Goal: Task Accomplishment & Management: Complete application form

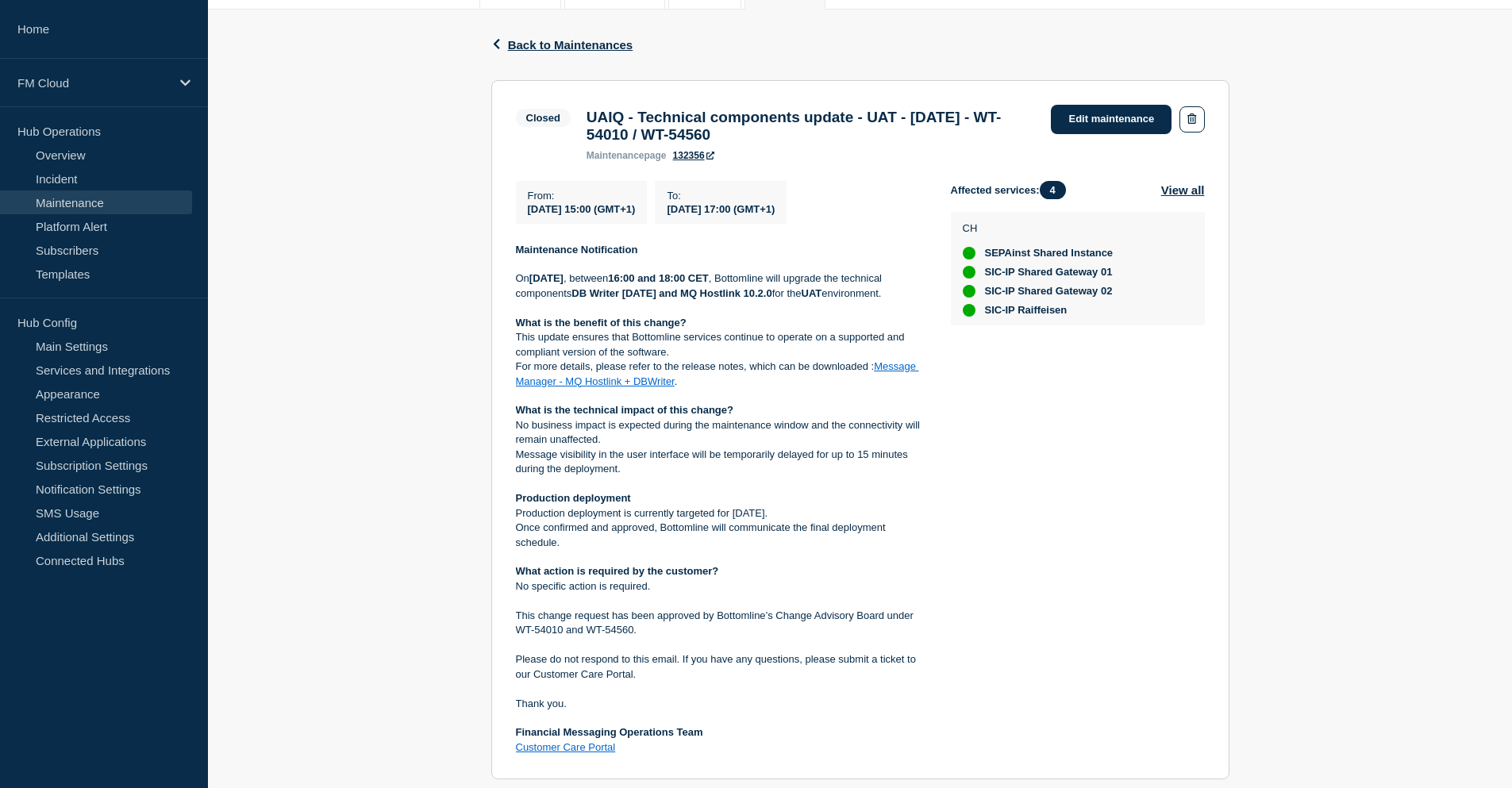
scroll to position [238, 0]
drag, startPoint x: 707, startPoint y: 144, endPoint x: 884, endPoint y: 138, distance: 177.1
click at [884, 138] on h3 "UAIQ - Technical components update - UAT - 07/AUG/2025 - WT-54010 / WT-54560" at bounding box center [810, 125] width 449 height 35
drag, startPoint x: 634, startPoint y: 300, endPoint x: 830, endPoint y: 306, distance: 196.1
click at [830, 299] on p "On Thursday, 7 August 2025 , between 16:00 and 18:00 CET , Bottomline will upgr…" at bounding box center [720, 284] width 409 height 30
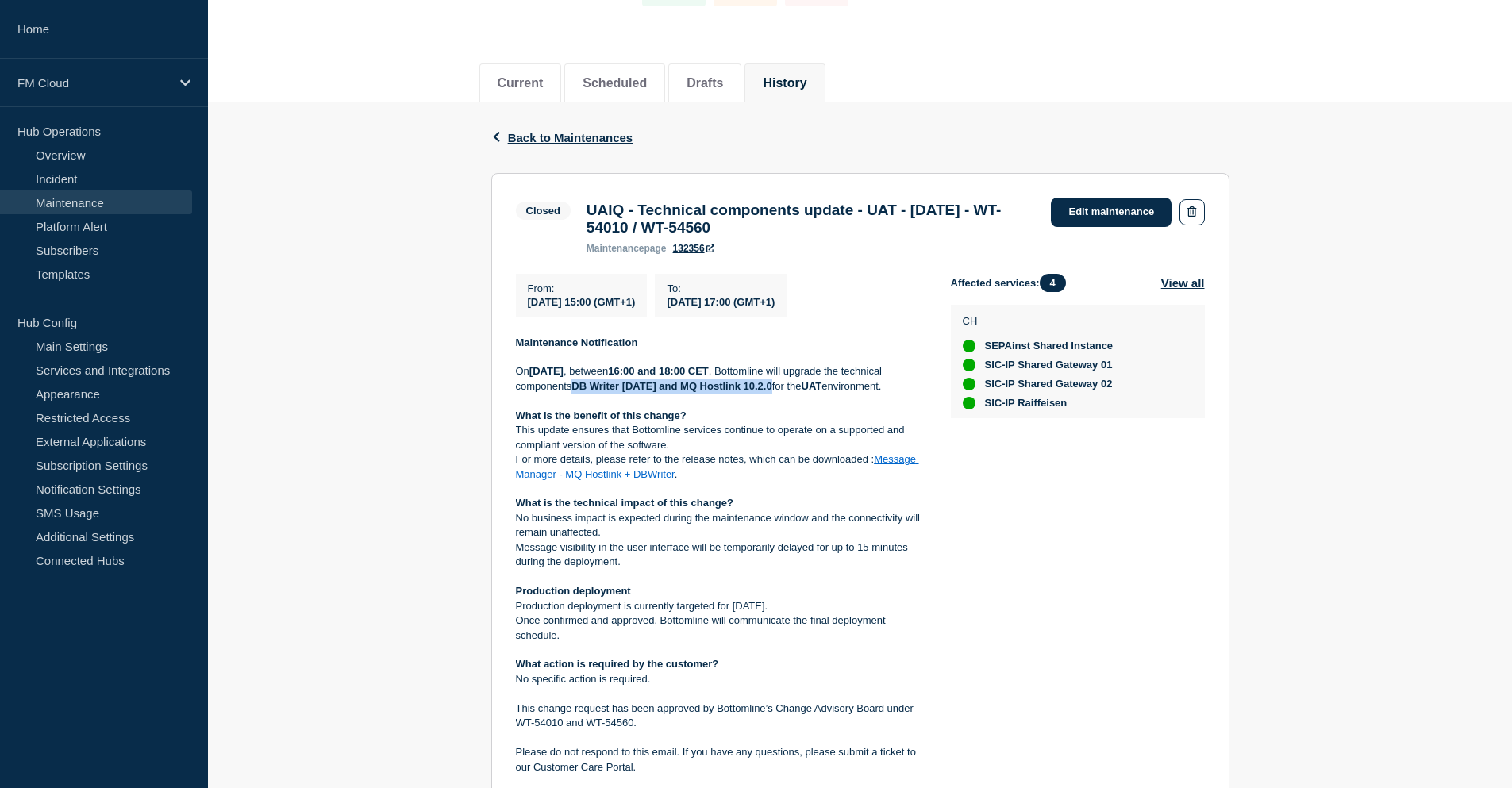
scroll to position [136, 0]
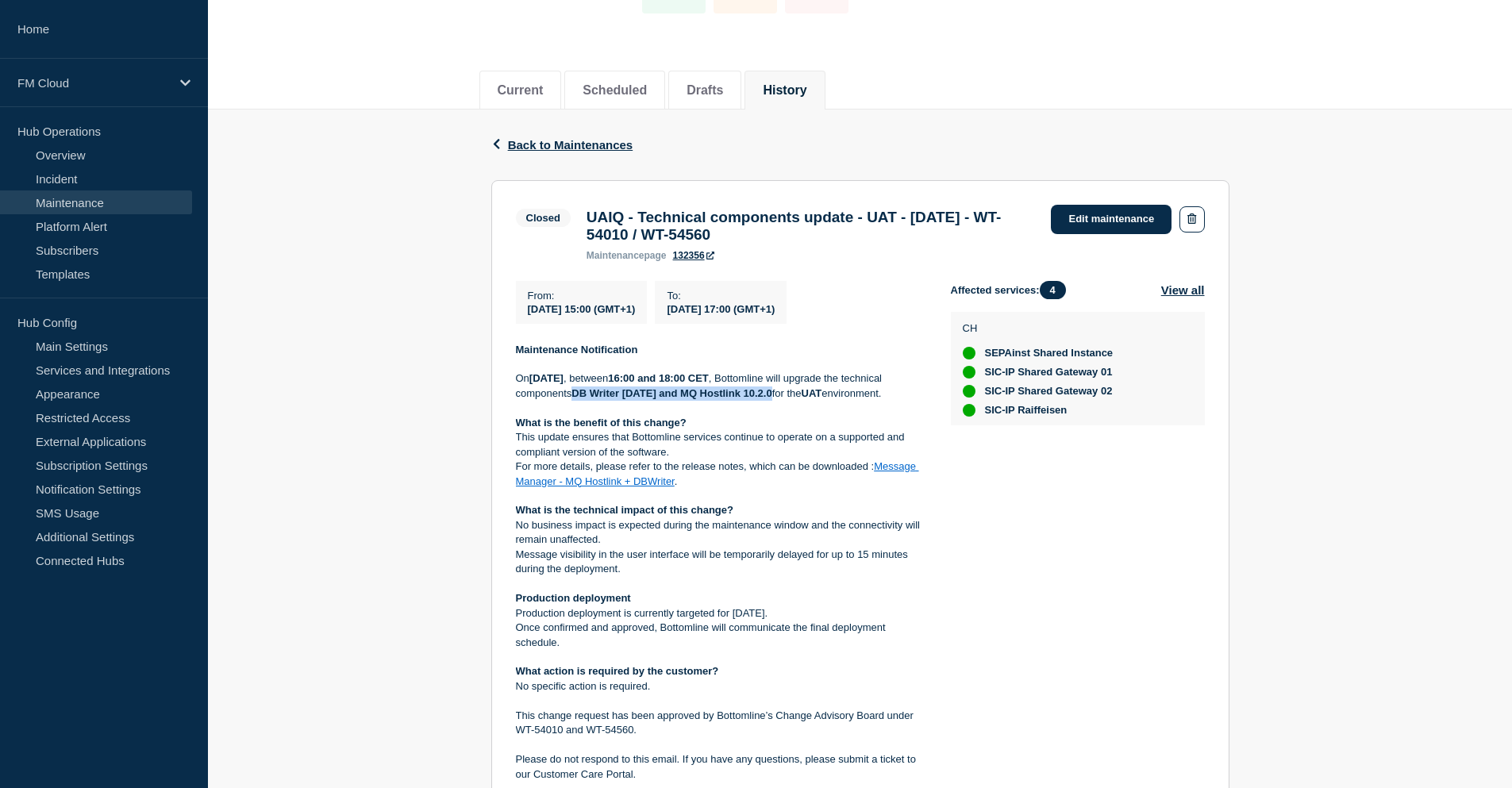
click at [904, 486] on link "Message Manager - MQ Hostlink + DBWriter" at bounding box center [718, 474] width 403 height 26
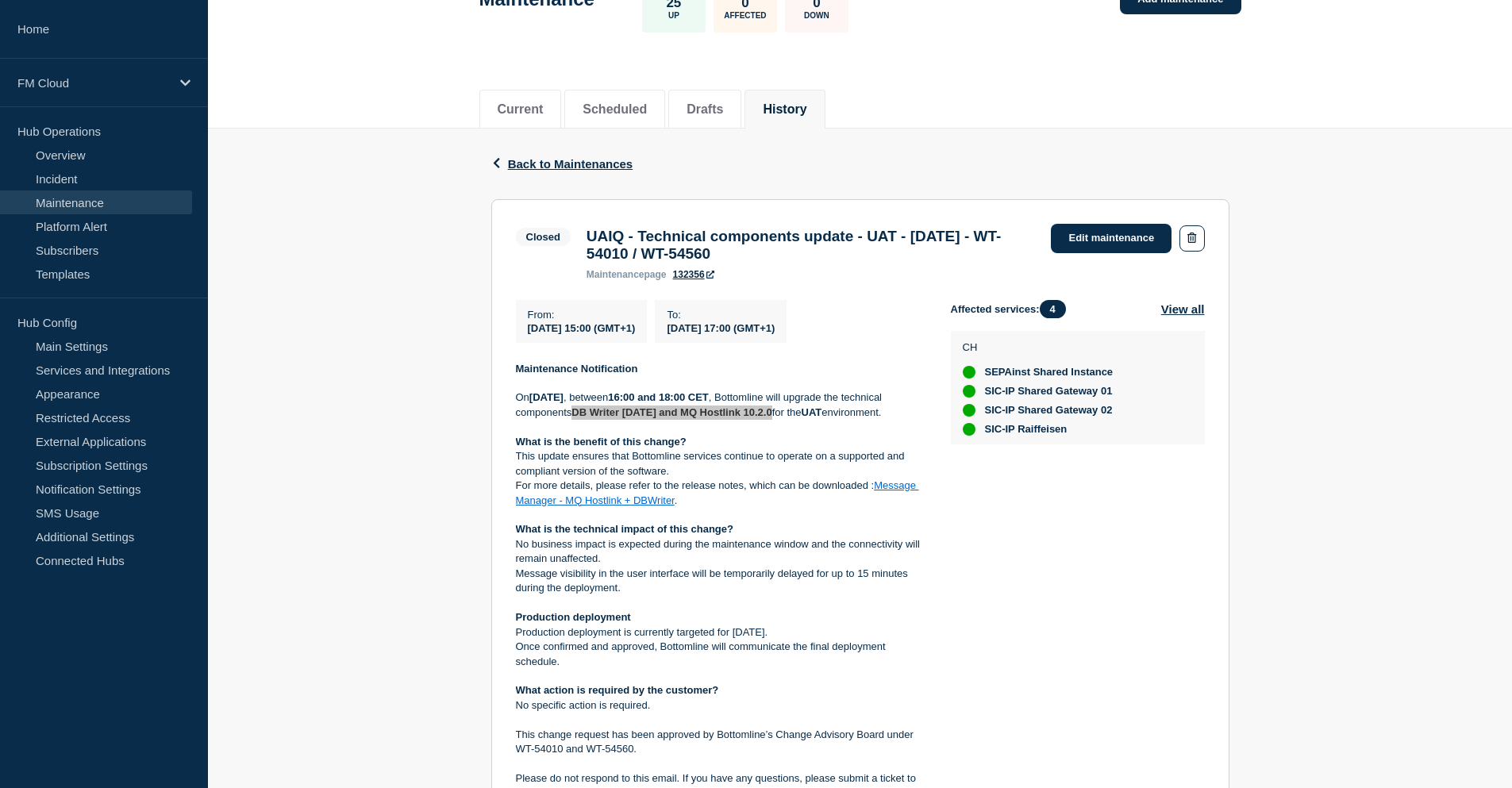
scroll to position [0, 0]
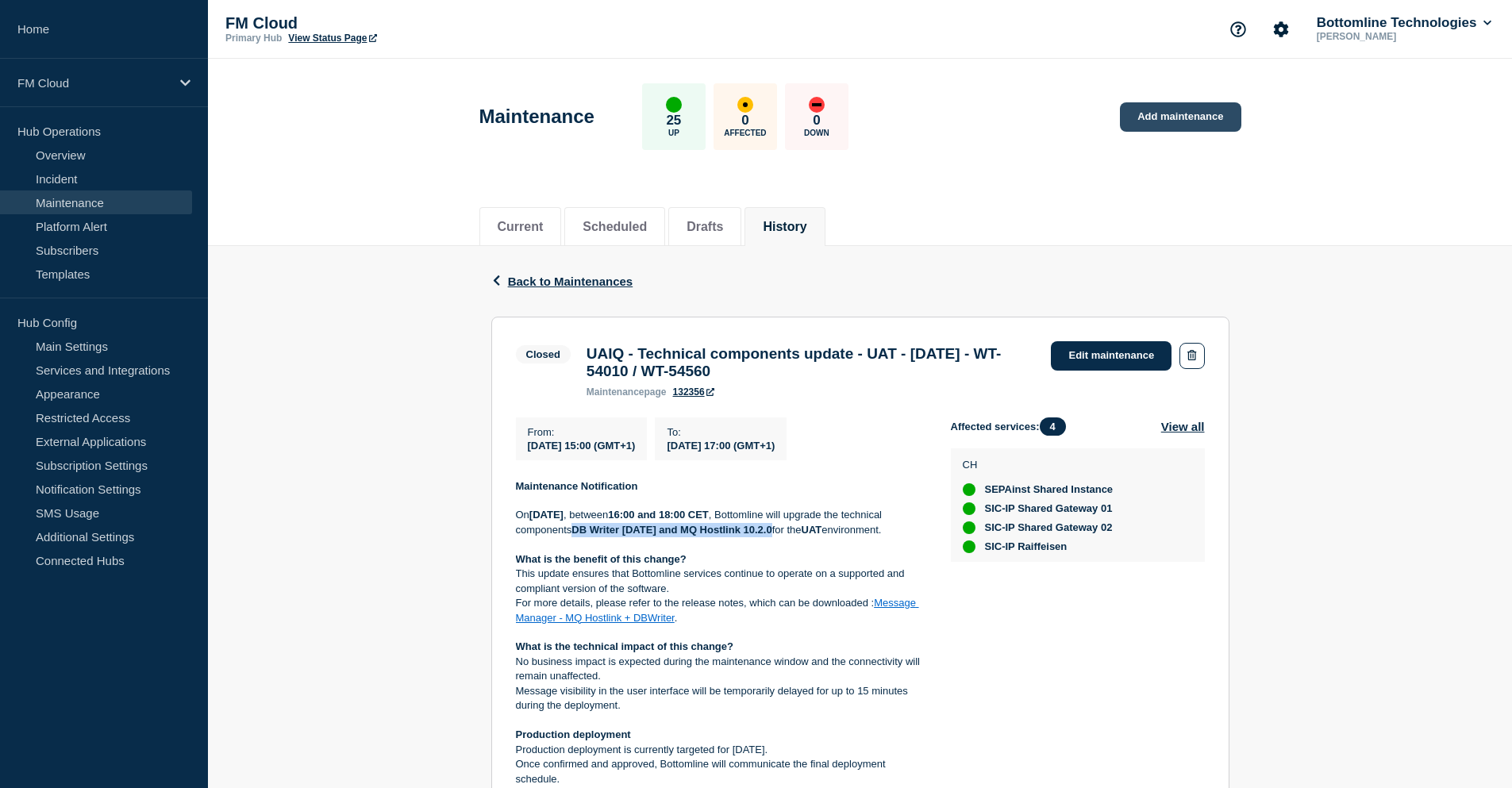
click at [1190, 121] on link "Add maintenance" at bounding box center [1181, 117] width 121 height 30
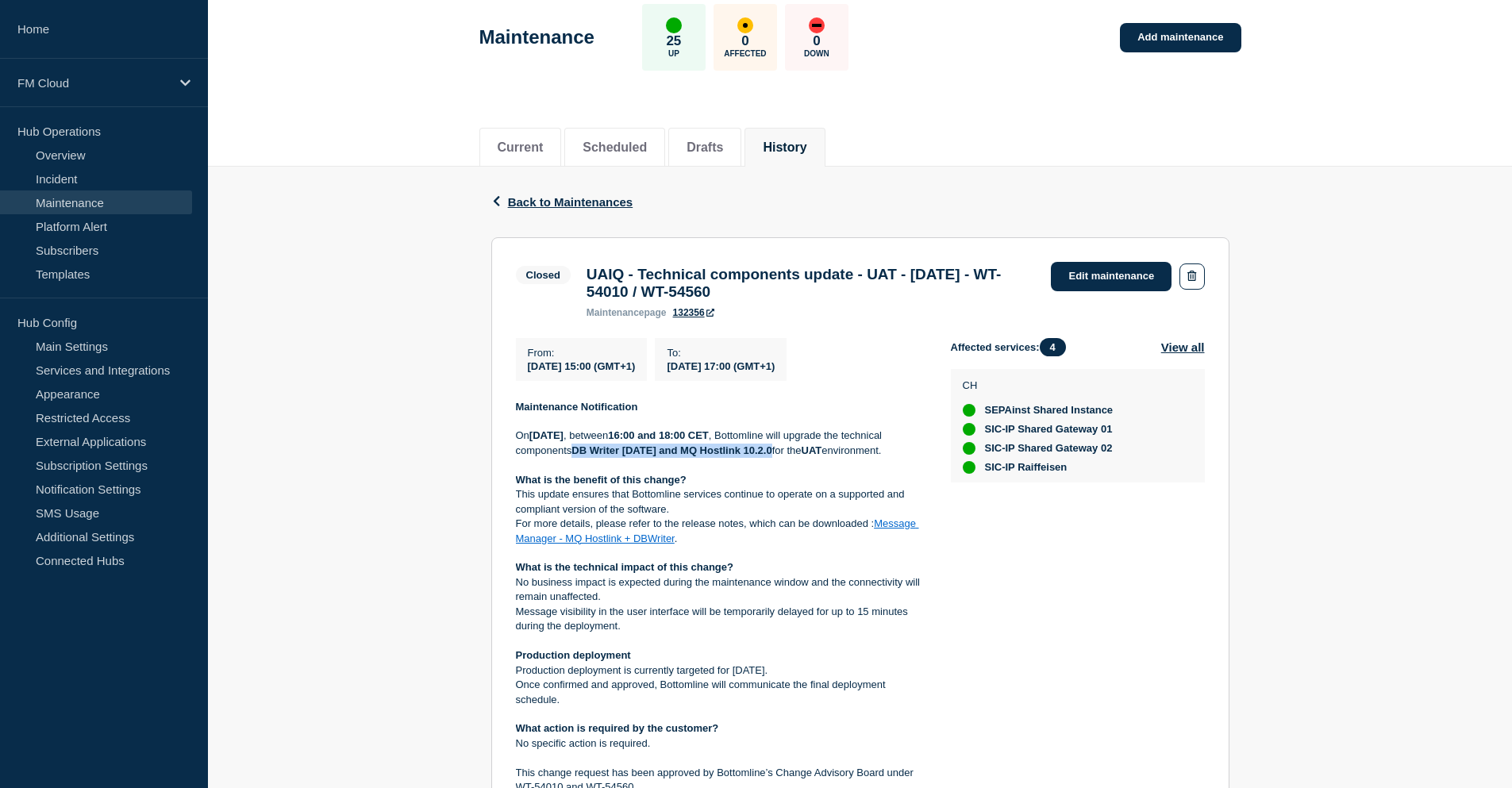
drag, startPoint x: 890, startPoint y: 279, endPoint x: 893, endPoint y: 297, distance: 18.2
click at [893, 297] on h3 "UAIQ - Technical components update - UAT - 07/AUG/2025 - WT-54010 / WT-54560" at bounding box center [810, 284] width 449 height 35
copy h3 "- UAT - [DATE] - WT-54010 / WT-54560"
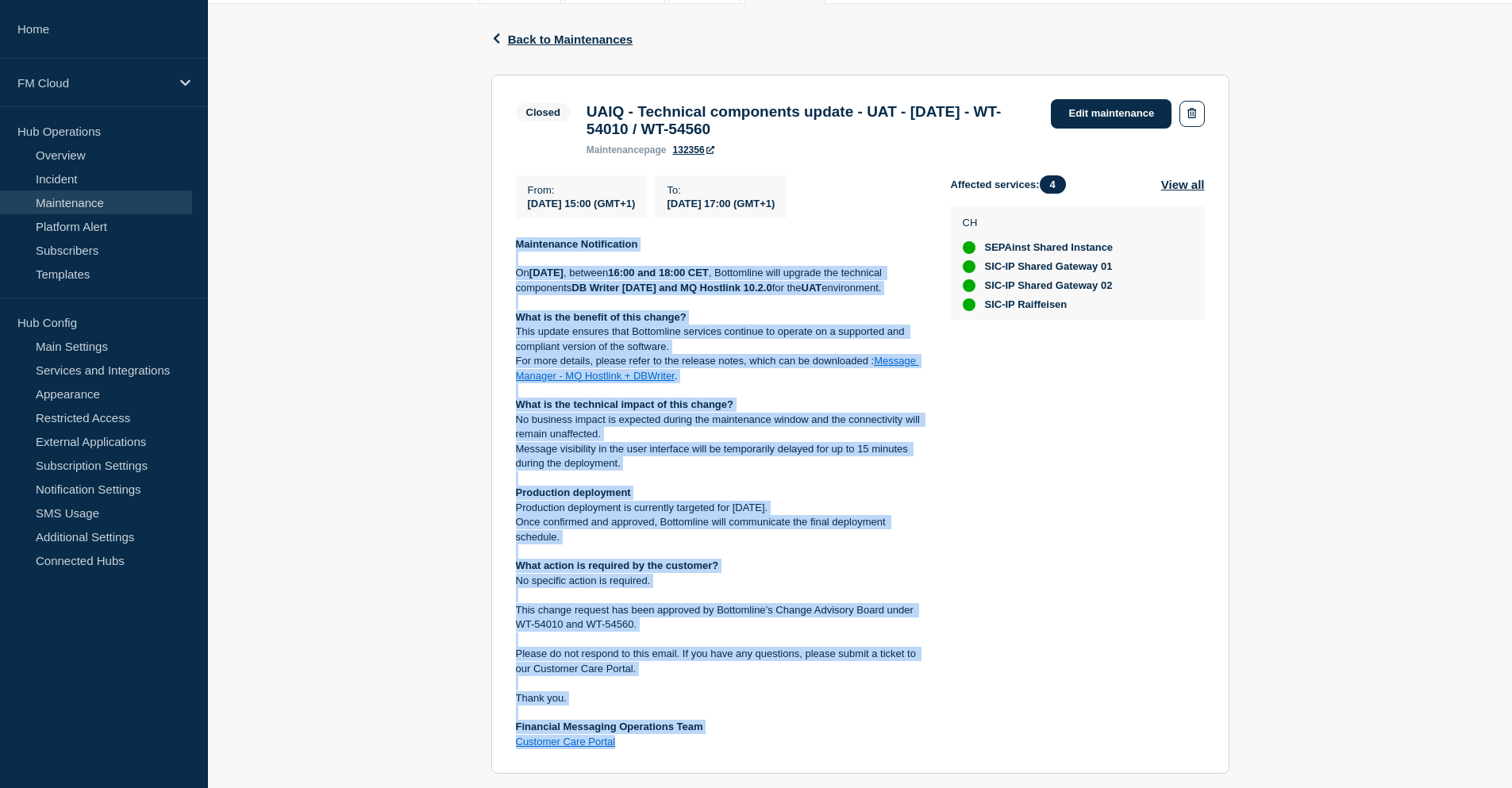
scroll to position [276, 0]
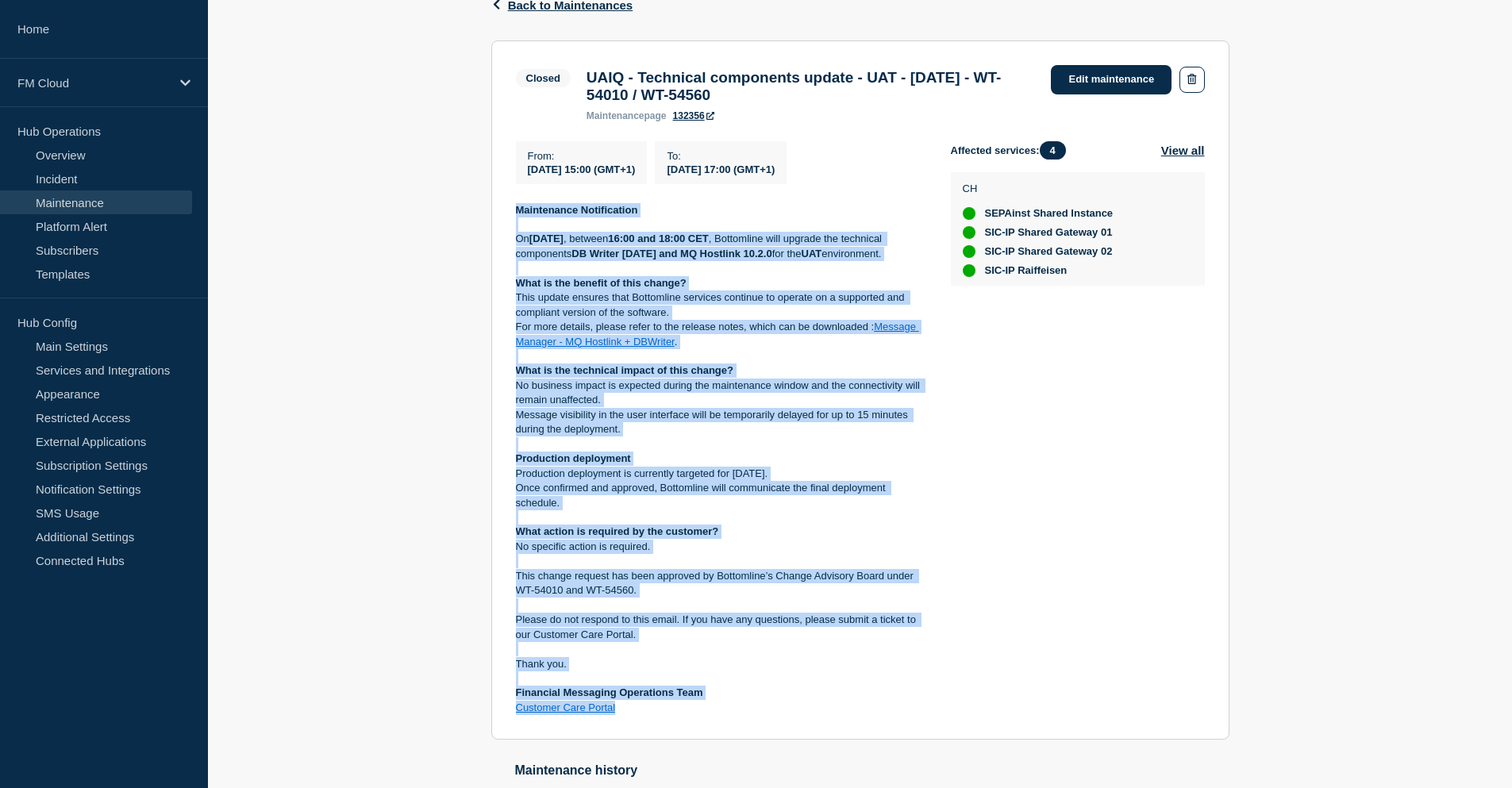
drag, startPoint x: 515, startPoint y: 414, endPoint x: 693, endPoint y: 733, distance: 365.3
click at [693, 716] on div "Maintenance Notification On Thursday, 7 August 2025 , between 16:00 and 18:00 C…" at bounding box center [720, 460] width 409 height 513
copy div "Maintenance Notification On Thursday, 7 August 2025 , between 16:00 and 18:00 C…"
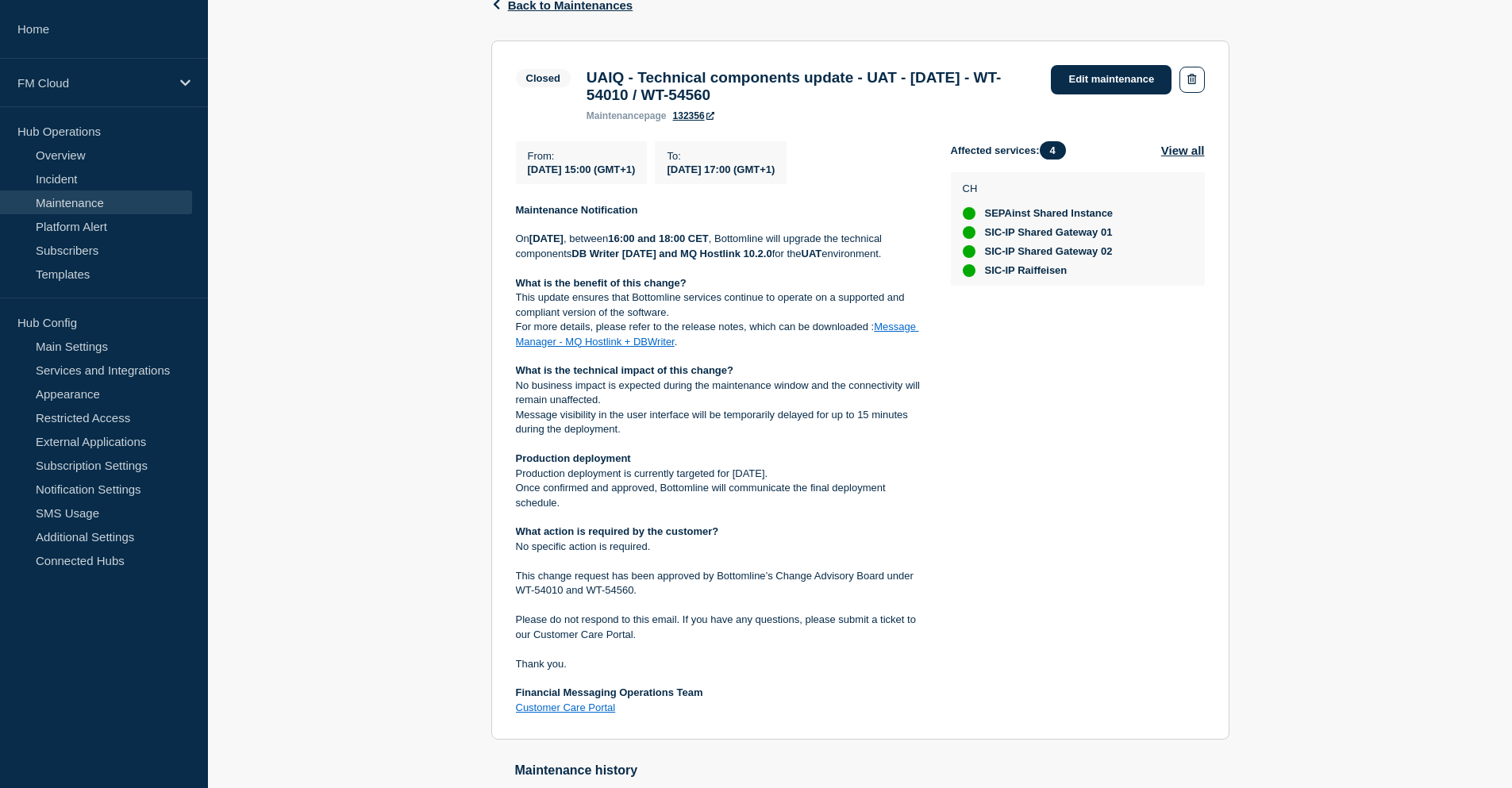
click at [1016, 366] on div "Affected services: 4 View all CH SEPAinst Shared Instance SIC-IP Shared Gateway…" at bounding box center [1077, 428] width 254 height 575
drag, startPoint x: 636, startPoint y: 262, endPoint x: 835, endPoint y: 263, distance: 199.0
click at [771, 260] on strong "DB Writer [DATE] and MQ Hostlink 10.2.0" at bounding box center [671, 254] width 200 height 12
copy strong "DB Writer [DATE] and MQ Hostlink 10.2.0"
click at [632, 285] on div "Maintenance Notification On Thursday, 7 August 2025 , between 16:00 and 18:00 C…" at bounding box center [720, 460] width 409 height 513
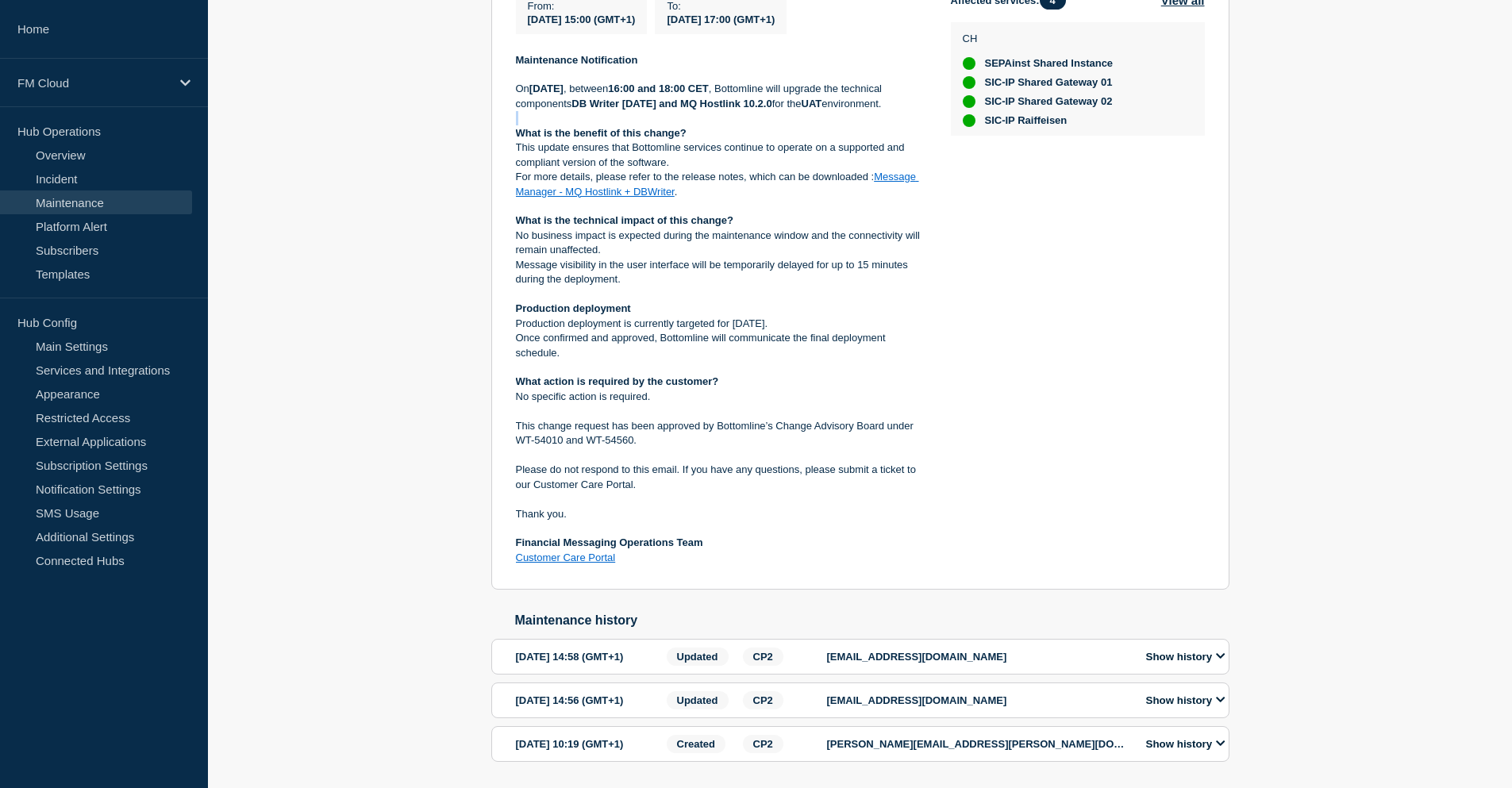
scroll to position [533, 0]
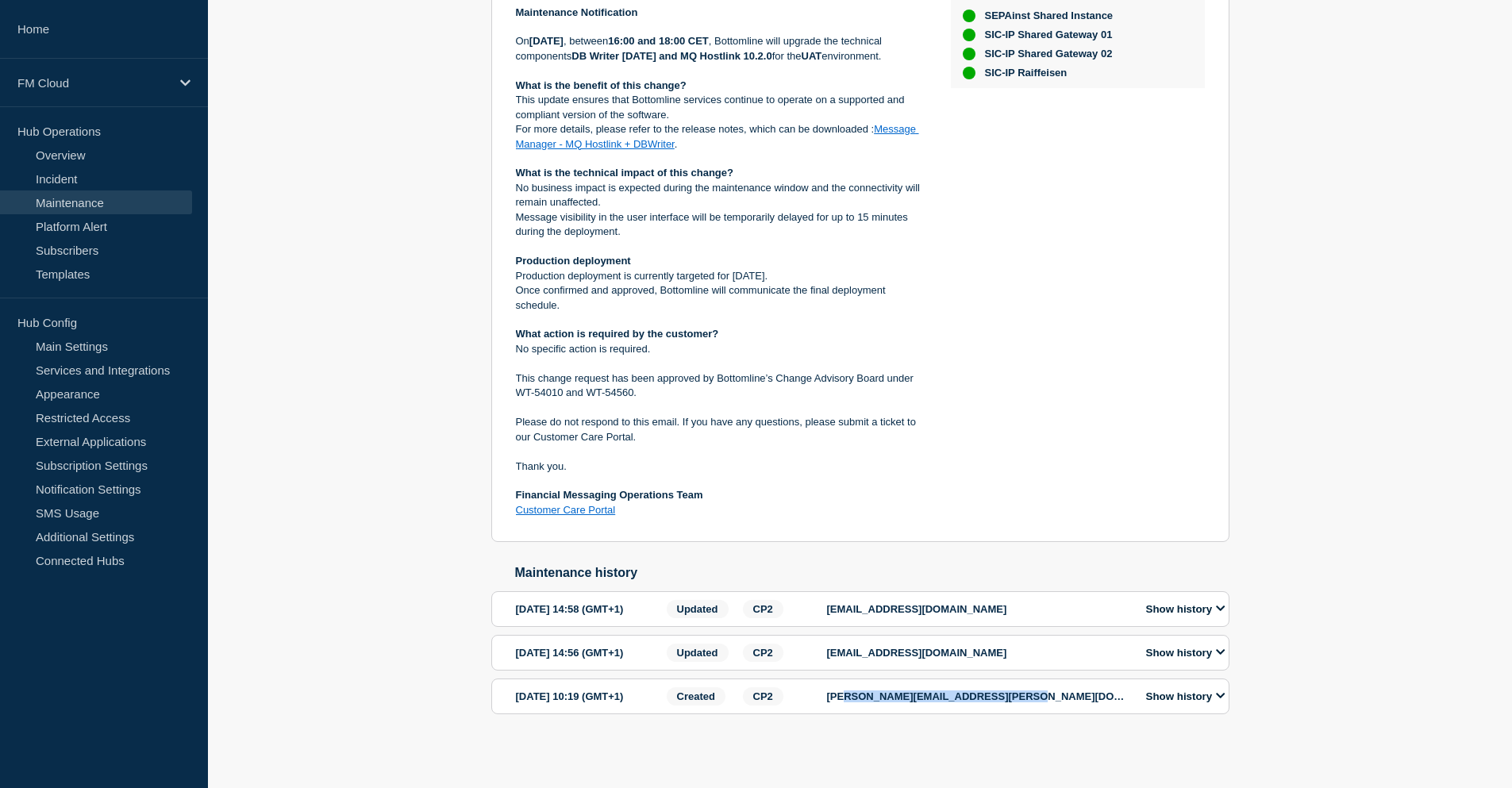
drag, startPoint x: 841, startPoint y: 693, endPoint x: 1001, endPoint y: 704, distance: 160.4
click at [1001, 704] on div "victor-alexandru.tofan@bottomline.com" at bounding box center [977, 696] width 302 height 18
click at [866, 644] on div "sebastien.vallon@bottomline.com" at bounding box center [977, 653] width 302 height 18
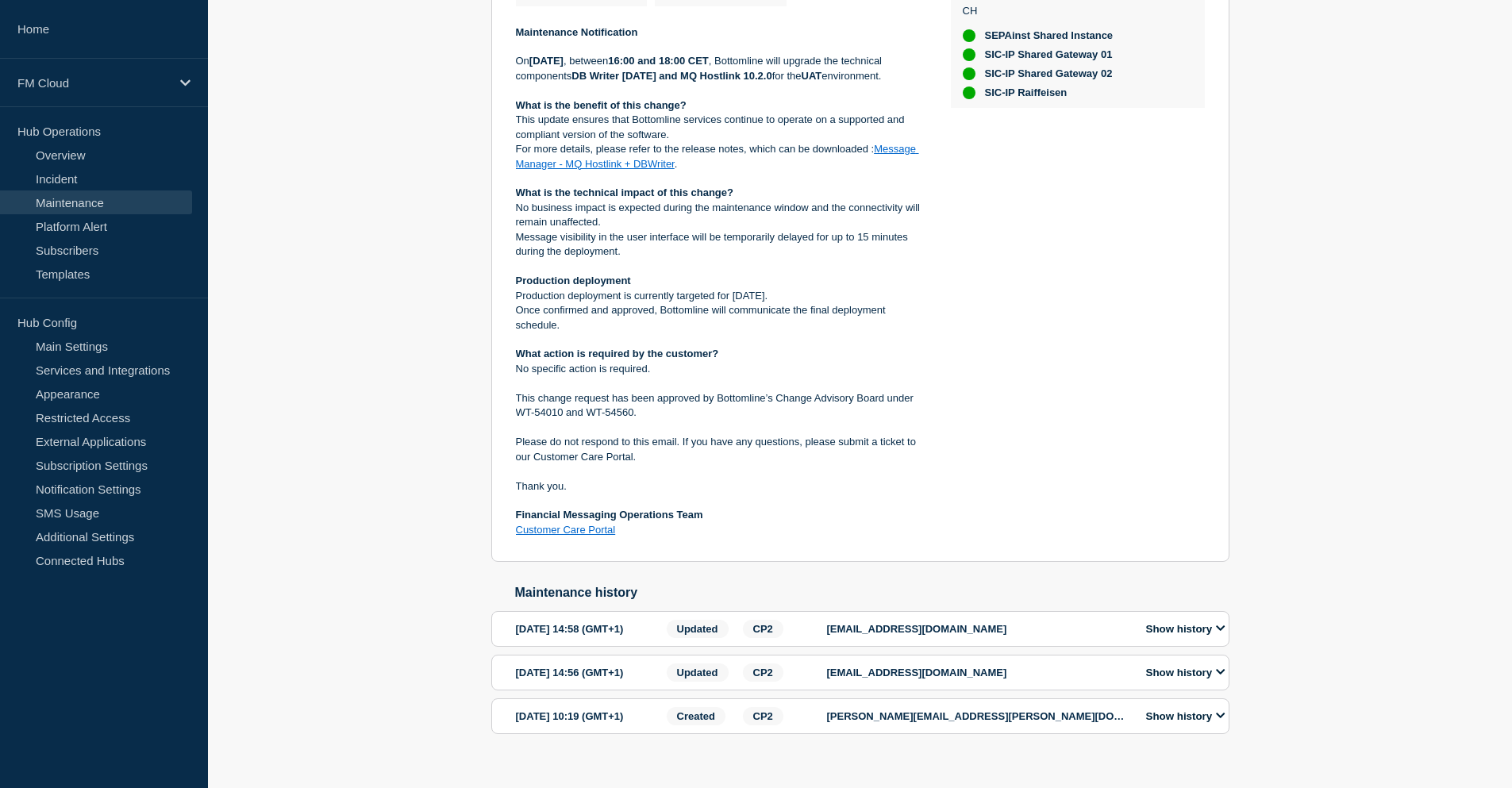
scroll to position [375, 0]
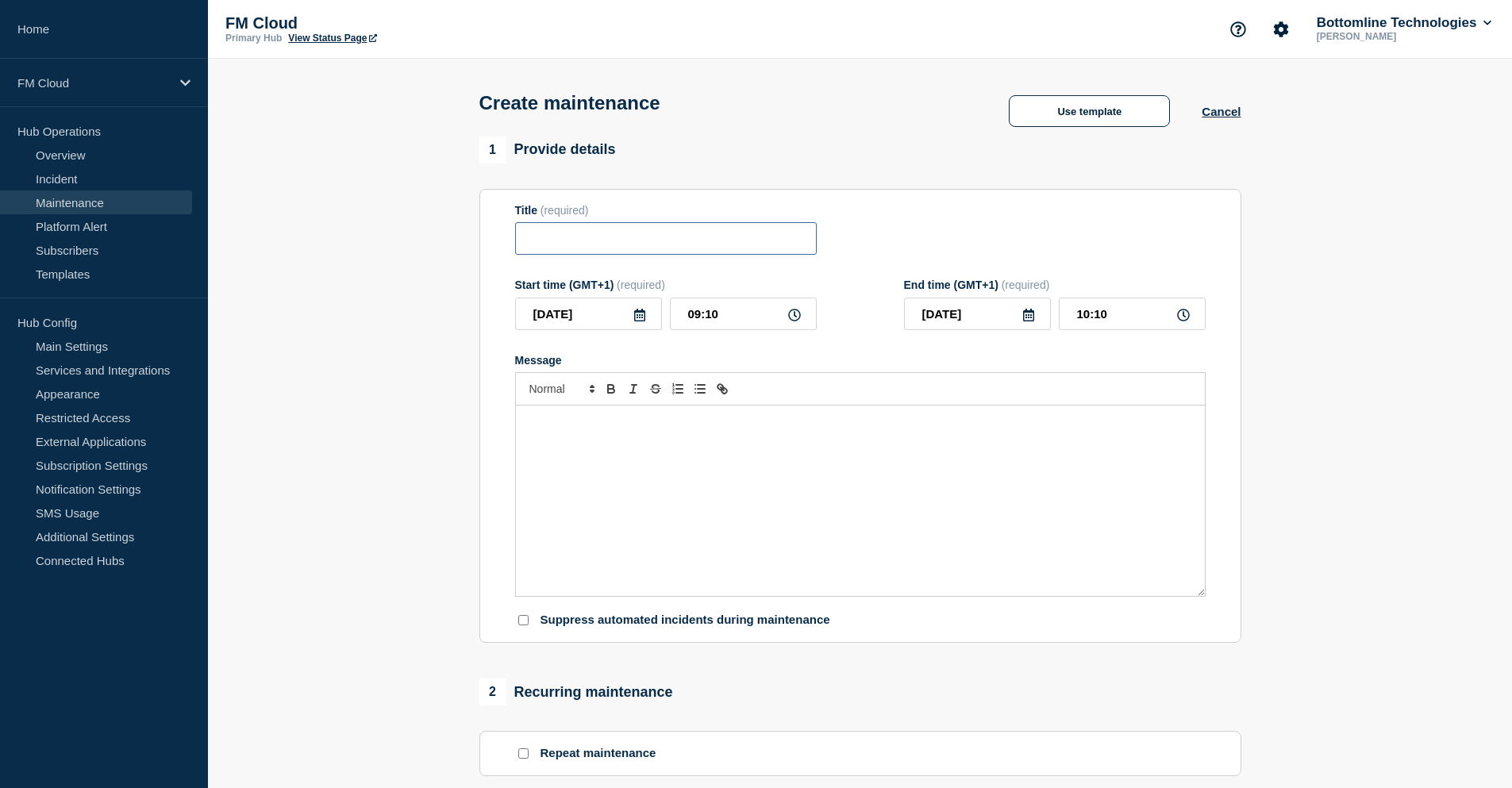
click at [574, 234] on input "Title" at bounding box center [665, 238] width 302 height 32
click at [587, 246] on input "Title" at bounding box center [665, 238] width 302 height 32
drag, startPoint x: 751, startPoint y: 241, endPoint x: 823, endPoint y: 241, distance: 72.0
click at [823, 241] on div "Title (required) SIC IP & SEPA Inst - Technical Components Updates -" at bounding box center [860, 230] width 690 height 51
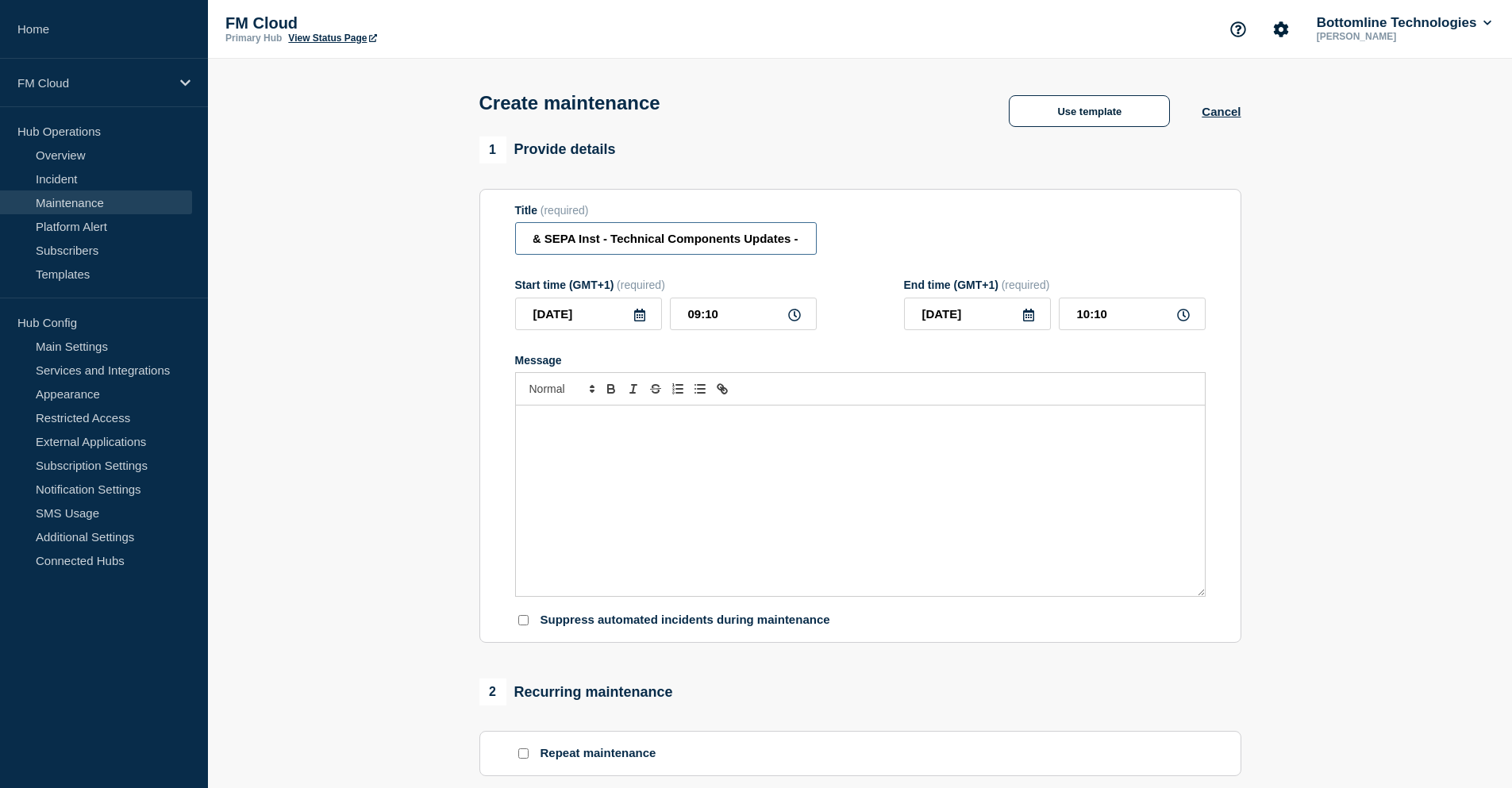
click at [799, 243] on input "SIC IP & SEPA Inst - Technical Components Updates -" at bounding box center [665, 238] width 302 height 32
paste input "- UAT - [DATE] - WT-54010 / WT-54560"
click at [604, 241] on input "SIC IP & SEPA Inst - Technical Components Updates - - UAT - [DATE] - WT-54010 /…" at bounding box center [665, 238] width 302 height 32
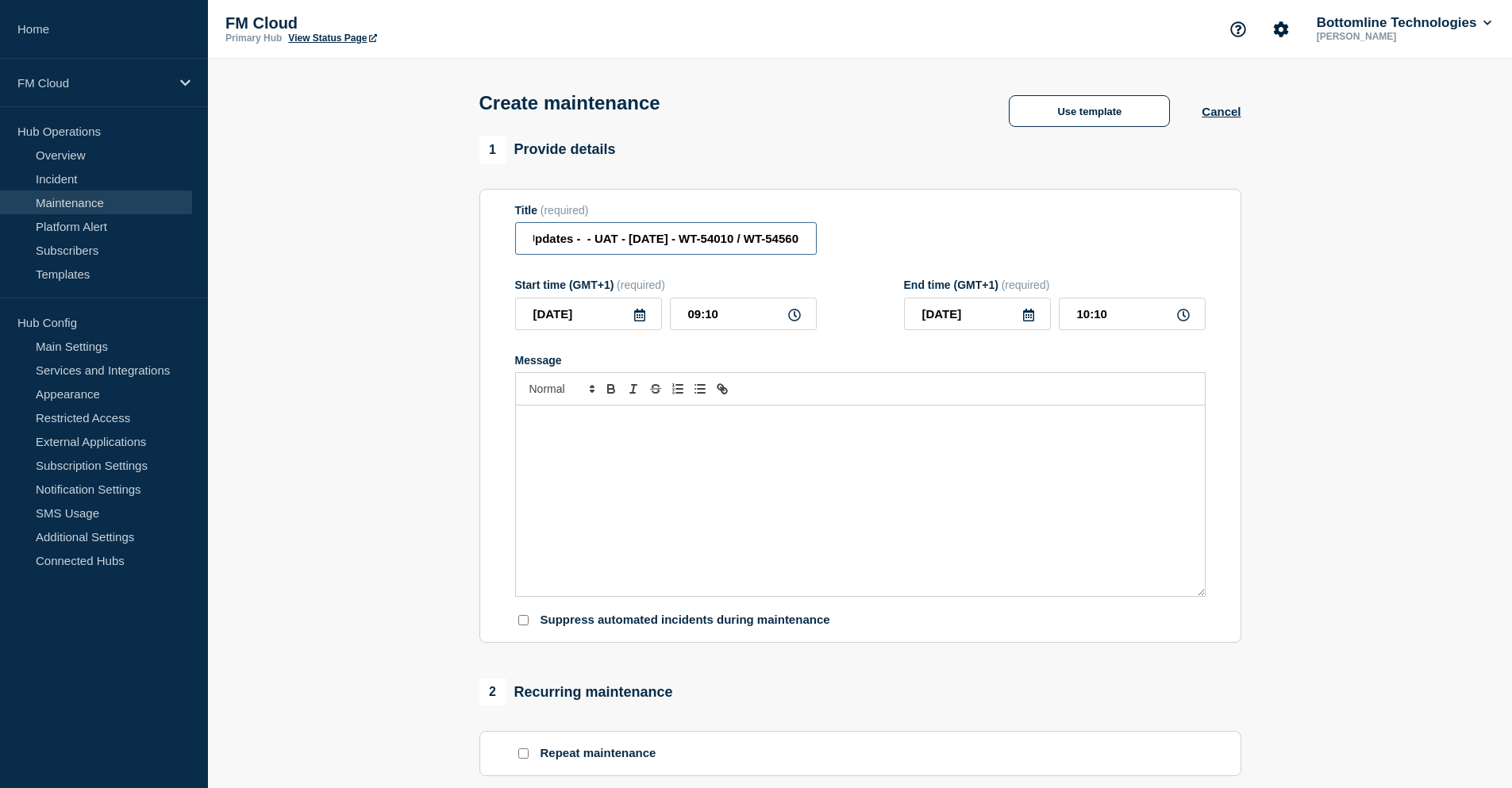
click at [577, 241] on input "SIC IP & SEPA Inst - Technical Components Updates - - UAT - [DATE] - WT-54010 /…" at bounding box center [665, 238] width 302 height 32
drag, startPoint x: 582, startPoint y: 246, endPoint x: 527, endPoint y: 239, distance: 55.4
click at [527, 239] on input "SIC IP & SEPA Inst - Technical Components Updates - UAT - [DATE] - WT-54010 / W…" at bounding box center [665, 238] width 302 height 32
click at [657, 241] on input "SIC IP & SEPA Inst - Technical Components Updates - UAT - [DATE] - WT-54010 / W…" at bounding box center [665, 238] width 302 height 32
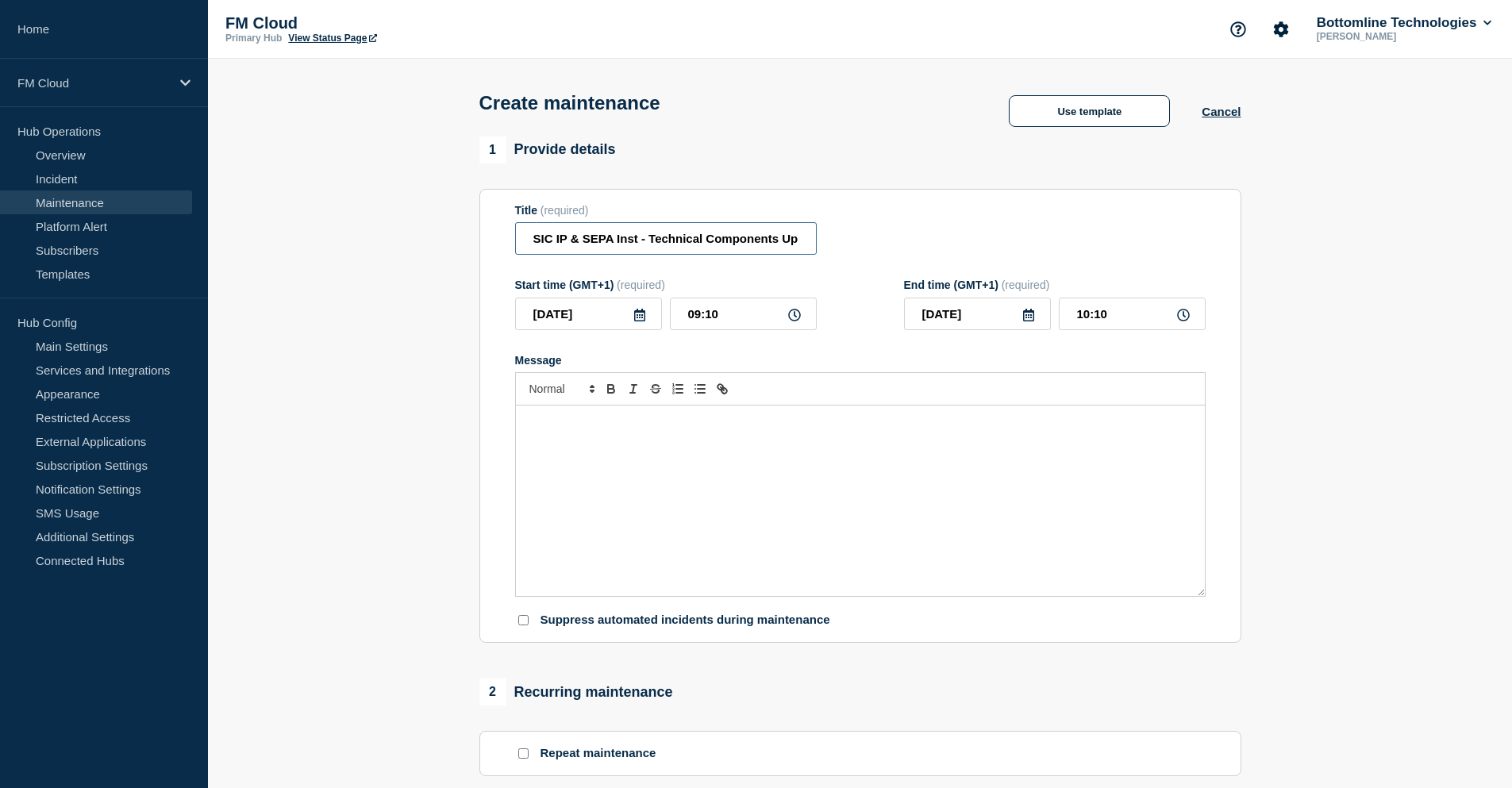
click at [650, 242] on input "SIC IP & SEPA Inst - Technical Components Updates - UAT - [DATE] - WT-54010 / W…" at bounding box center [665, 238] width 302 height 32
drag, startPoint x: 753, startPoint y: 246, endPoint x: 823, endPoint y: 239, distance: 70.3
click at [823, 239] on div "Title (required) SIC IP & SEPA Inst - Emergency Technical Components Updates - …" at bounding box center [860, 230] width 690 height 51
click at [795, 239] on input "SIC IP & SEPA Inst - Emergency Technical Components Updates - UAT - [DATE] - WT…" at bounding box center [665, 238] width 302 height 32
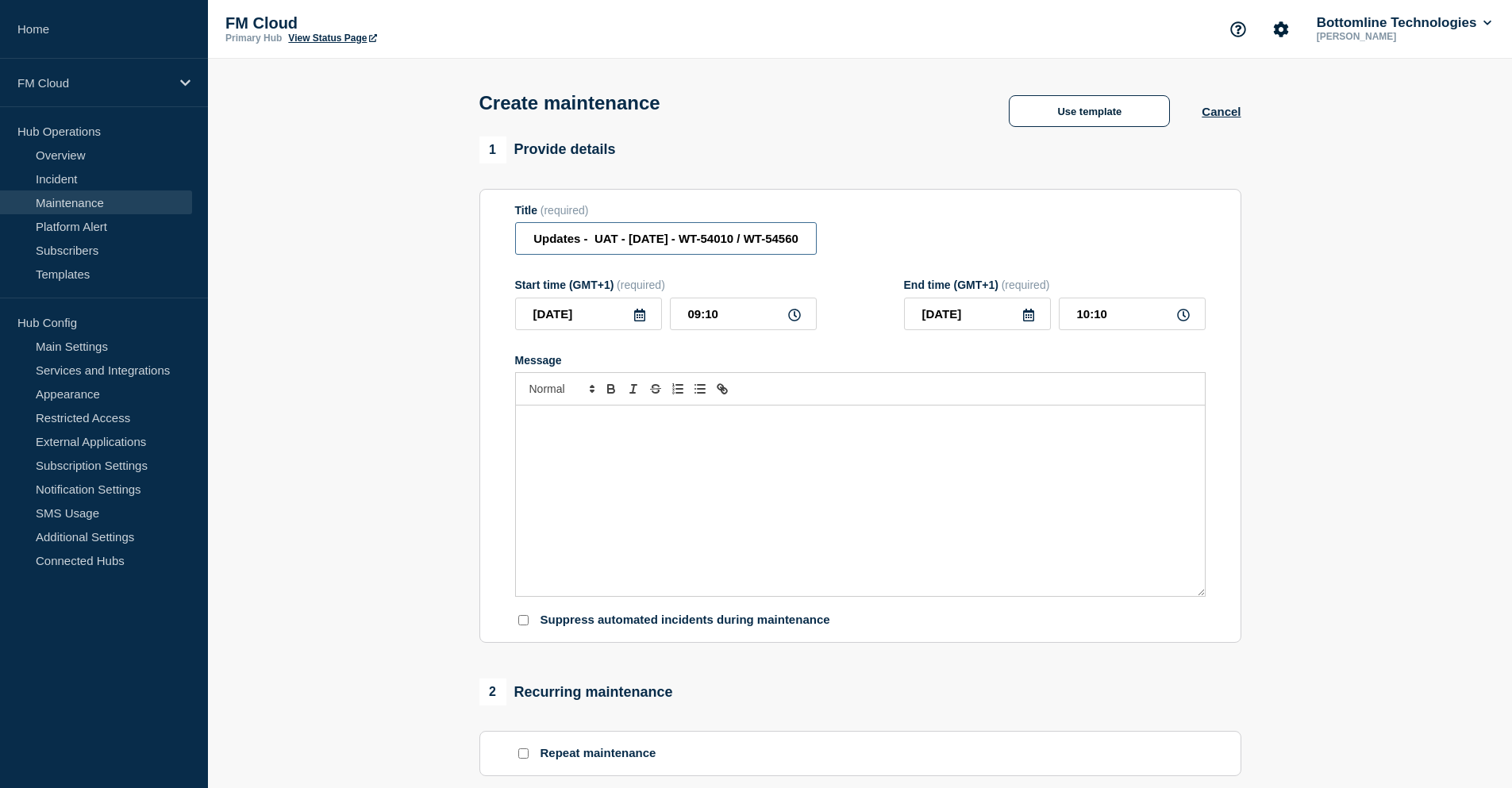
drag, startPoint x: 806, startPoint y: 244, endPoint x: 681, endPoint y: 237, distance: 125.2
click at [681, 237] on input "SIC IP & SEPA Inst - Emergency Technical Components Updates - UAT - [DATE] - WT…" at bounding box center [665, 238] width 302 height 32
paste input "7777"
drag, startPoint x: 767, startPoint y: 244, endPoint x: 828, endPoint y: 241, distance: 61.1
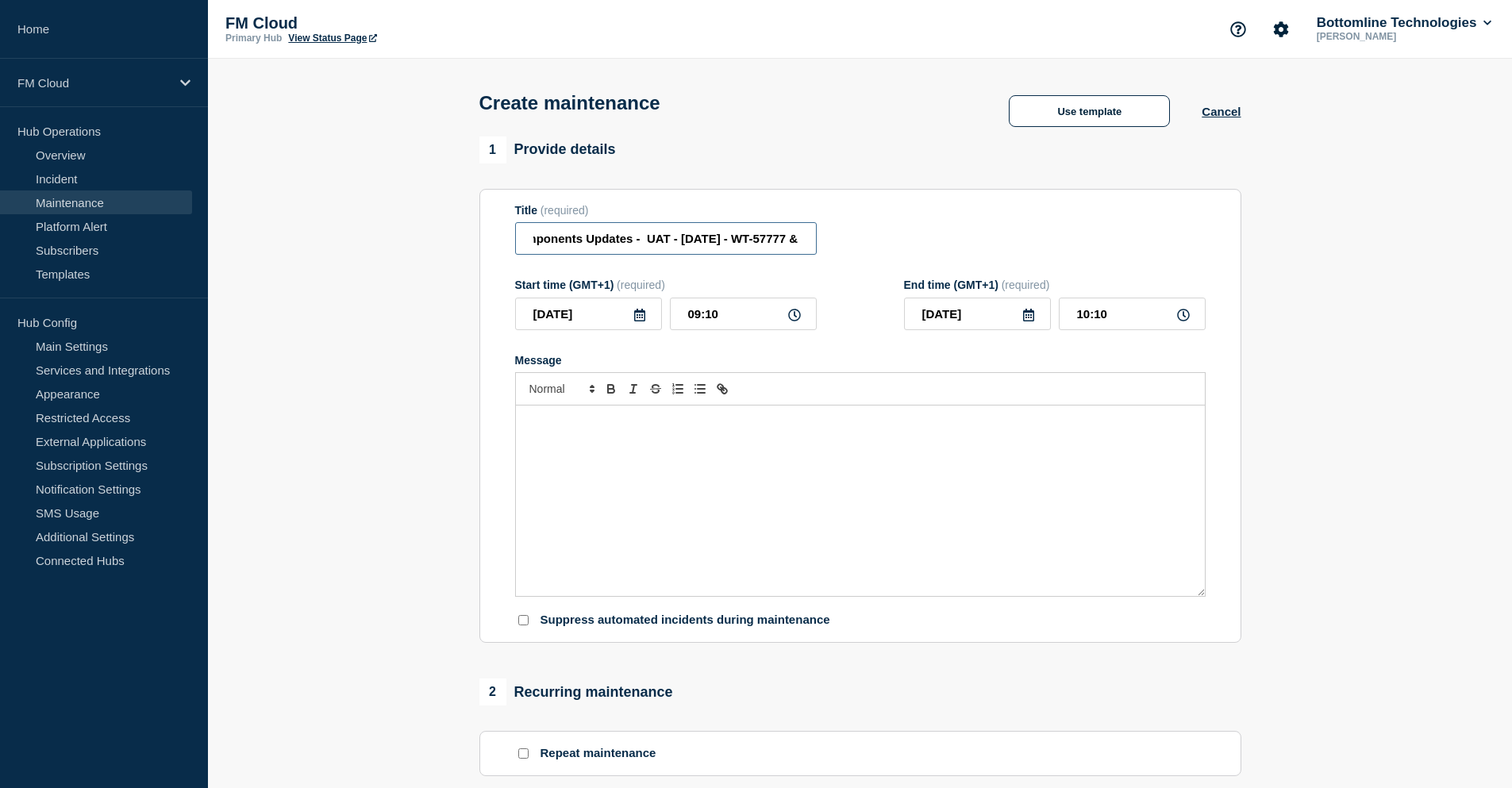
click at [828, 241] on div "Title (required) SIC IP & SEPA Inst - Emergency Technical Components Updates - …" at bounding box center [860, 230] width 690 height 51
click at [804, 244] on input "SIC IP & SEPA Inst - Emergency Technical Components Updates - UAT - [DATE] - WT…" at bounding box center [665, 238] width 302 height 32
paste input "WT-57778"
type input "SIC IP & SEPA Inst - Emergency Technical Components Updates - UAT - [DATE] - WT…"
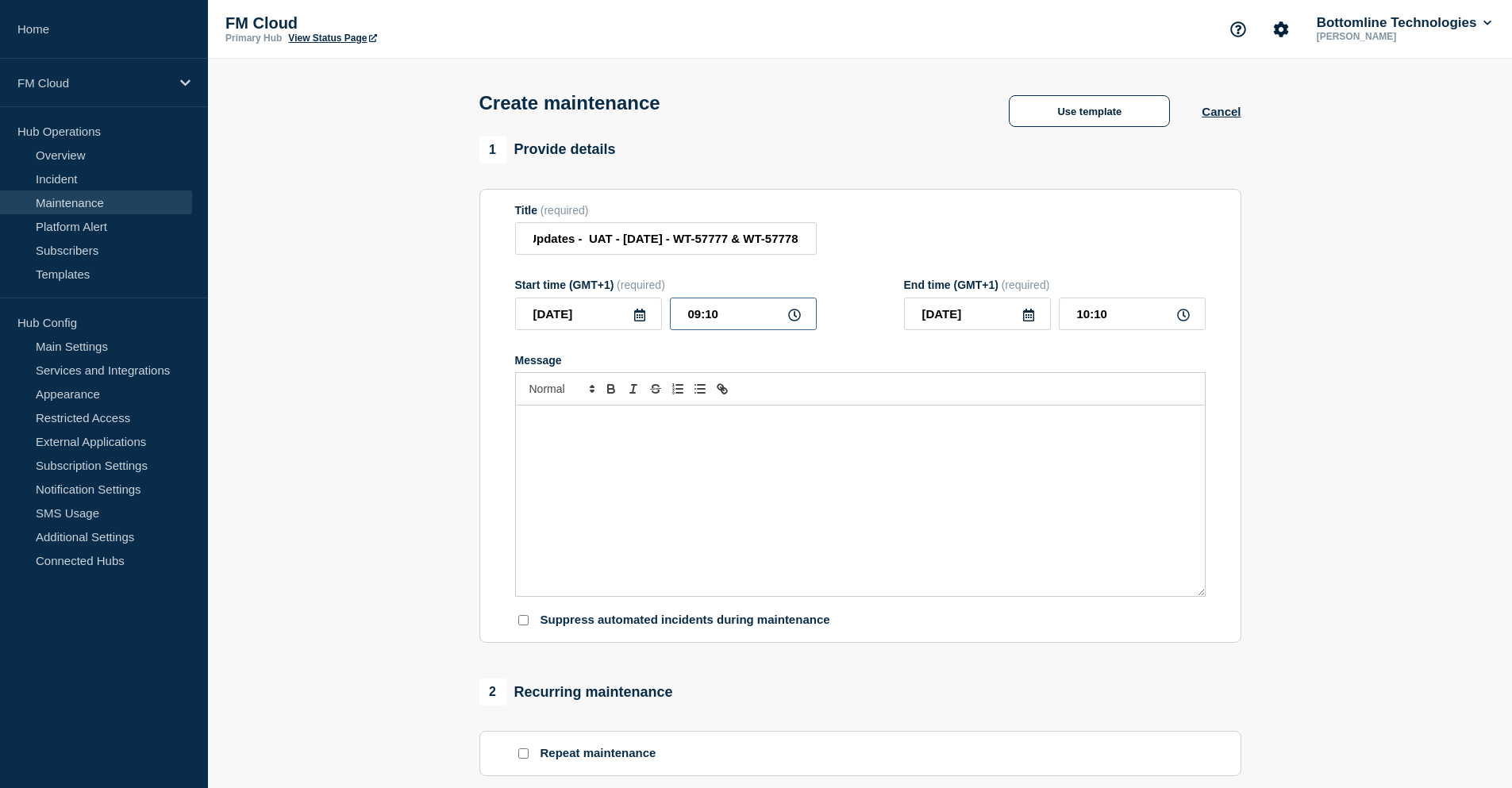
scroll to position [0, 0]
drag, startPoint x: 741, startPoint y: 318, endPoint x: 640, endPoint y: 314, distance: 101.1
click at [640, 314] on div "[DATE] 09:10" at bounding box center [665, 313] width 302 height 32
type input "10:00"
type input "11:00"
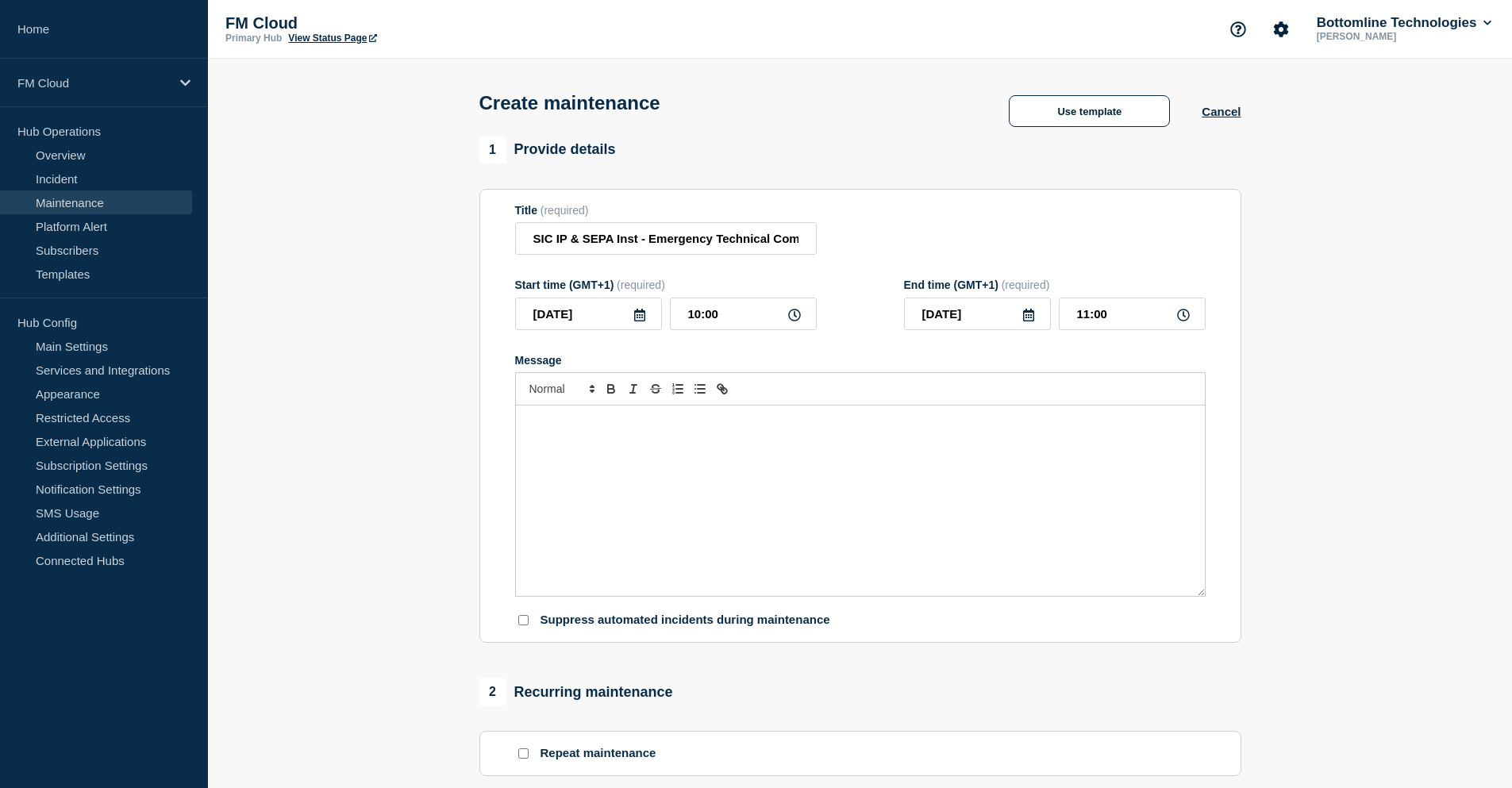
click at [647, 437] on div "Message" at bounding box center [860, 501] width 689 height 190
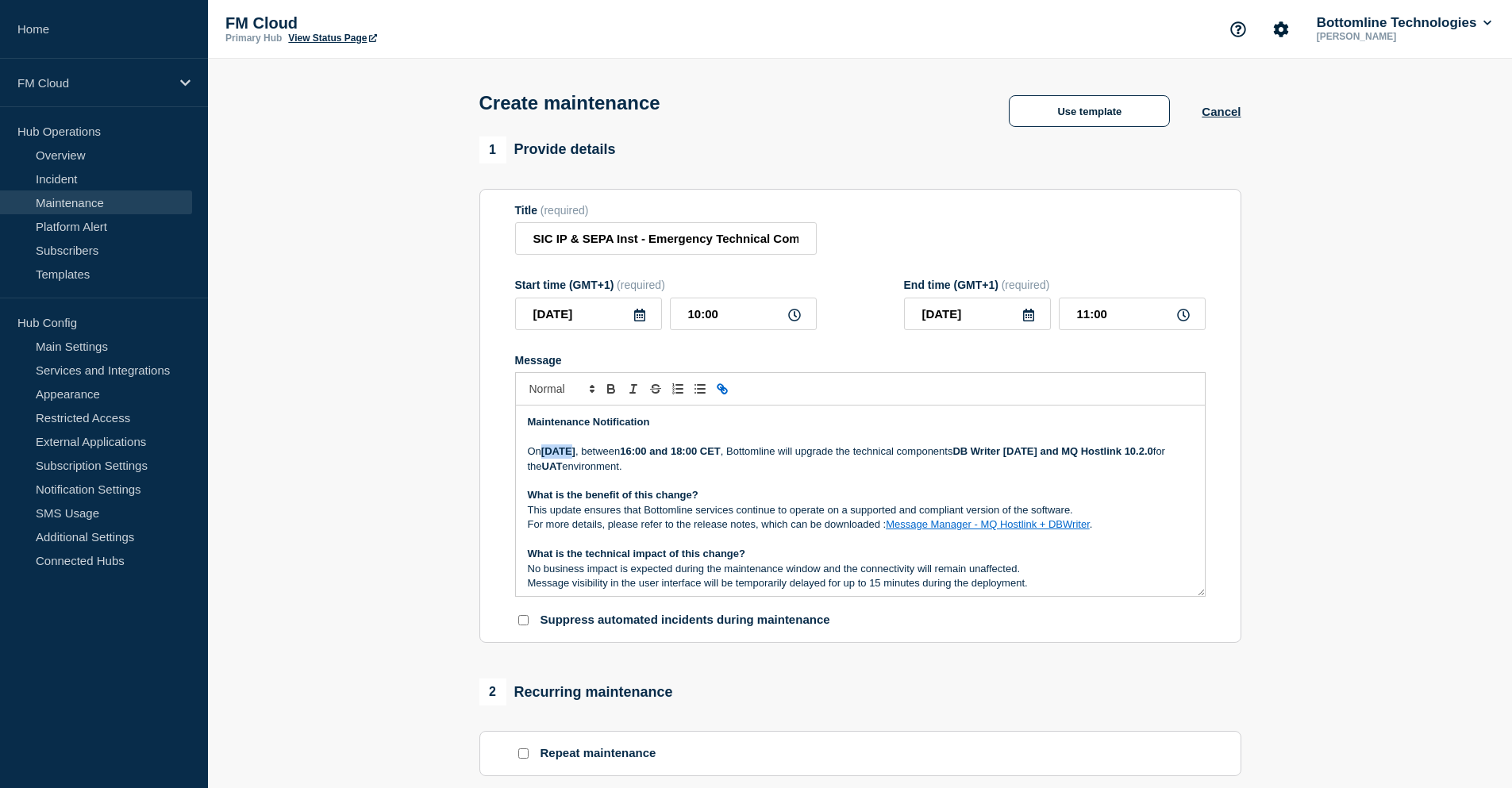
drag, startPoint x: 572, startPoint y: 454, endPoint x: 545, endPoint y: 459, distance: 27.5
click at [545, 457] on strong "[DATE]" at bounding box center [558, 451] width 34 height 12
drag, startPoint x: 584, startPoint y: 456, endPoint x: 589, endPoint y: 492, distance: 36.3
click at [575, 456] on strong "[DATE]" at bounding box center [558, 451] width 34 height 12
click at [713, 456] on strong "16:00 and 18:00 CET" at bounding box center [670, 451] width 100 height 12
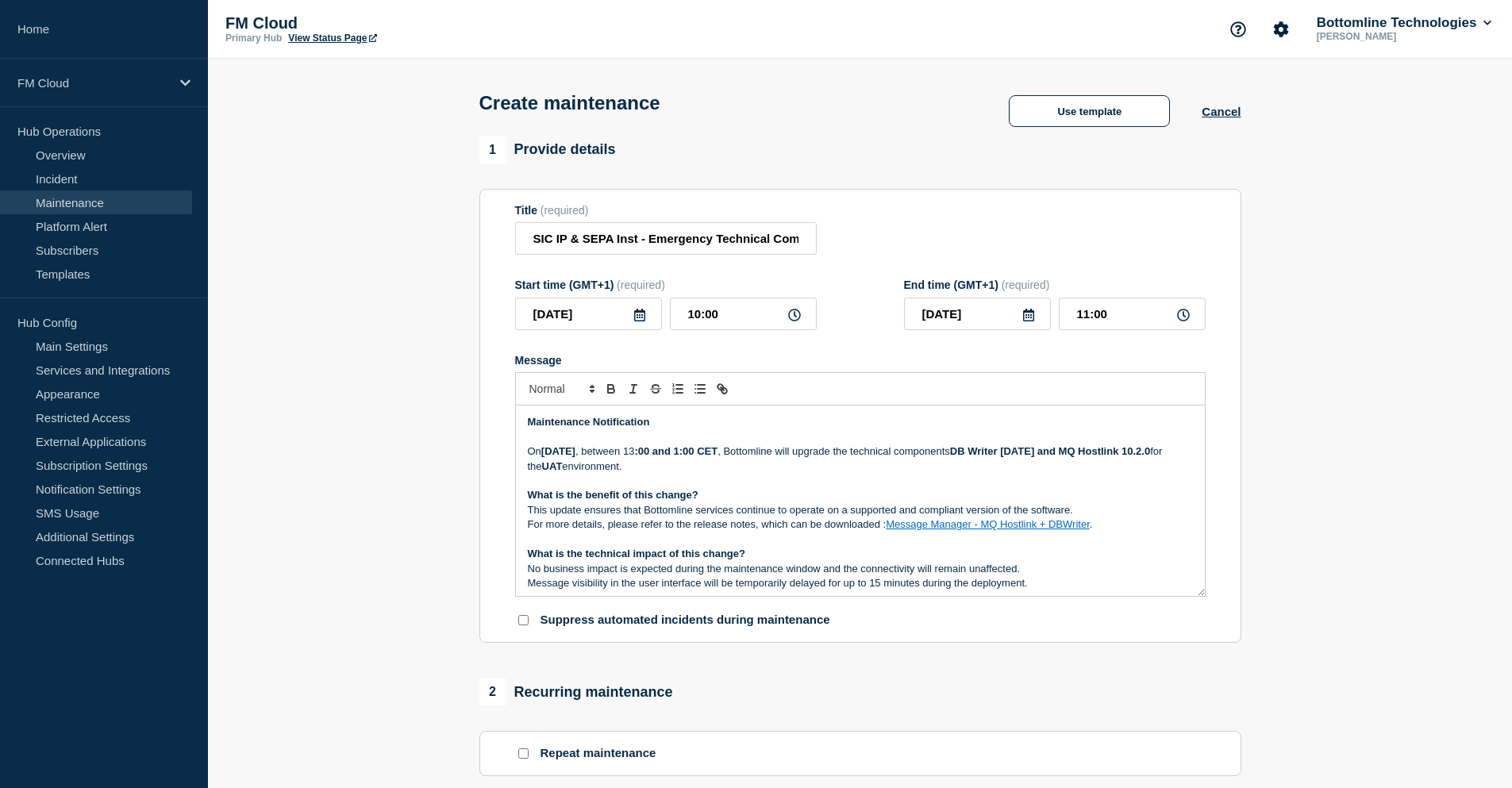
click at [718, 454] on strong ":00 and 1:00 CET" at bounding box center [675, 451] width 83 height 12
drag, startPoint x: 713, startPoint y: 451, endPoint x: 704, endPoint y: 452, distance: 9.1
click at [704, 452] on p "[DATE][DATE] , between 13 :00 and 14:00 CET , Bottomline will upgrade the techn…" at bounding box center [860, 460] width 665 height 30
click at [609, 396] on icon "Toggle bold text" at bounding box center [611, 389] width 14 height 14
click at [720, 455] on strong "13:00 and 14:00 CET" at bounding box center [670, 451] width 100 height 12
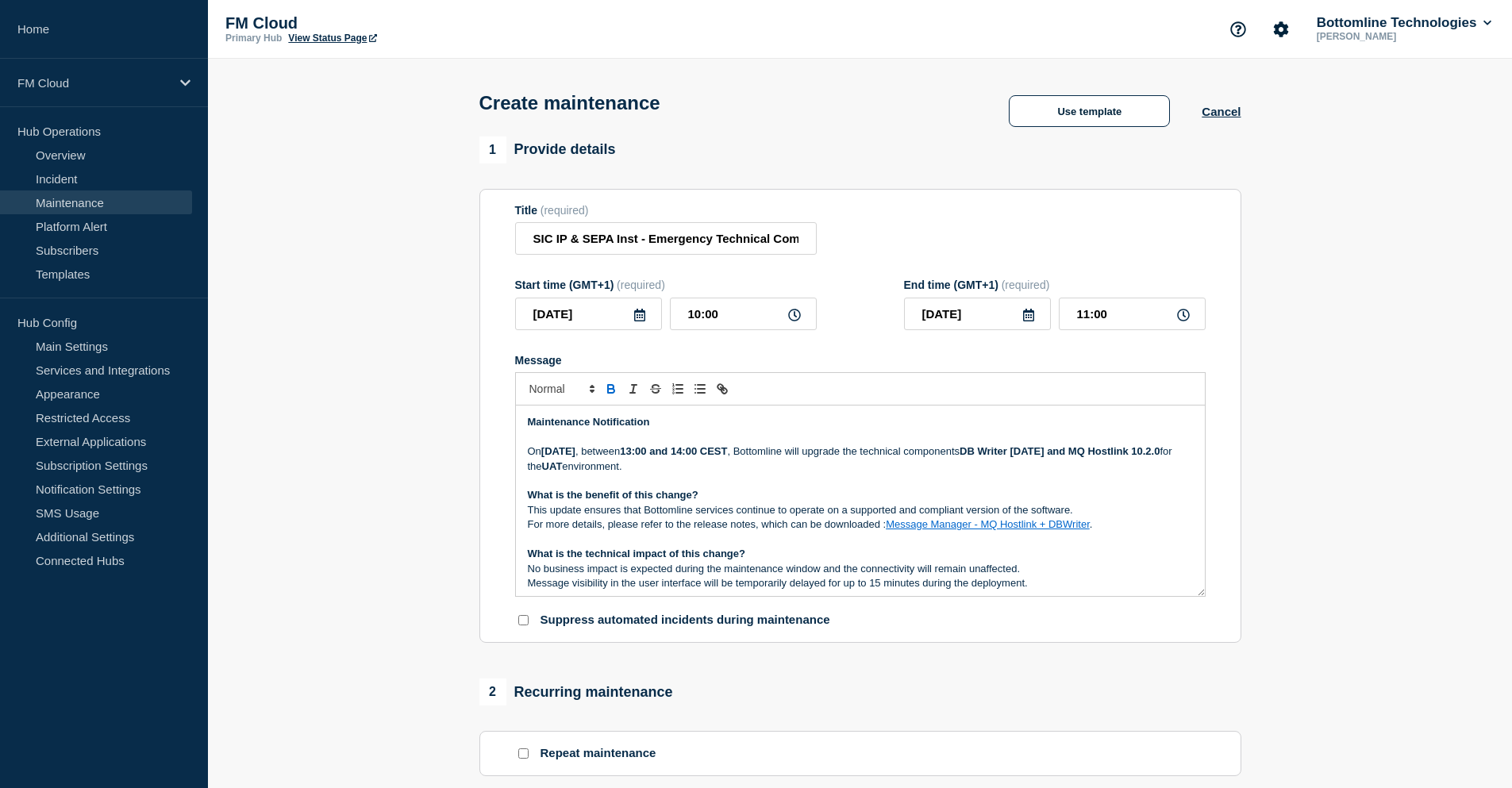
drag, startPoint x: 923, startPoint y: 454, endPoint x: 964, endPoint y: 502, distance: 63.1
click at [926, 456] on p "[DATE][DATE] , between 13:00 and 14:00 CEST , Bottomline will upgrade the techn…" at bounding box center [860, 460] width 665 height 30
click at [915, 460] on p "[DATE][DATE] , between 13:00 and 14:00 CEST , Bottomline will upgrade the techn…" at bounding box center [860, 460] width 665 height 30
click at [923, 453] on p "[DATE][DATE] , between 13:00 and 14:00 CEST , Bottomline will upgrade the techn…" at bounding box center [860, 460] width 665 height 30
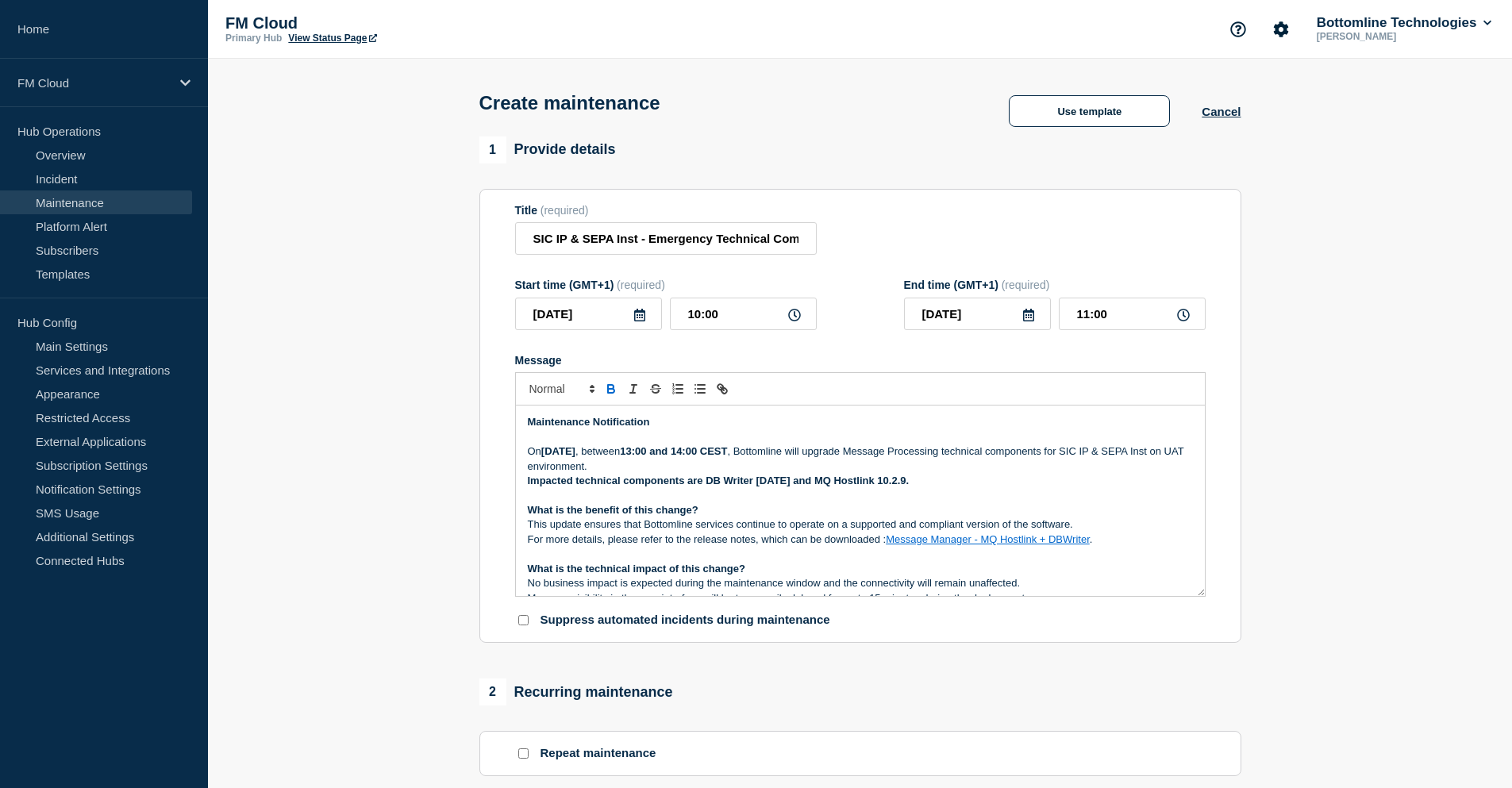
drag, startPoint x: 525, startPoint y: 483, endPoint x: 919, endPoint y: 481, distance: 394.0
click at [919, 481] on div "Maintenance Notification [DATE][DATE] , between 13:00 and 14:00 CEST , Bottomli…" at bounding box center [860, 501] width 689 height 190
click at [919, 481] on p "Impacted technical components are DB Writer [DATE] and MQ Hostlink 10.2.9." at bounding box center [860, 480] width 665 height 14
click at [785, 544] on p "For more details, please refer to the release notes, which can be downloaded : …" at bounding box center [860, 539] width 665 height 14
drag, startPoint x: 1119, startPoint y: 545, endPoint x: 888, endPoint y: 541, distance: 231.0
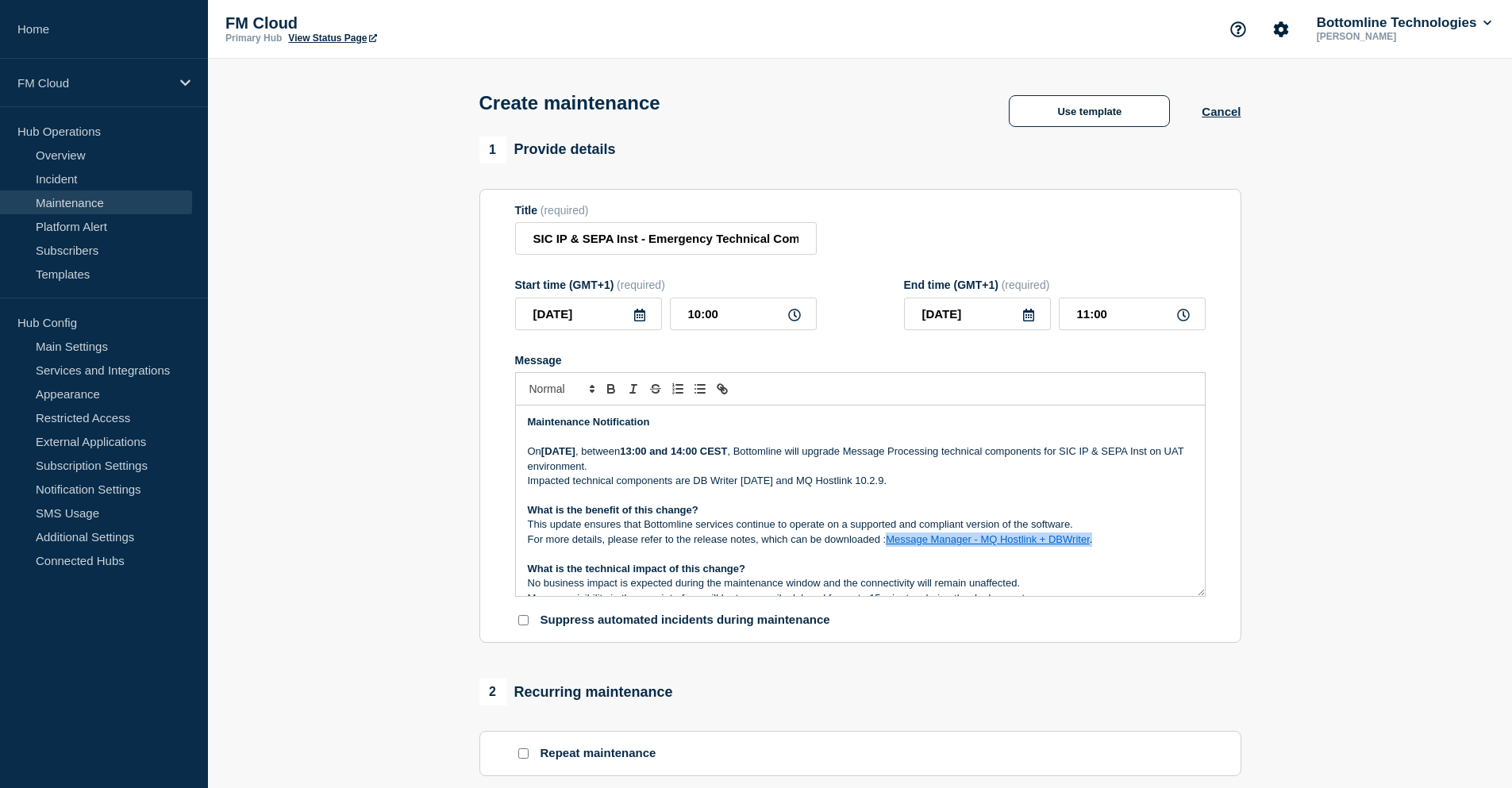
click at [888, 541] on p "For more details, please refer to the release notes, which can be downloaded : …" at bounding box center [860, 539] width 665 height 14
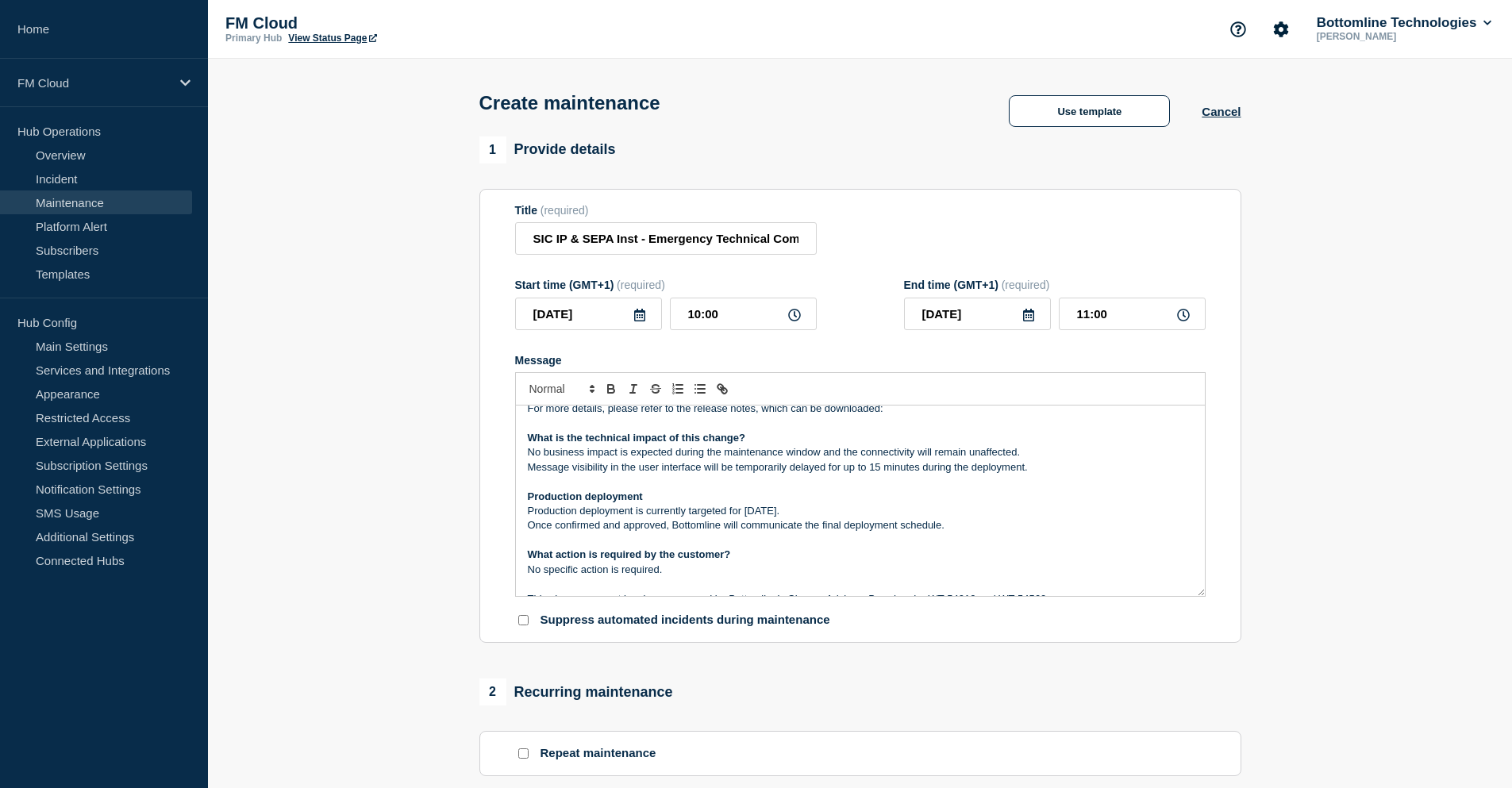
scroll to position [159, 0]
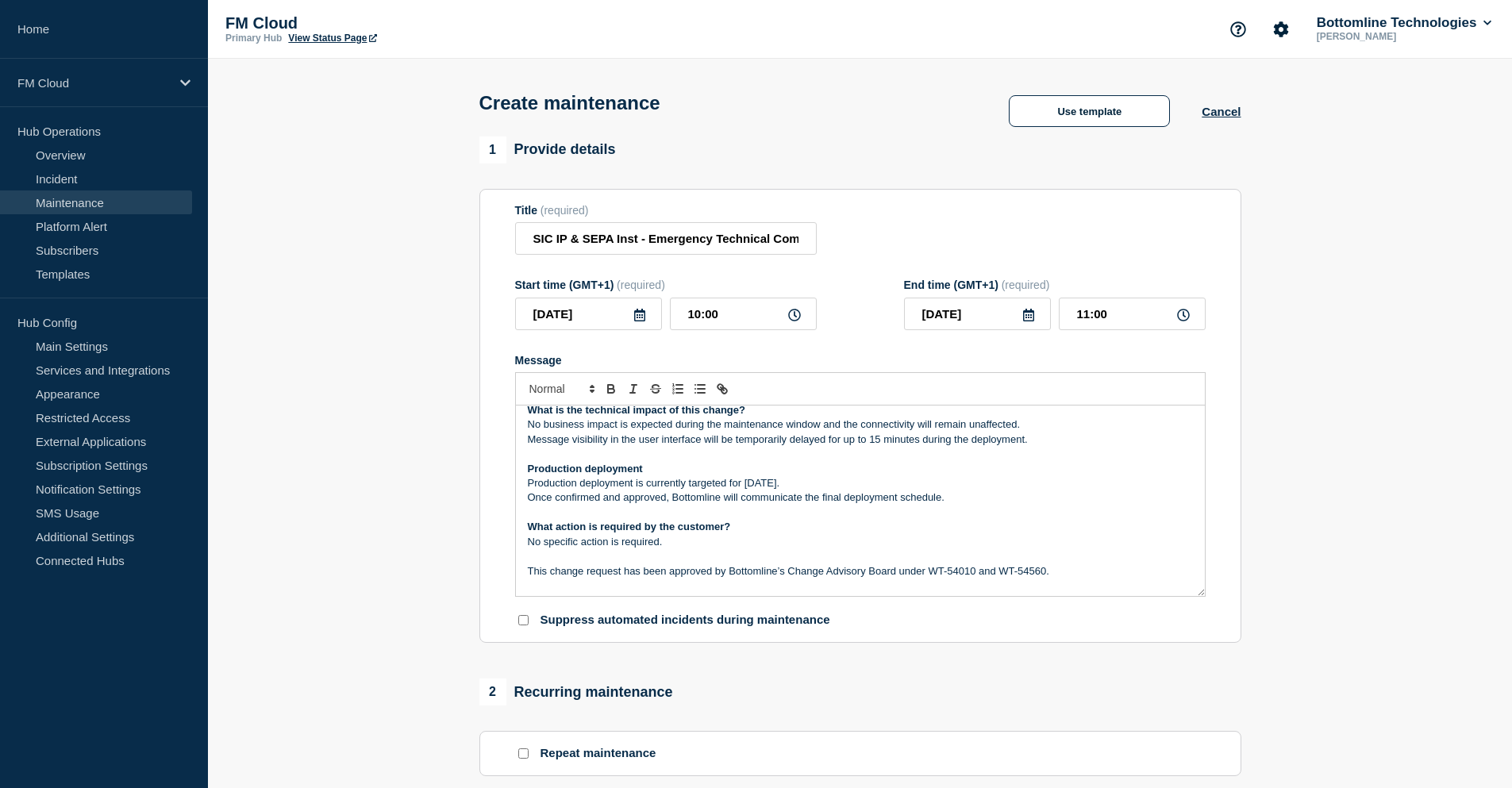
click at [689, 526] on strong "What action is required by the customer?" at bounding box center [629, 527] width 203 height 12
drag, startPoint x: 768, startPoint y: 236, endPoint x: 831, endPoint y: 238, distance: 63.0
click at [831, 238] on div "Title (required) SIC IP & SEPA Inst - Emergency Technical Components Updates - …" at bounding box center [860, 230] width 690 height 51
click at [753, 240] on input "SIC IP & SEPA Inst - Emergency Technical Components Updates - UAT - [DATE] - WT…" at bounding box center [665, 238] width 302 height 32
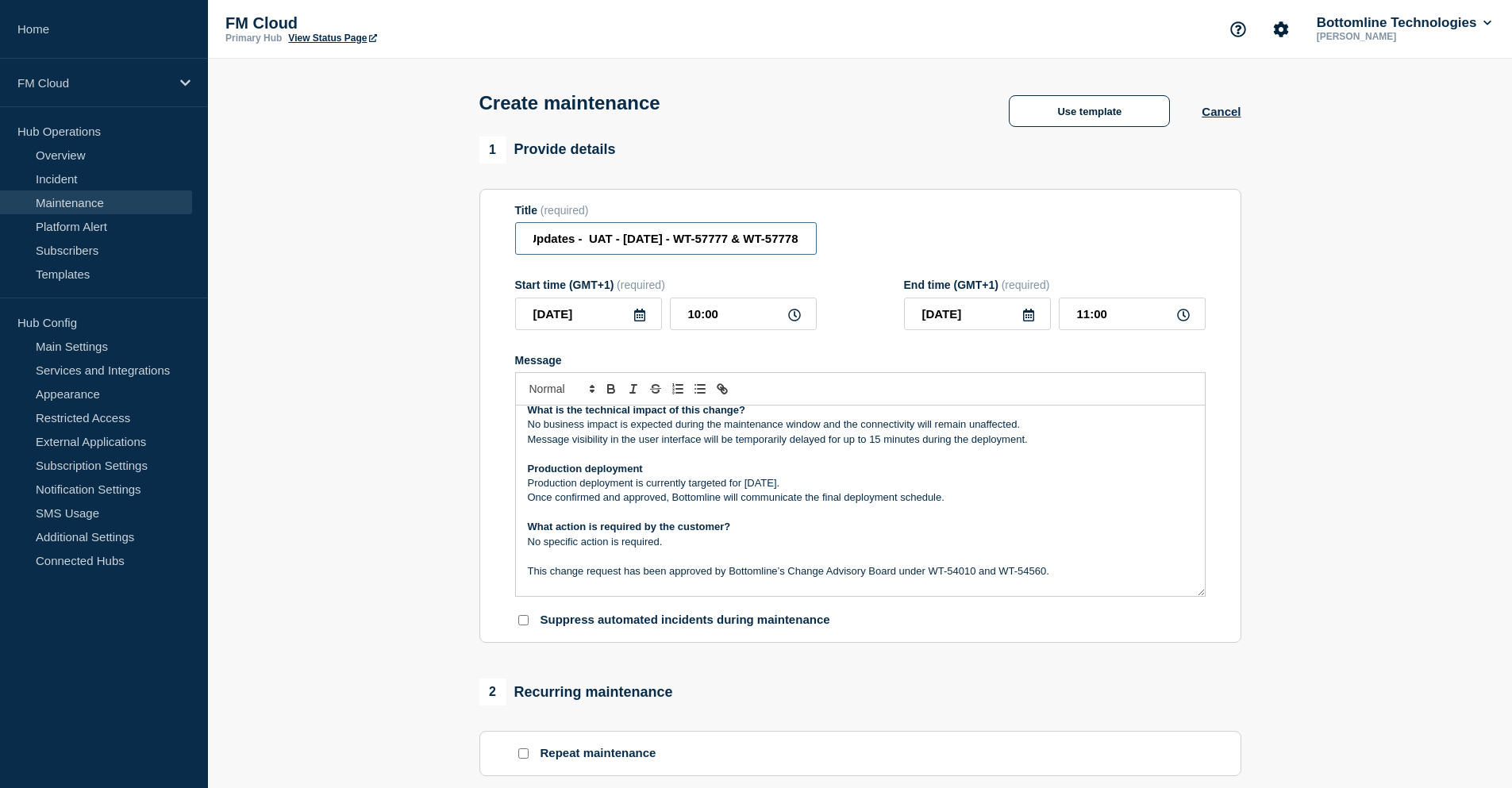
drag, startPoint x: 675, startPoint y: 241, endPoint x: 807, endPoint y: 242, distance: 132.0
click at [807, 242] on input "SIC IP & SEPA Inst - Emergency Technical Components Updates - UAT - [DATE] - WT…" at bounding box center [665, 238] width 302 height 32
drag, startPoint x: 1053, startPoint y: 575, endPoint x: 928, endPoint y: 573, distance: 125.0
click at [928, 573] on p "This change request has been approved by Bottomline’s Change Advisory Board und…" at bounding box center [860, 571] width 665 height 14
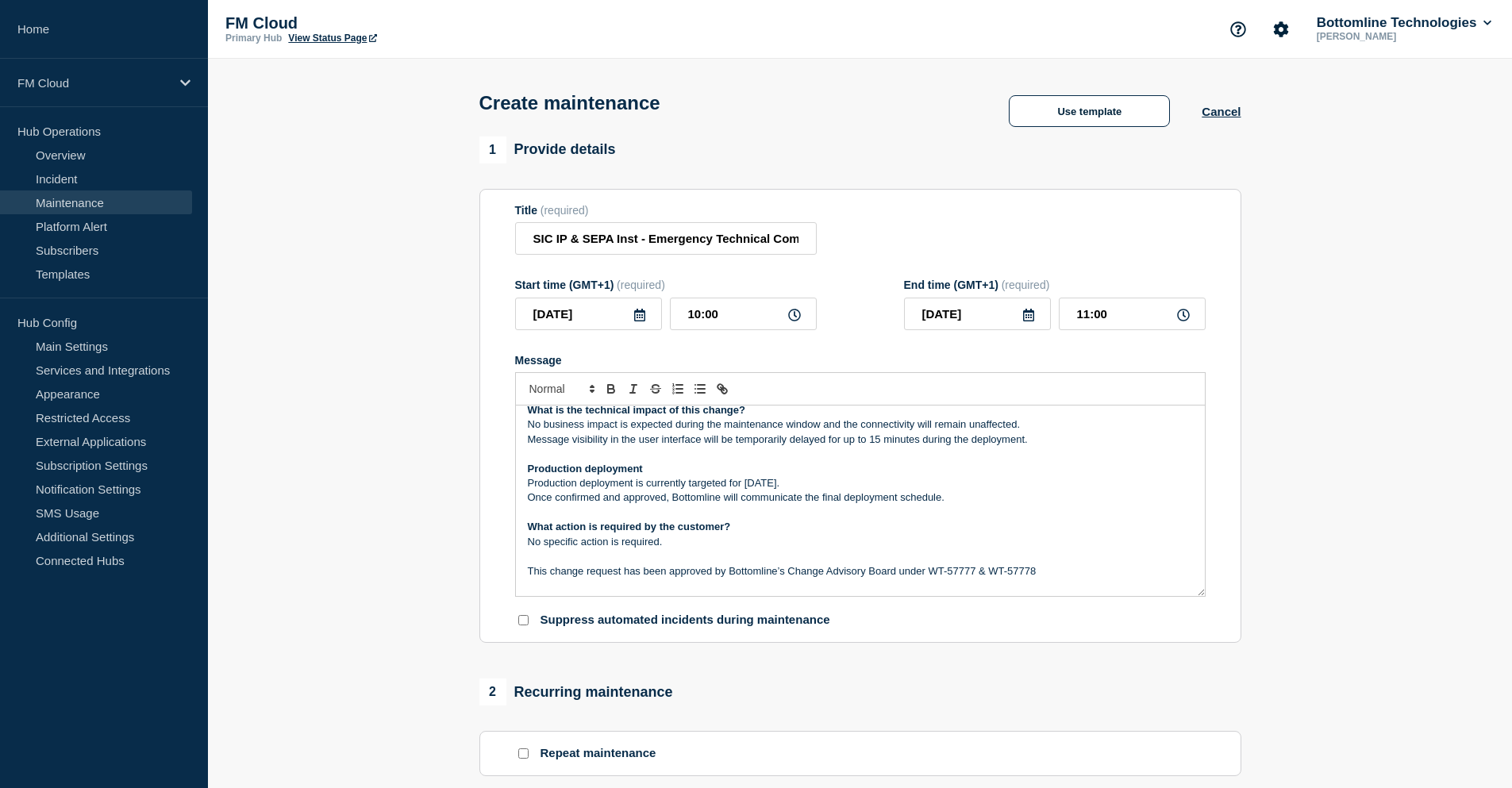
click at [1043, 573] on p "This change request has been approved by Bottomline’s Change Advisory Board und…" at bounding box center [860, 571] width 665 height 14
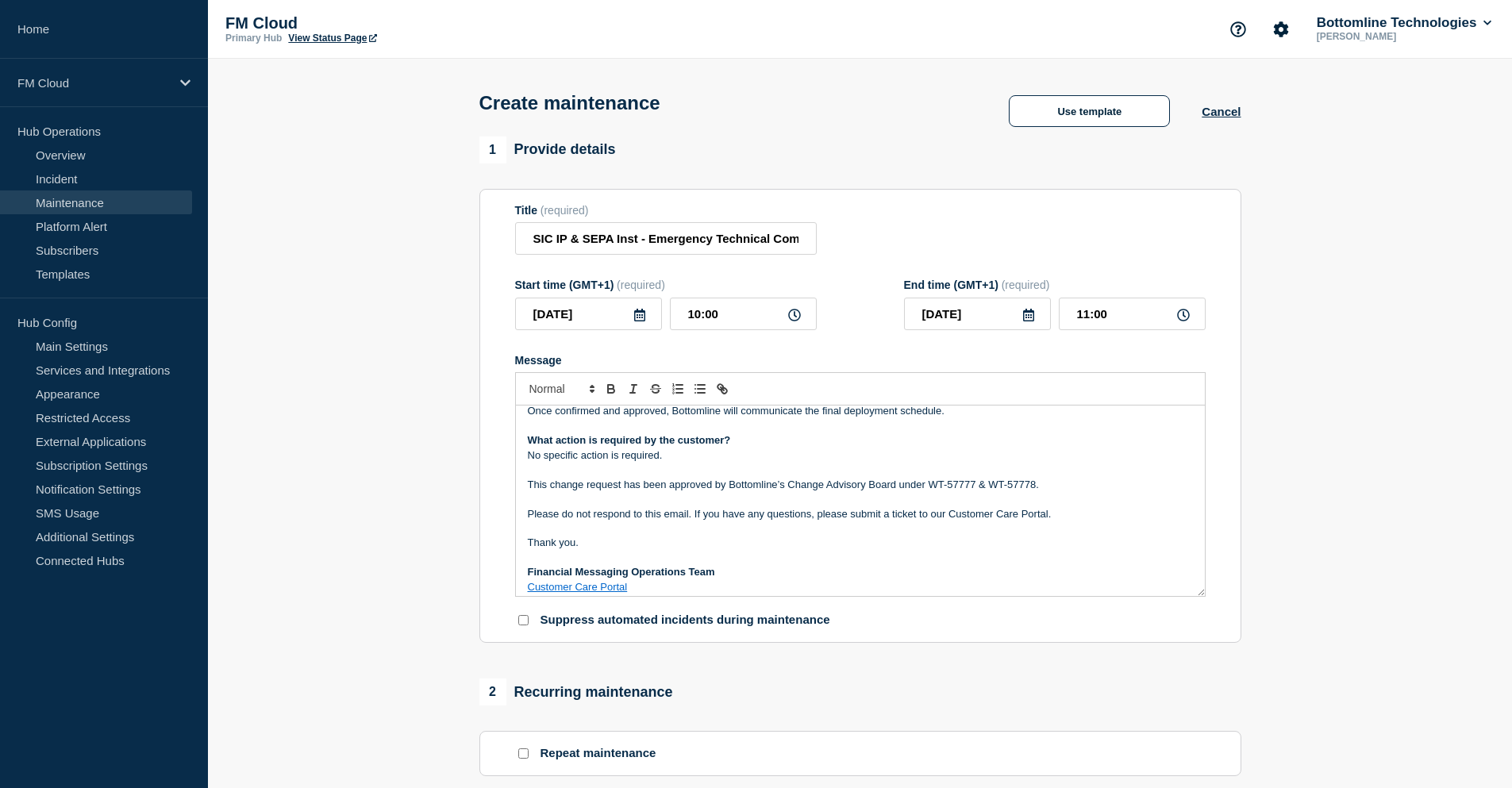
scroll to position [253, 0]
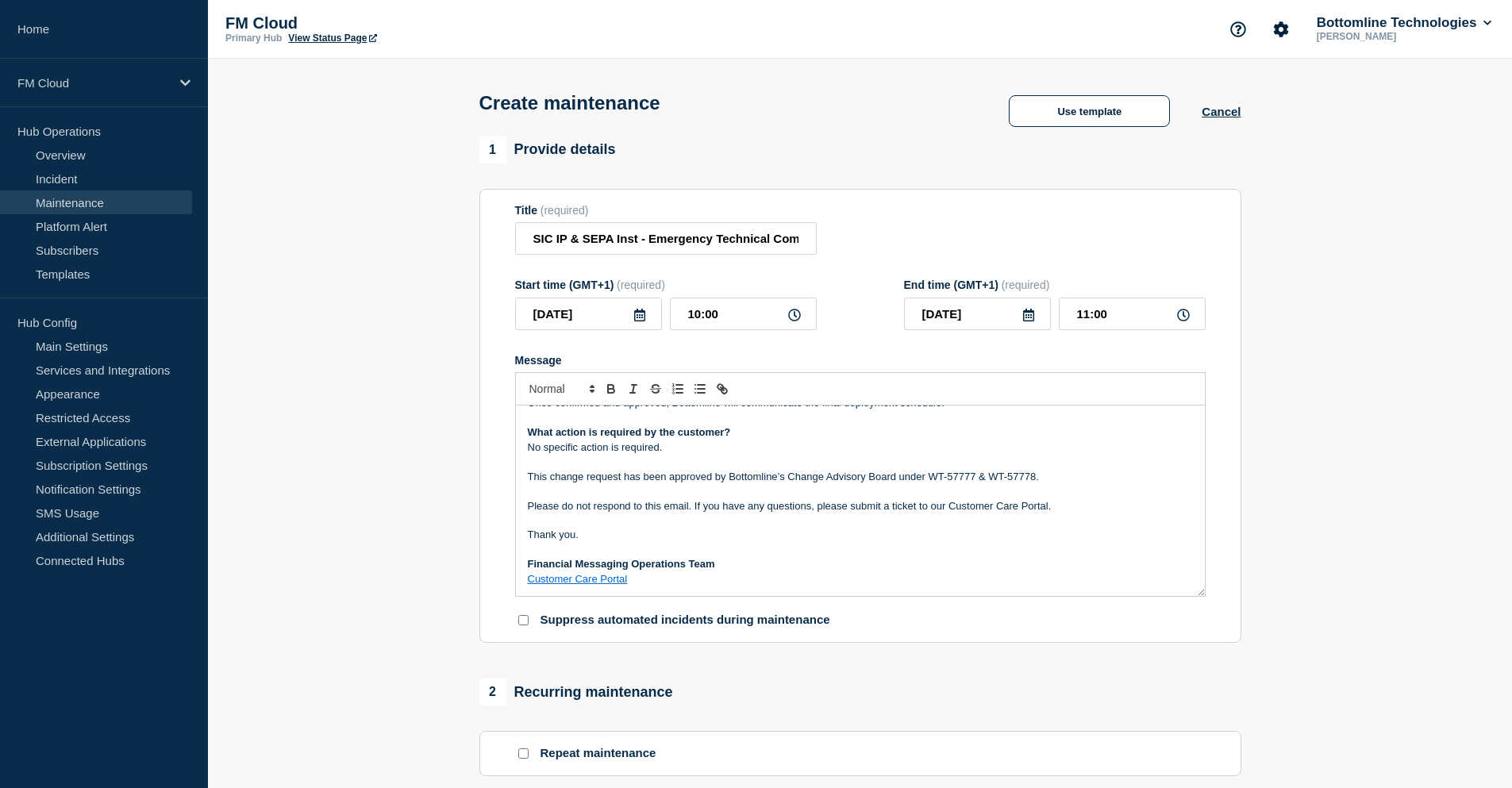
click at [594, 583] on link "Customer Care Portal" at bounding box center [577, 579] width 100 height 12
drag, startPoint x: 635, startPoint y: 523, endPoint x: 661, endPoint y: 522, distance: 26.0
click at [634, 523] on p "Message" at bounding box center [860, 520] width 665 height 14
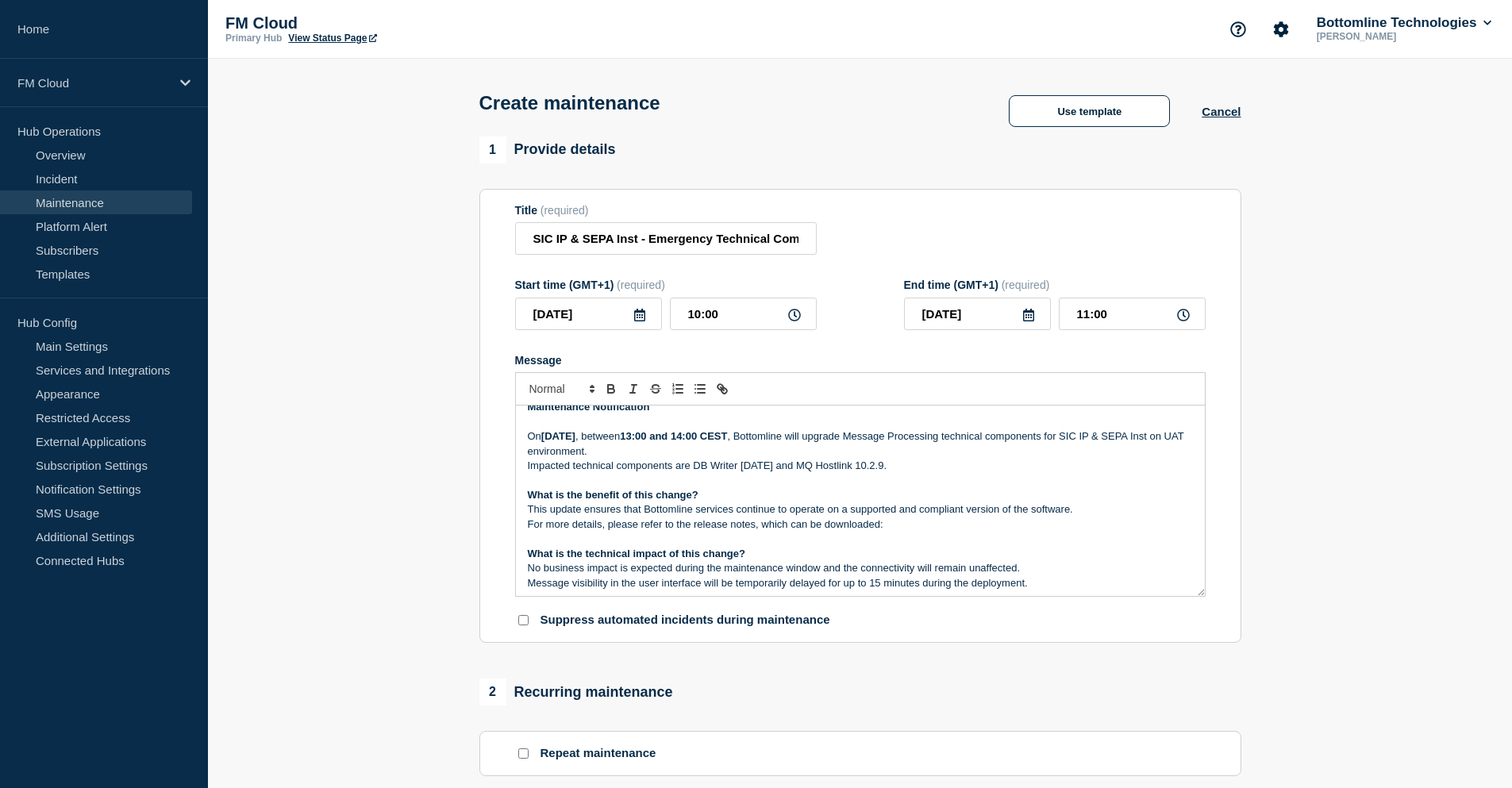
scroll to position [0, 0]
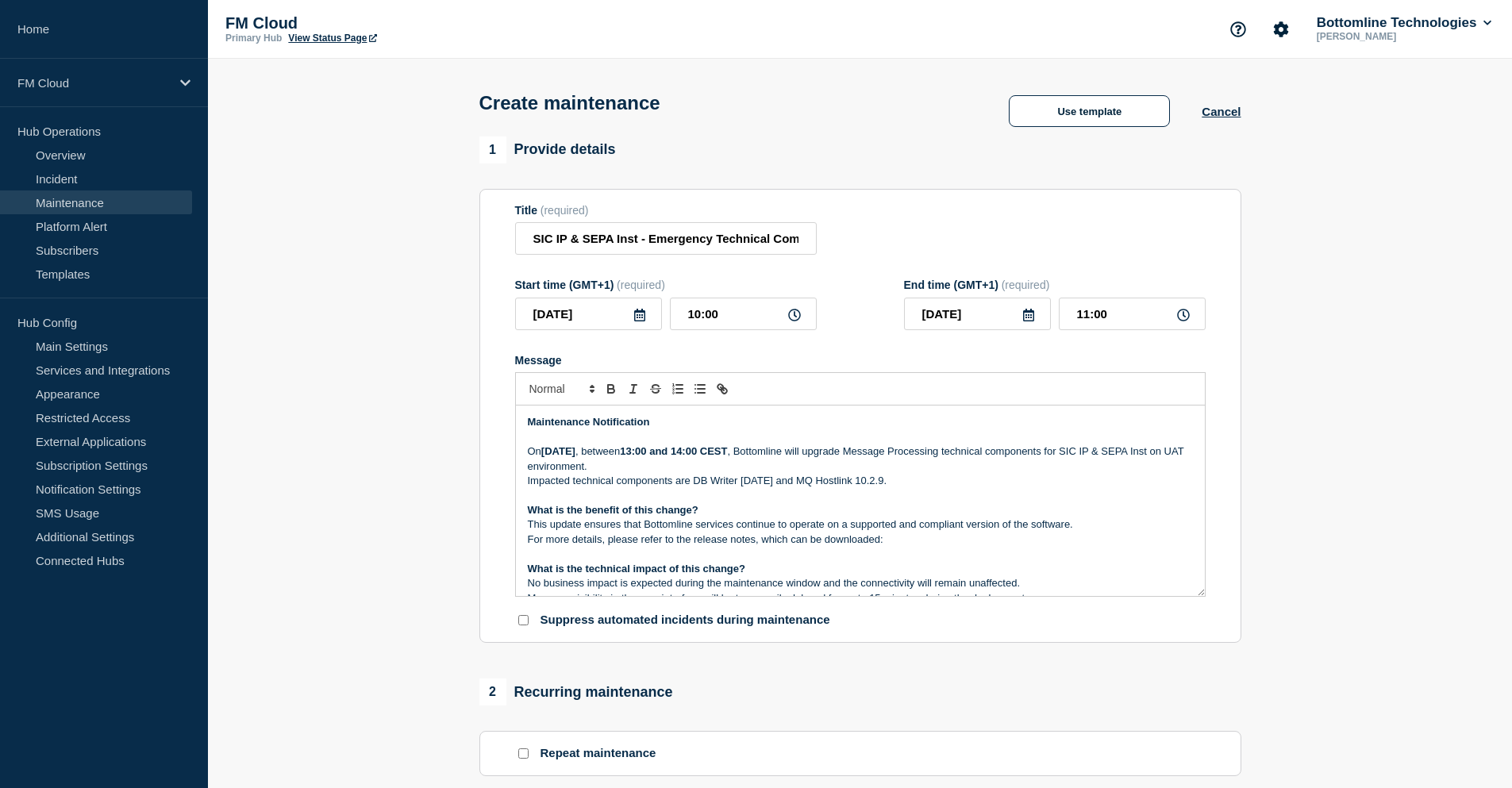
click at [561, 488] on p "Impacted technical components are DB Writer [DATE] and MQ Hostlink 10.2.9." at bounding box center [860, 480] width 665 height 14
click at [609, 470] on p "[DATE][DATE] , between 13:00 and 14:00 CEST , Bottomline will upgrade Message P…" at bounding box center [860, 460] width 665 height 30
click at [646, 494] on p "Message" at bounding box center [860, 494] width 665 height 14
click at [916, 485] on p "Impacted technical components are DB Writer [DATE] and MQ Hostlink 10.2.9." at bounding box center [860, 480] width 665 height 14
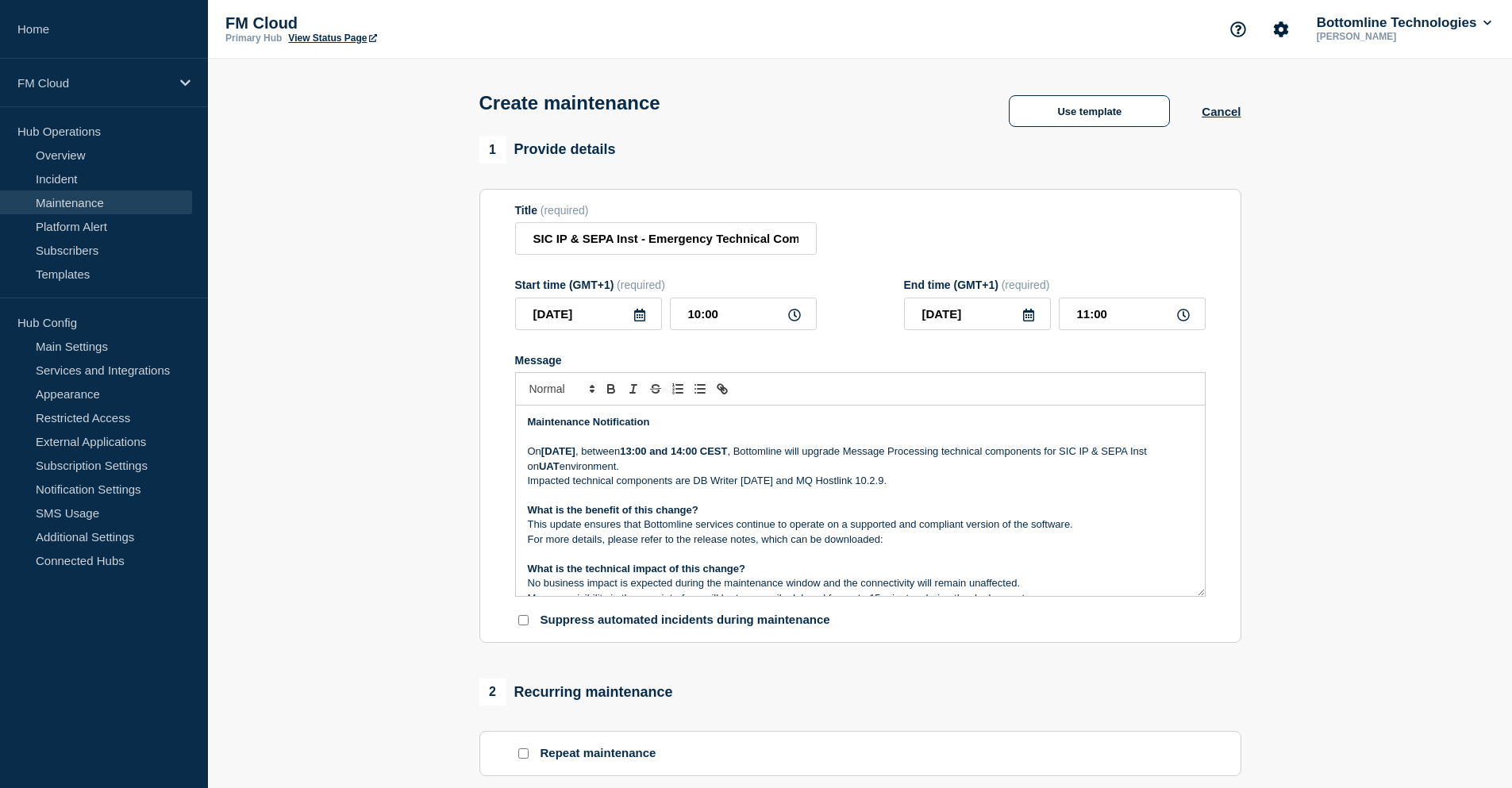
click at [916, 488] on p "Impacted technical components are DB Writer [DATE] and MQ Hostlink 10.2.9." at bounding box center [860, 480] width 665 height 14
click at [917, 485] on p "Impacted technical components are DB Writer [DATE] and MQ Hostlink 10.2.9." at bounding box center [860, 480] width 665 height 14
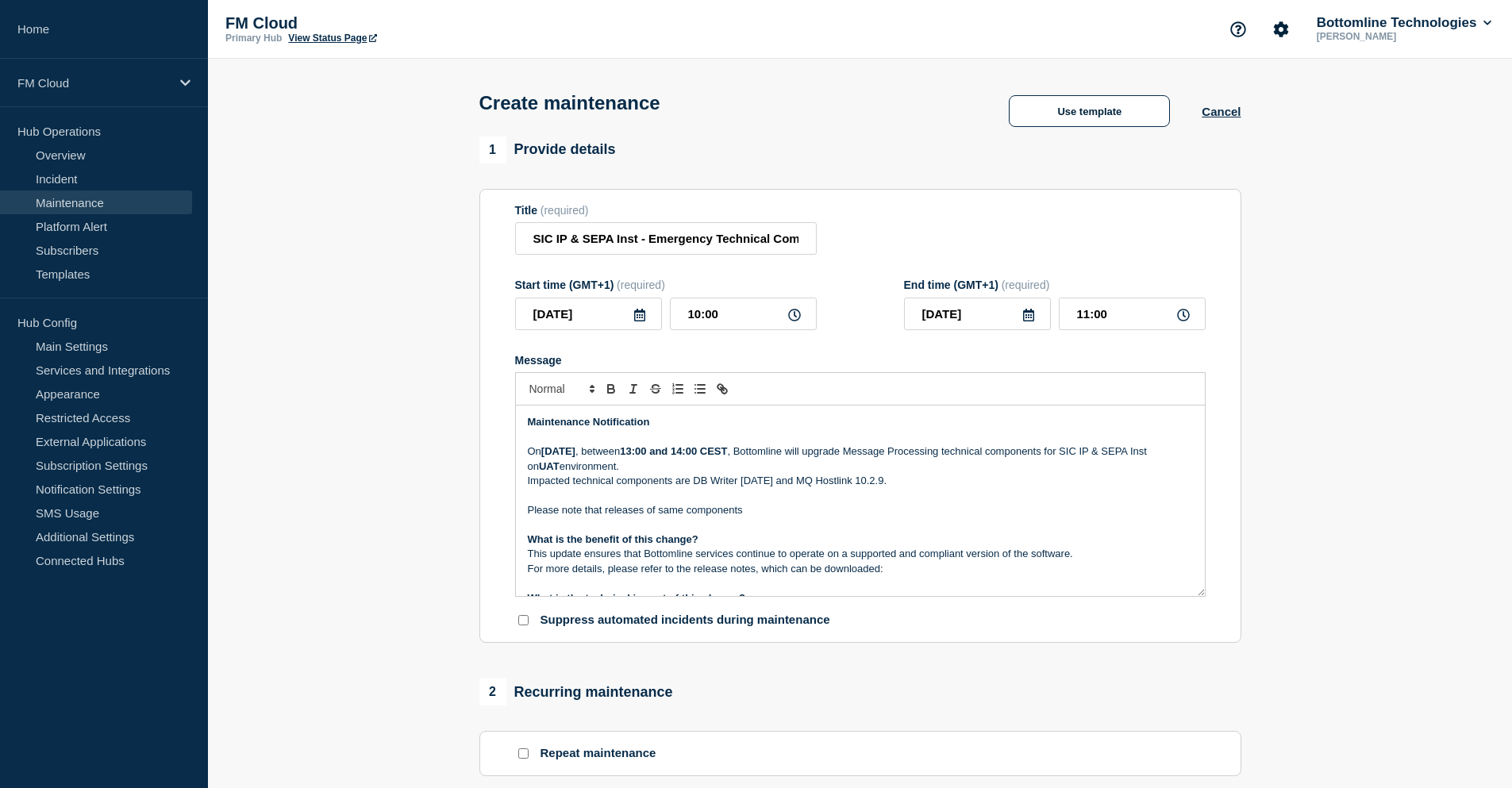
click at [914, 479] on p "Impacted technical components are DB Writer [DATE] and MQ Hostlink 10.2.9." at bounding box center [860, 480] width 665 height 14
click at [794, 503] on p "Message" at bounding box center [860, 494] width 665 height 14
click at [783, 512] on p "Please note that releases of same components" at bounding box center [860, 510] width 665 height 14
click at [768, 523] on p "Message" at bounding box center [860, 524] width 665 height 14
click at [771, 515] on p "Please note that releases of same components" at bounding box center [860, 510] width 665 height 14
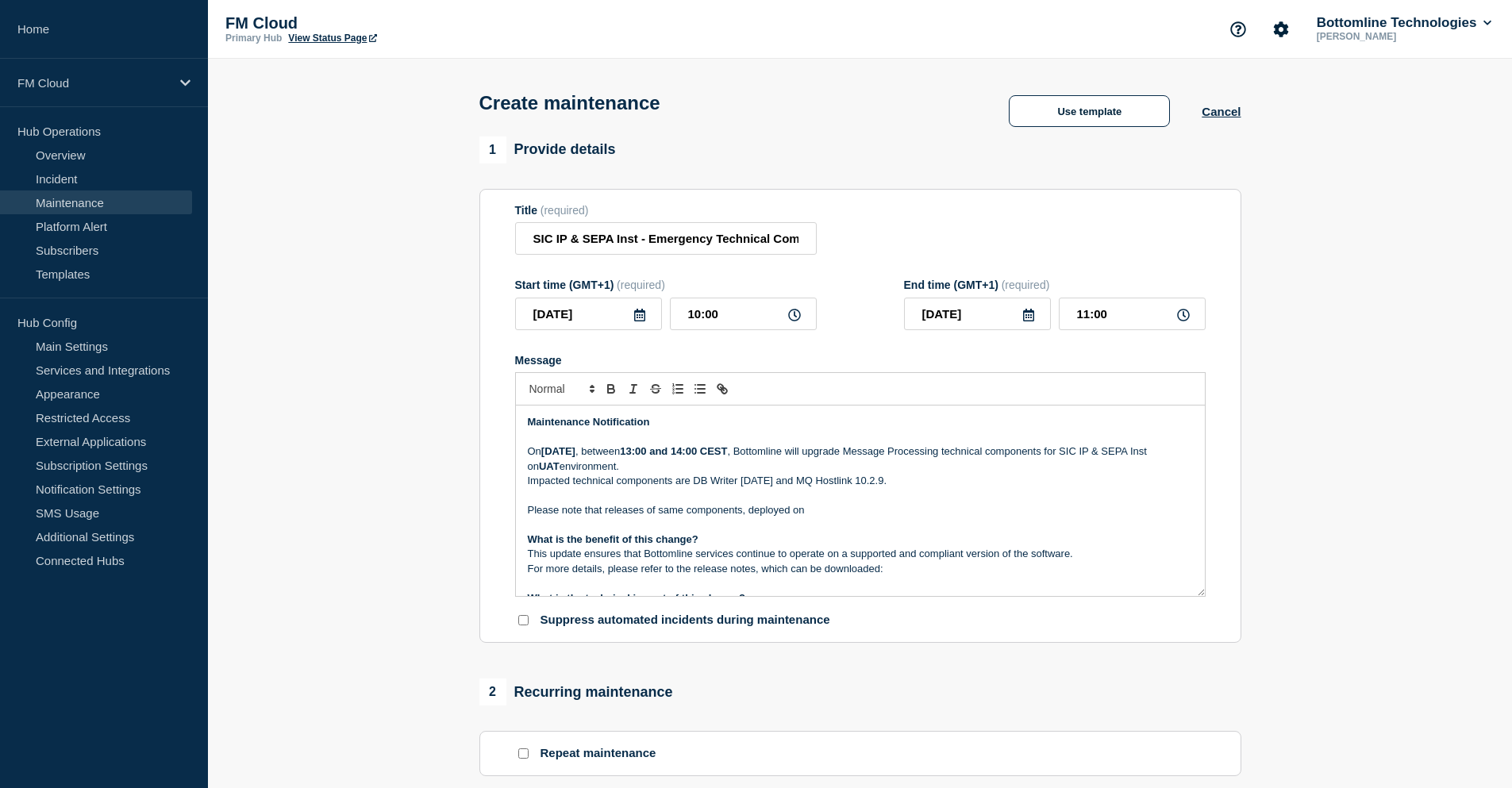
click at [816, 516] on p "Please note that releases of same components, deployed on" at bounding box center [860, 510] width 665 height 14
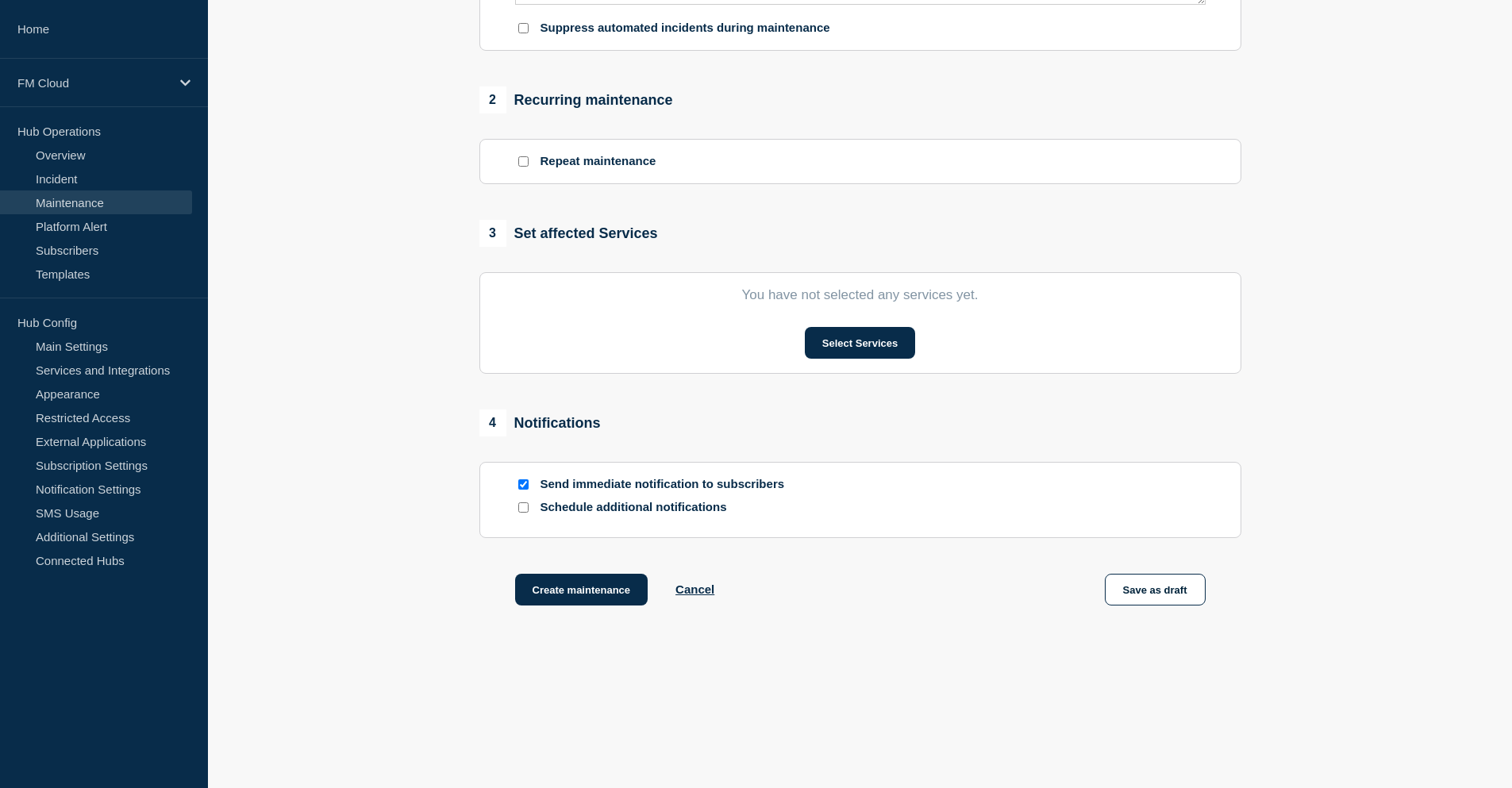
scroll to position [596, 0]
click at [862, 342] on button "Select Services" at bounding box center [859, 343] width 110 height 31
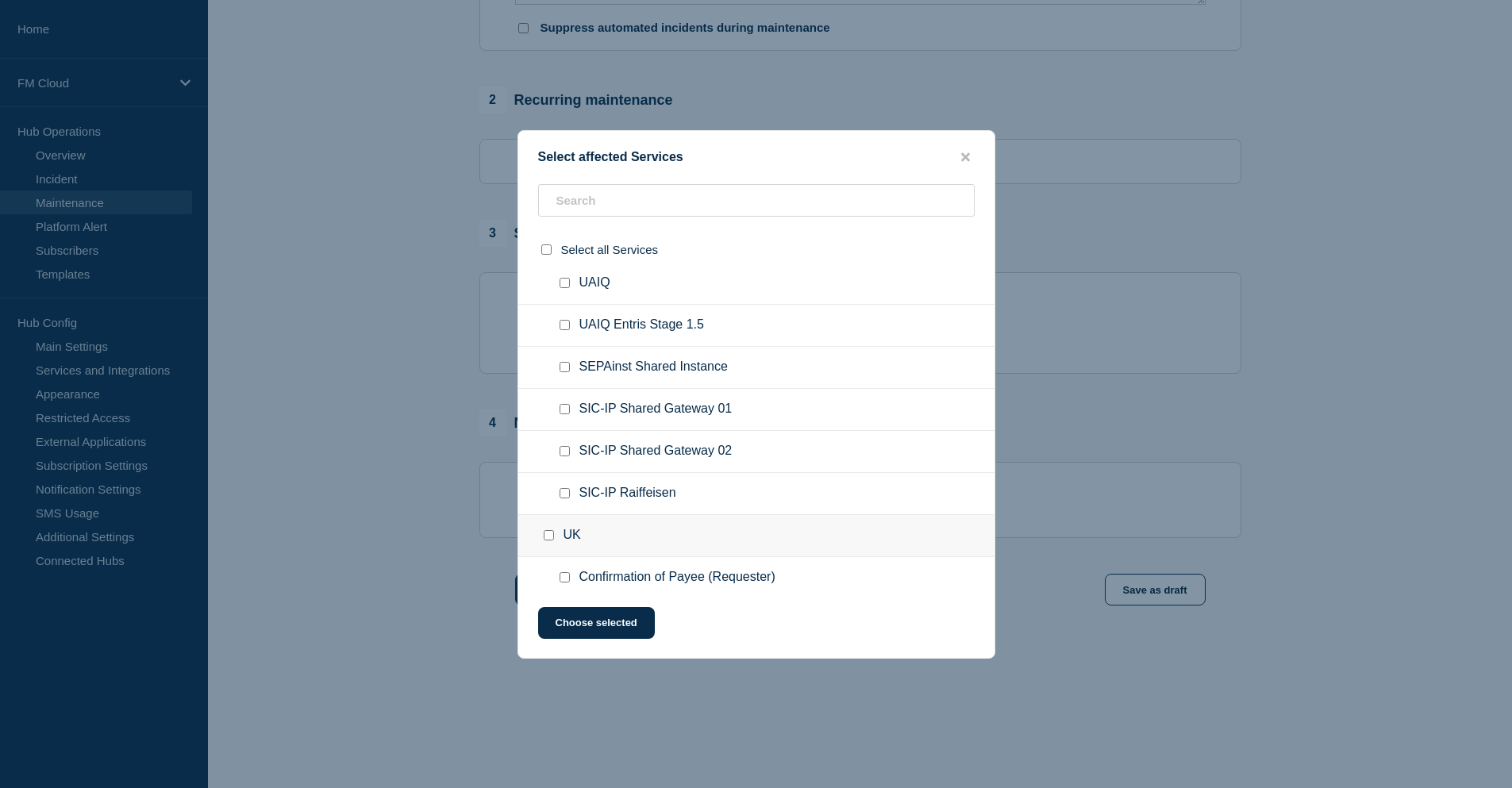
scroll to position [397, 0]
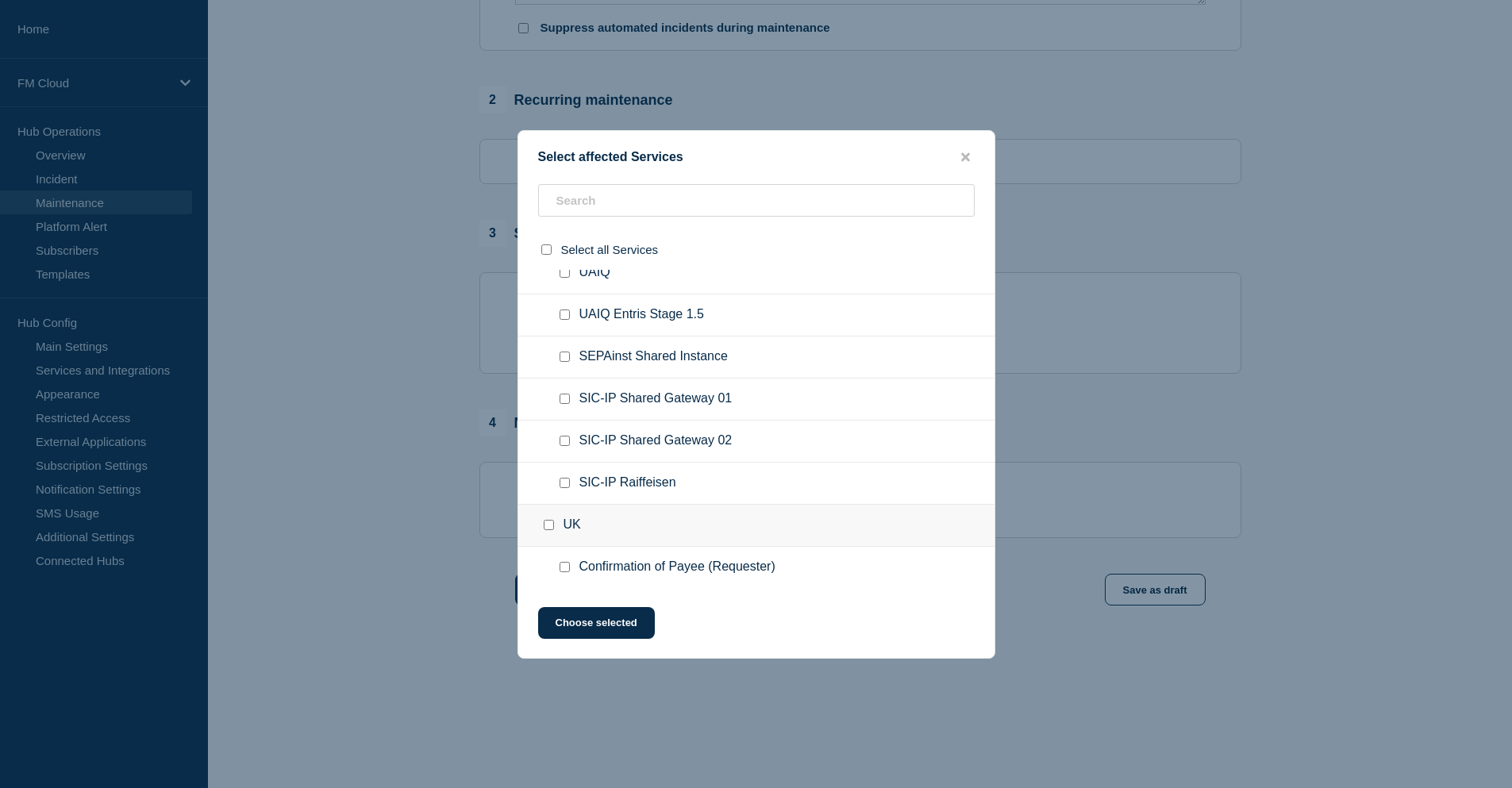
click at [564, 361] on input "SEPAinst Shared Instance checkbox" at bounding box center [565, 356] width 10 height 10
checkbox input "true"
click at [568, 404] on input "SIC-IP Shared Gateway 01 checkbox" at bounding box center [565, 399] width 10 height 10
checkbox input "true"
click at [564, 439] on input "SIC-IP Shared Gateway 02 checkbox" at bounding box center [565, 441] width 10 height 10
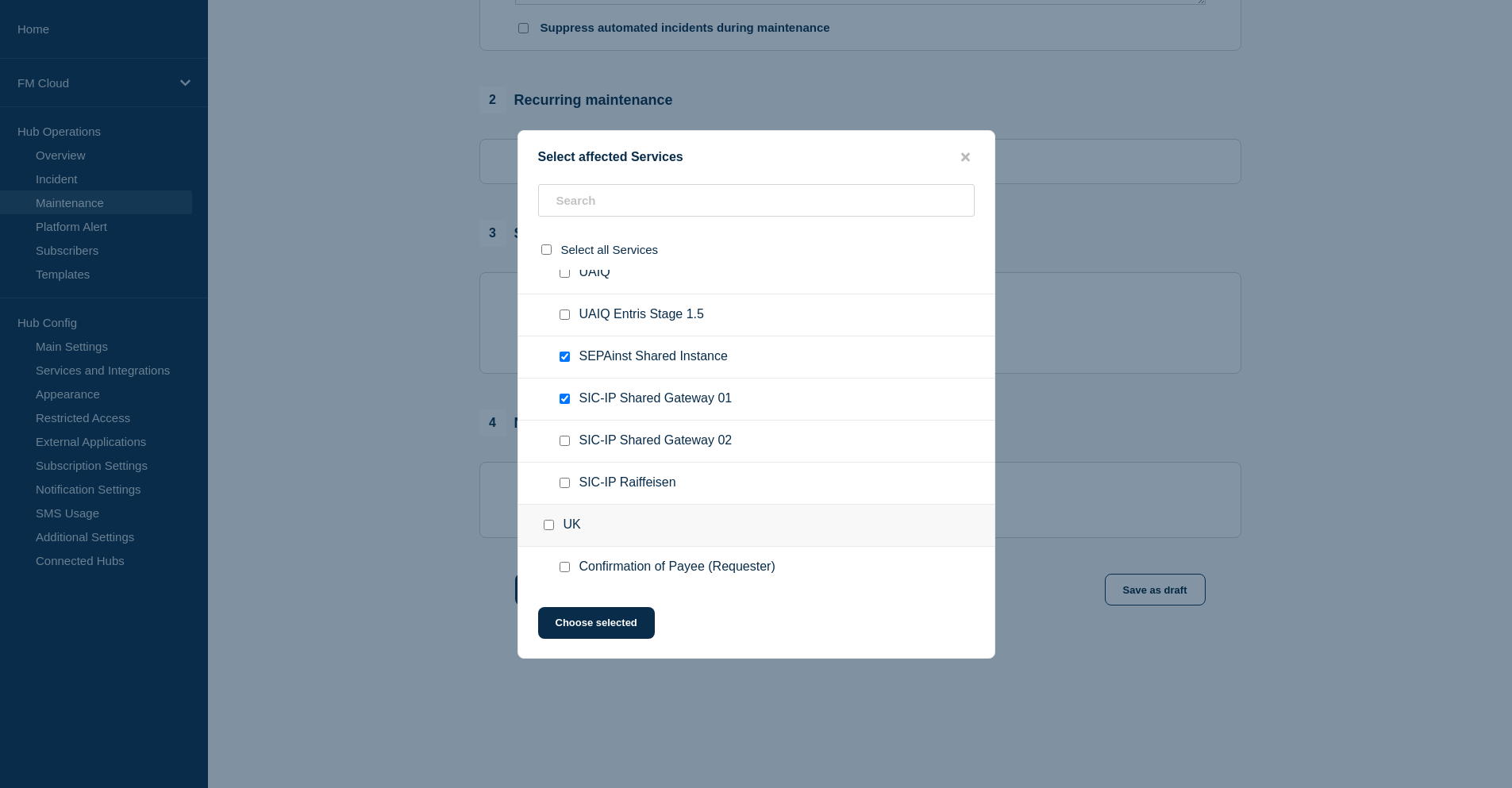
checkbox input "true"
click at [564, 490] on div at bounding box center [568, 483] width 23 height 16
click at [563, 485] on input "SIC-IP Raiffeisen checkbox" at bounding box center [565, 483] width 10 height 10
checkbox input "true"
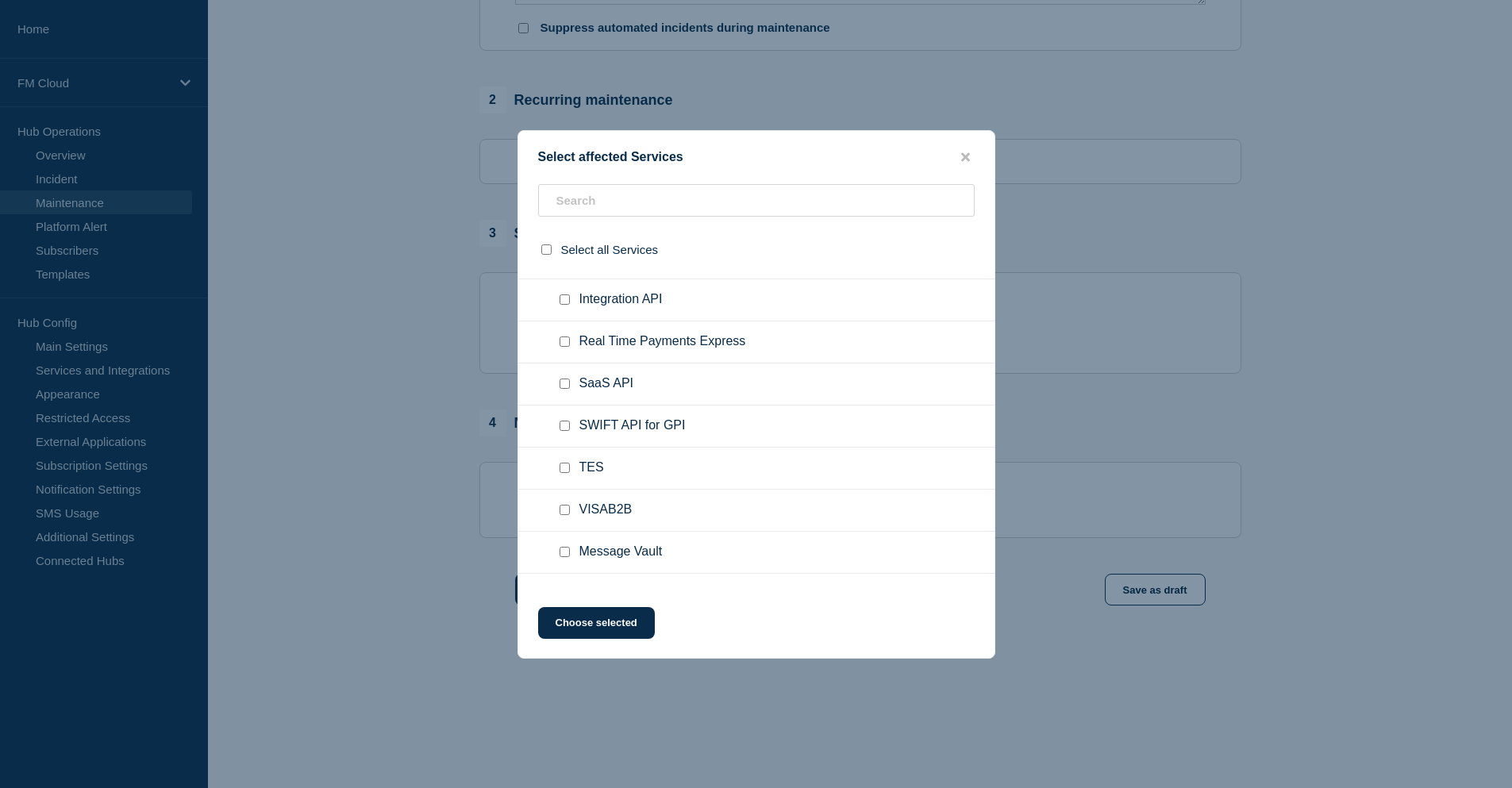
scroll to position [862, 0]
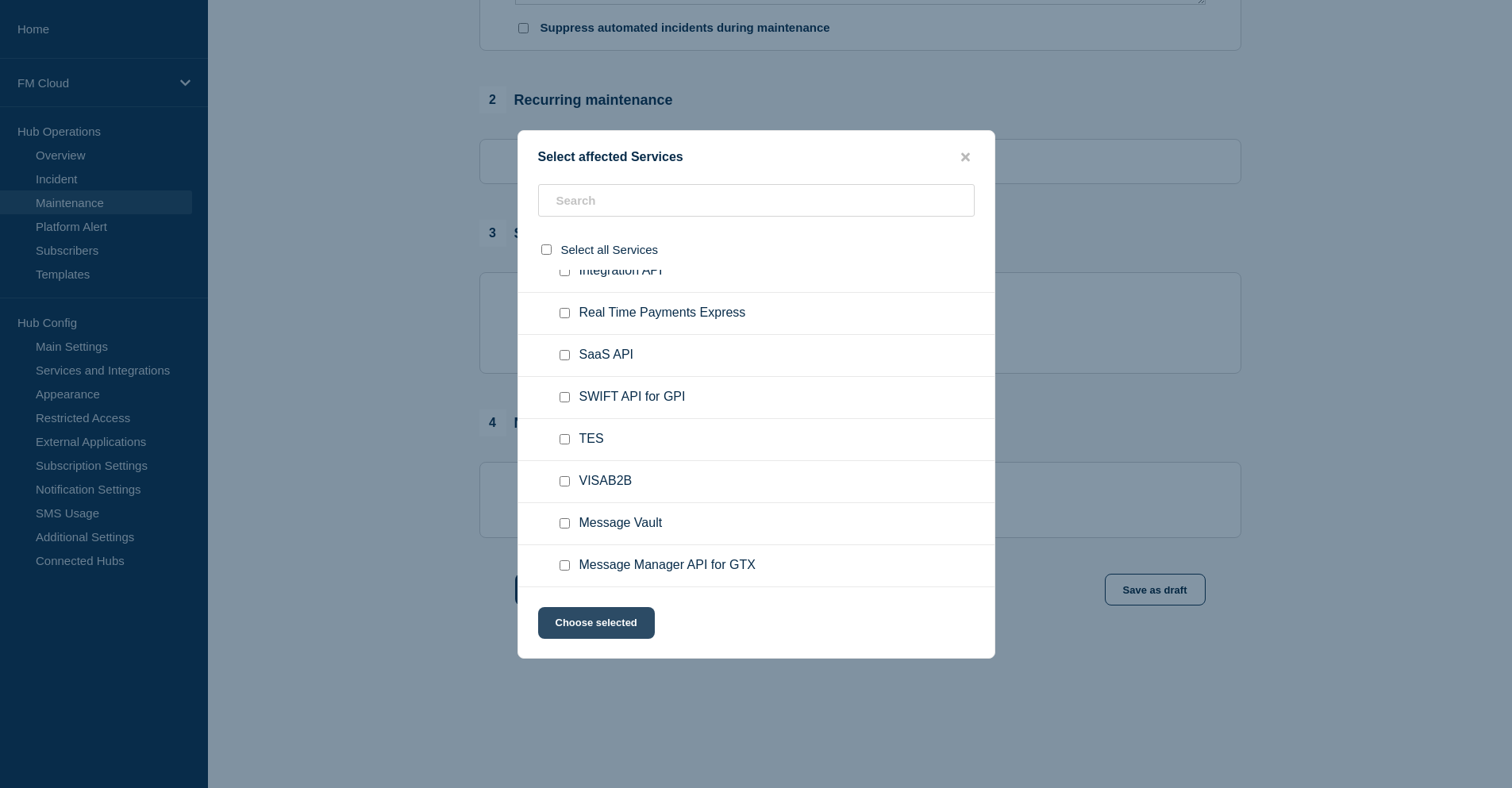
click at [604, 624] on button "Choose selected" at bounding box center [596, 623] width 117 height 31
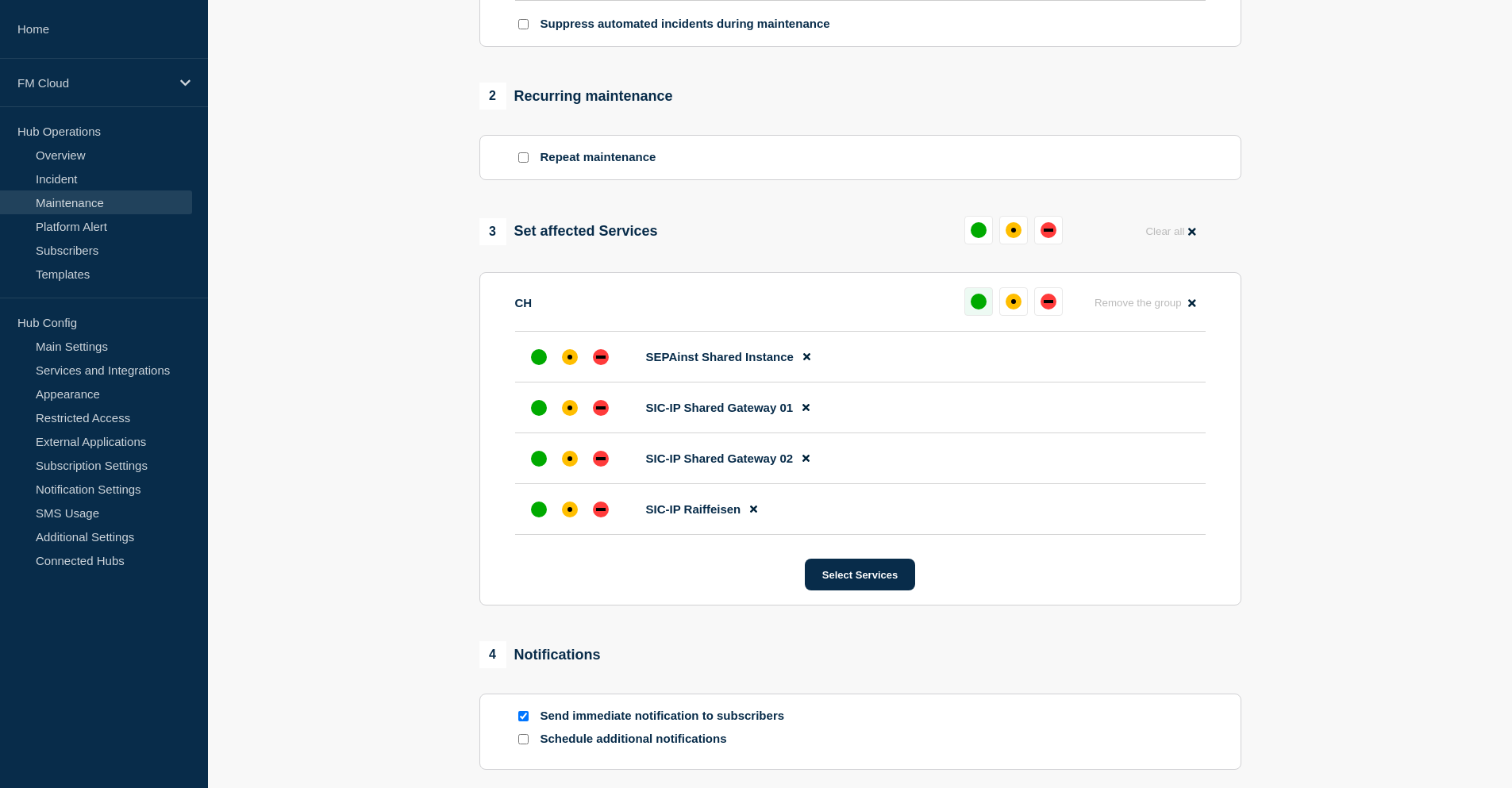
click at [986, 298] on button at bounding box center [978, 302] width 29 height 29
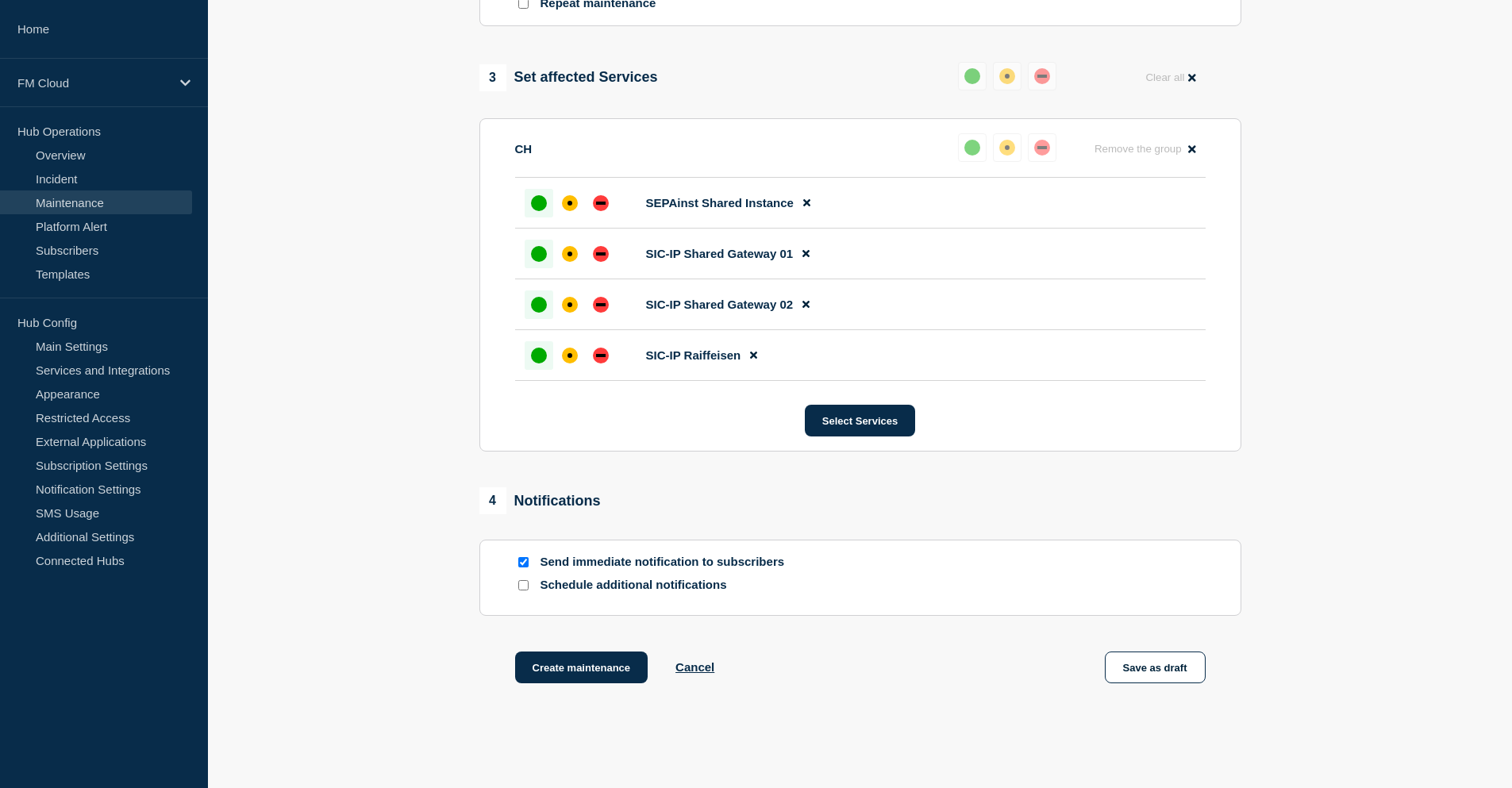
scroll to position [832, 0]
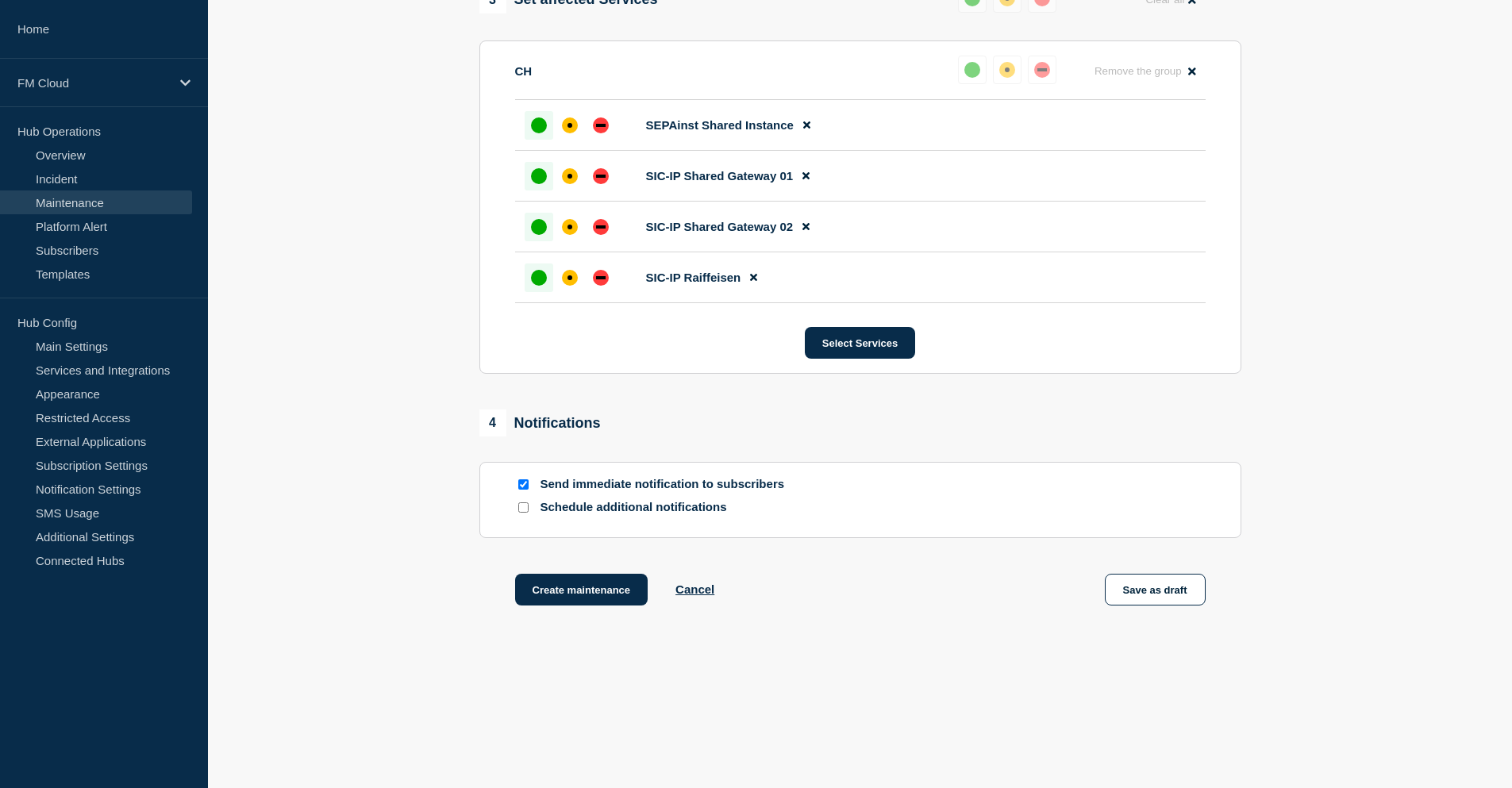
click at [524, 484] on input "Send immediate notification to subscribers" at bounding box center [523, 485] width 10 height 10
checkbox input "false"
click at [1162, 587] on button "Save as draft" at bounding box center [1155, 590] width 101 height 31
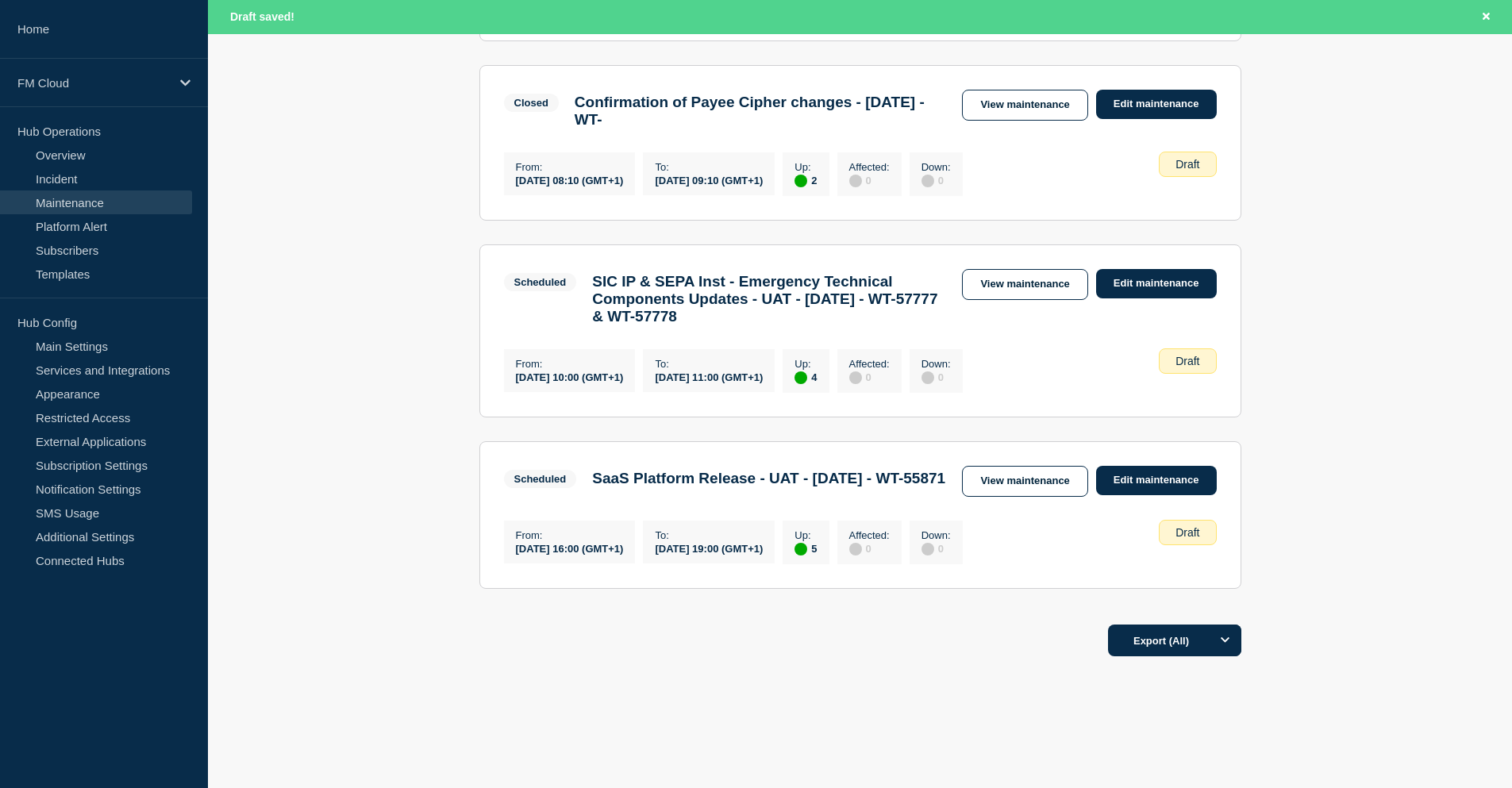
scroll to position [539, 0]
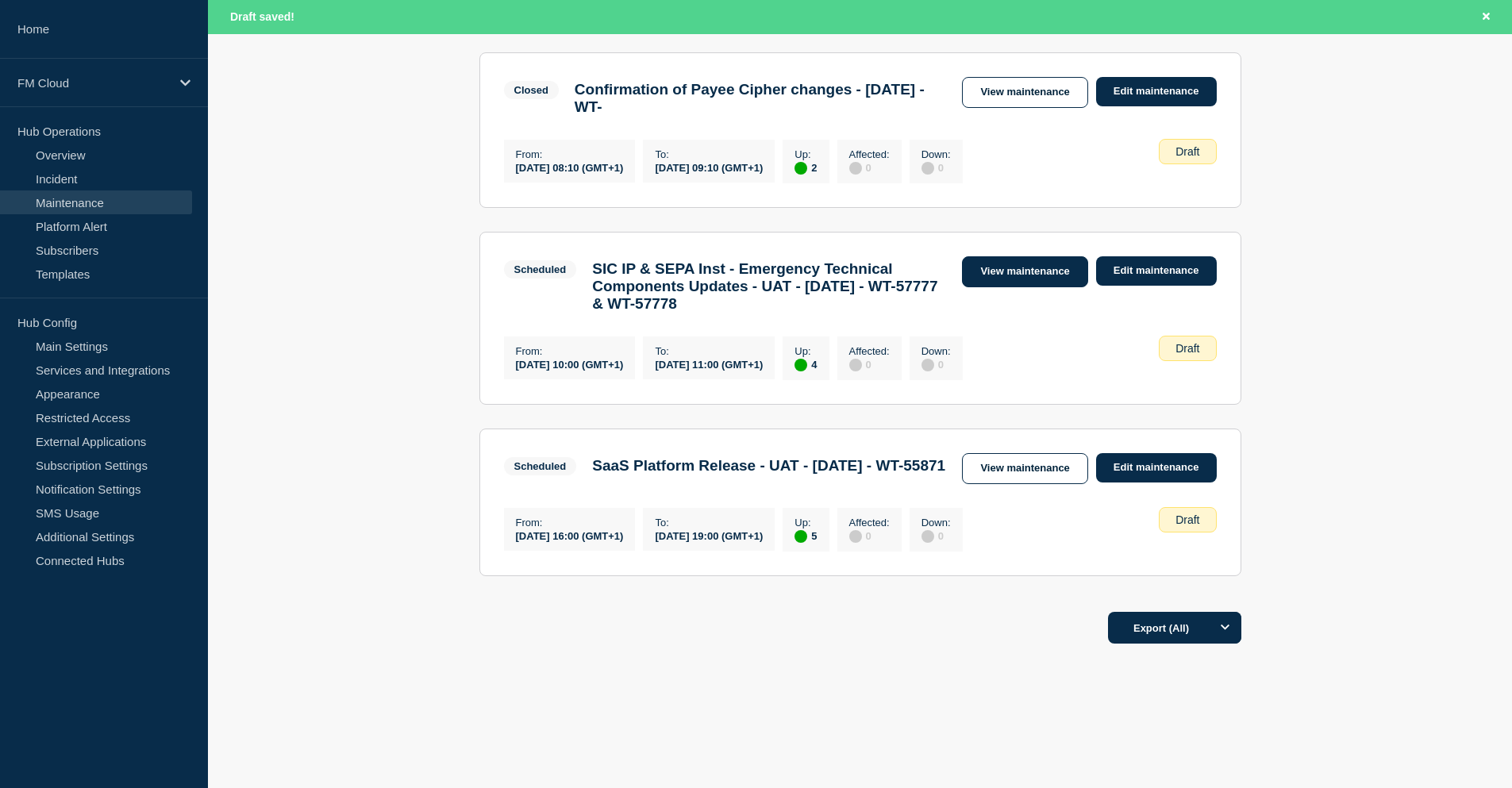
click at [998, 256] on link "View maintenance" at bounding box center [1024, 271] width 126 height 31
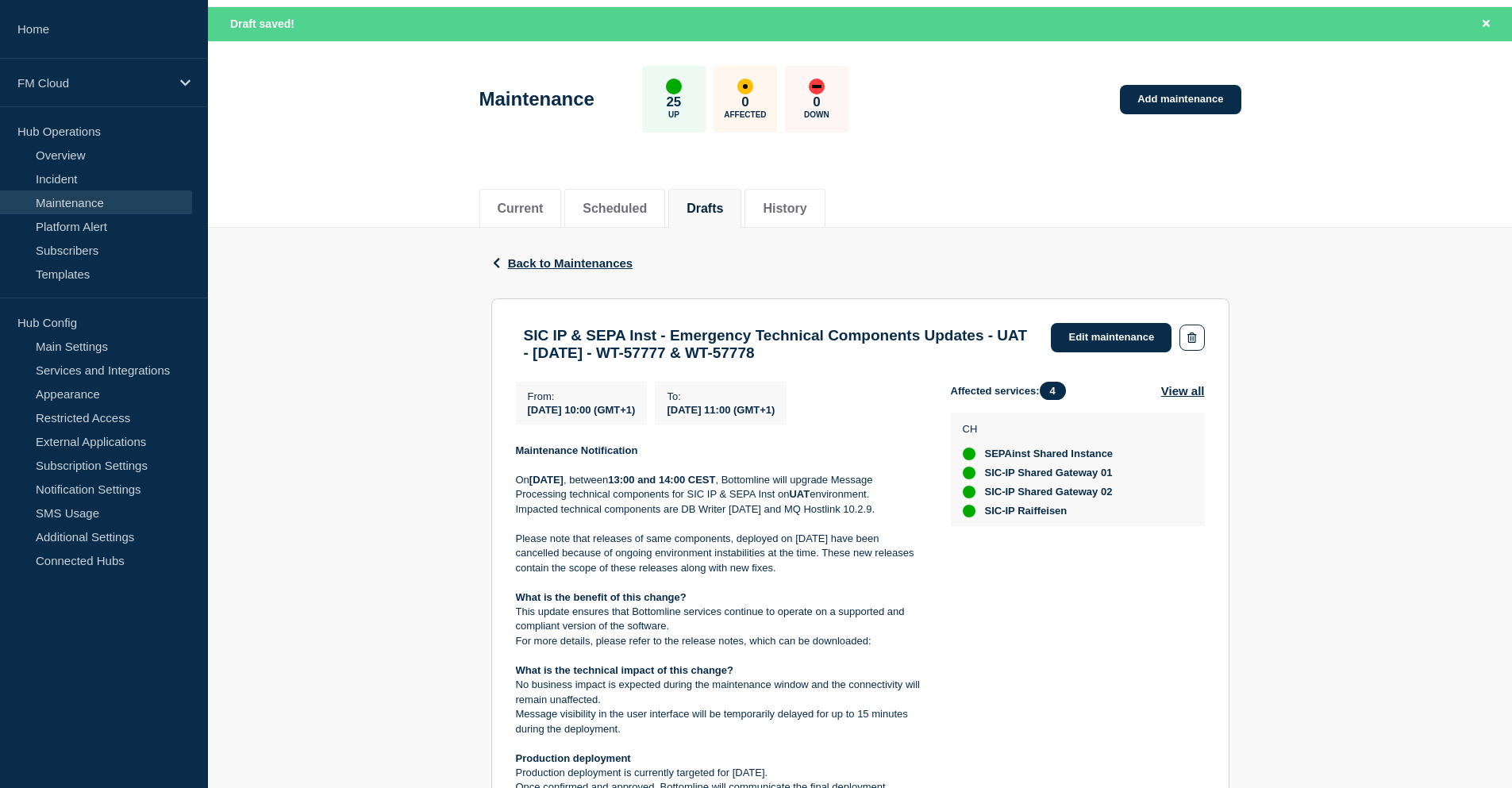
scroll to position [79, 0]
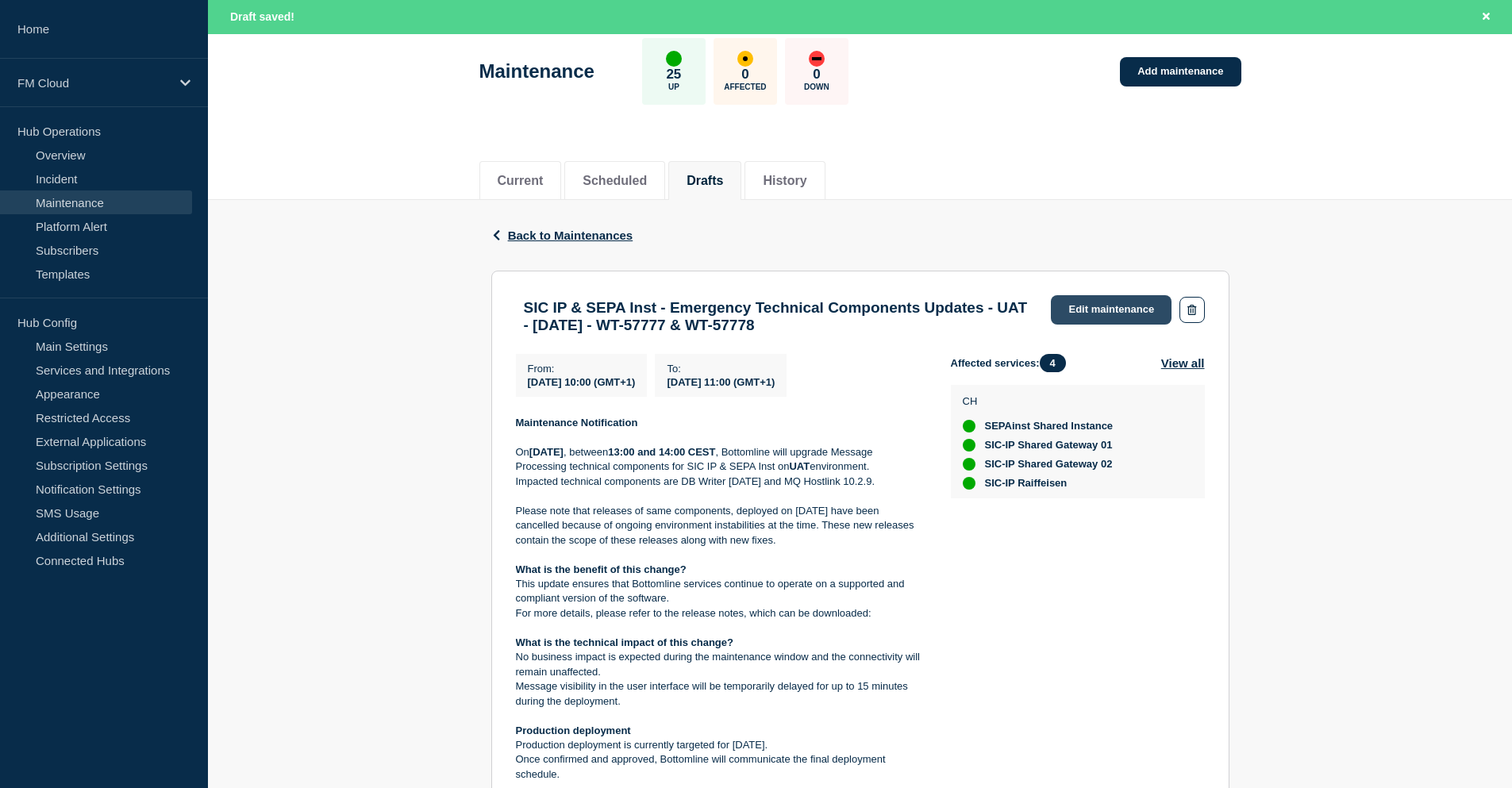
click at [1107, 311] on link "Edit maintenance" at bounding box center [1111, 310] width 121 height 30
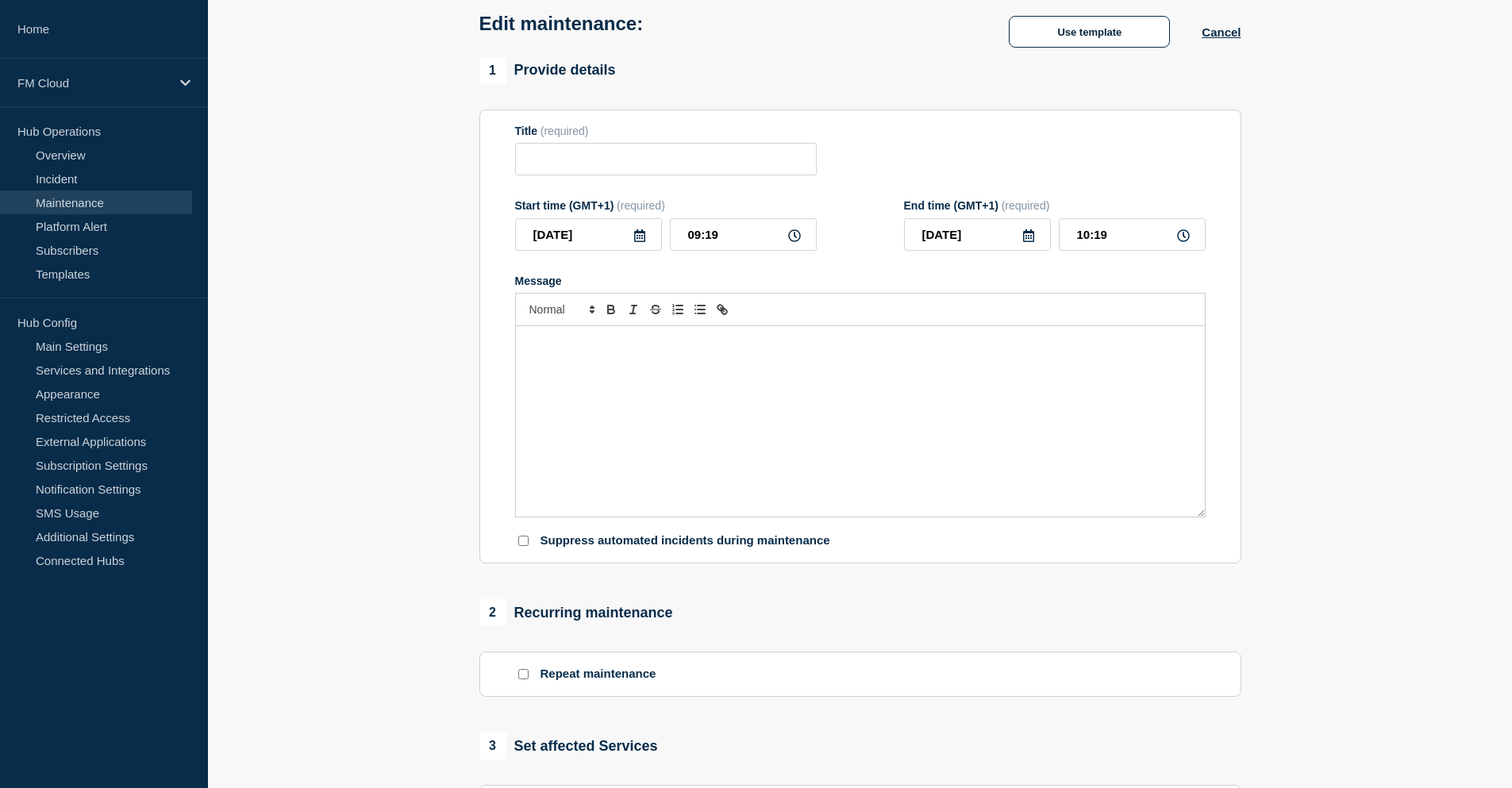
type input "SIC IP & SEPA Inst - Emergency Technical Components Updates - UAT - [DATE] - WT…"
type input "10:00"
type input "11:00"
checkbox input "false"
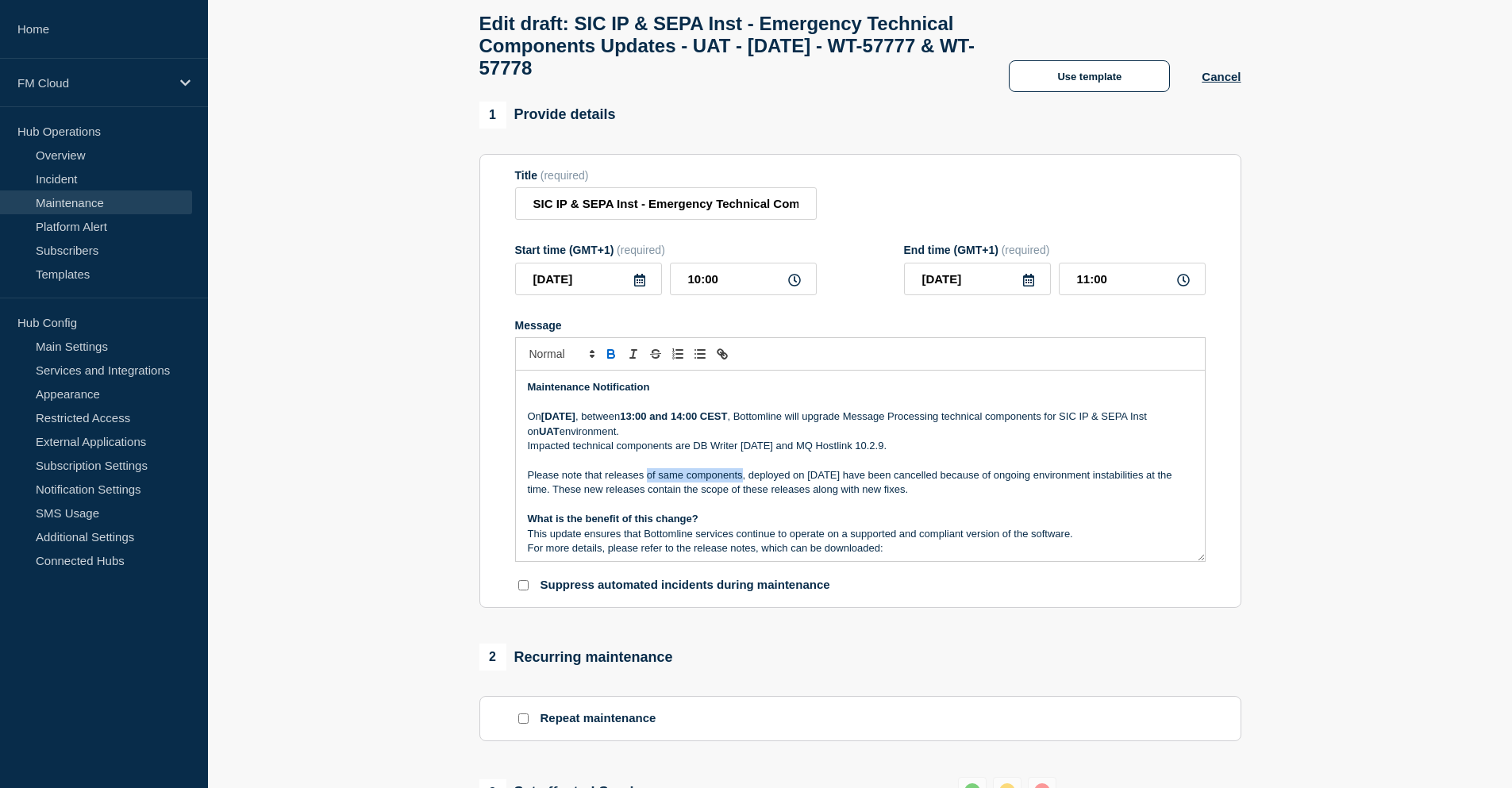
drag, startPoint x: 648, startPoint y: 486, endPoint x: 741, endPoint y: 487, distance: 93.0
click at [741, 487] on p "Please note that releases of same components, deployed on [DATE] have been canc…" at bounding box center [860, 483] width 665 height 30
click at [860, 482] on p "Please note that releases of same components, deployed on [DATE] have been canc…" at bounding box center [860, 483] width 665 height 30
drag, startPoint x: 861, startPoint y: 484, endPoint x: 1063, endPoint y: 482, distance: 202.0
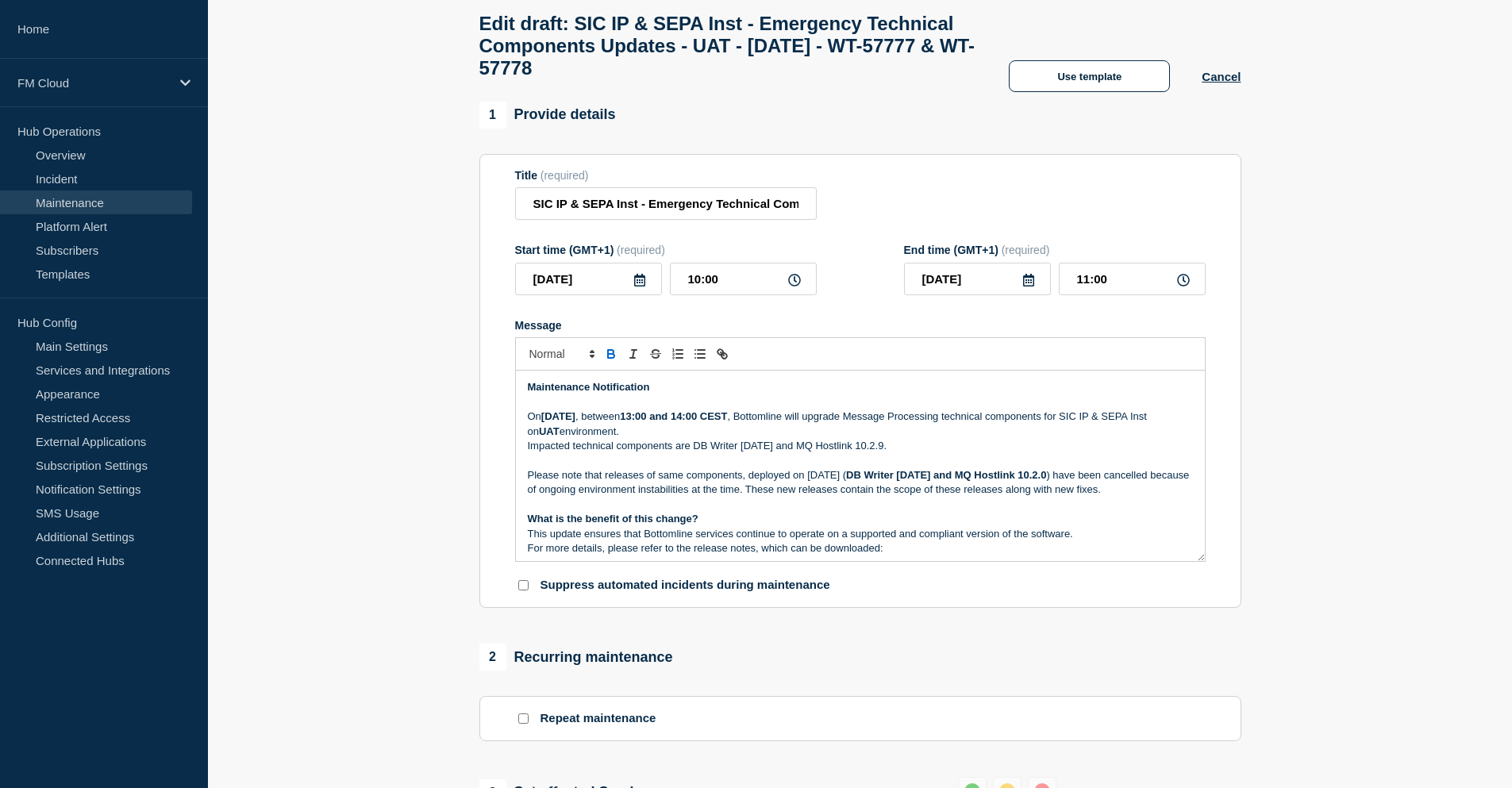
click at [1063, 482] on p "Please note that releases of same components, deployed on [DATE] ( DB Writer [D…" at bounding box center [860, 483] width 665 height 30
click at [789, 498] on p "Please note that releases of same components, deployed on [DATE] (DB Writer [DA…" at bounding box center [860, 483] width 665 height 30
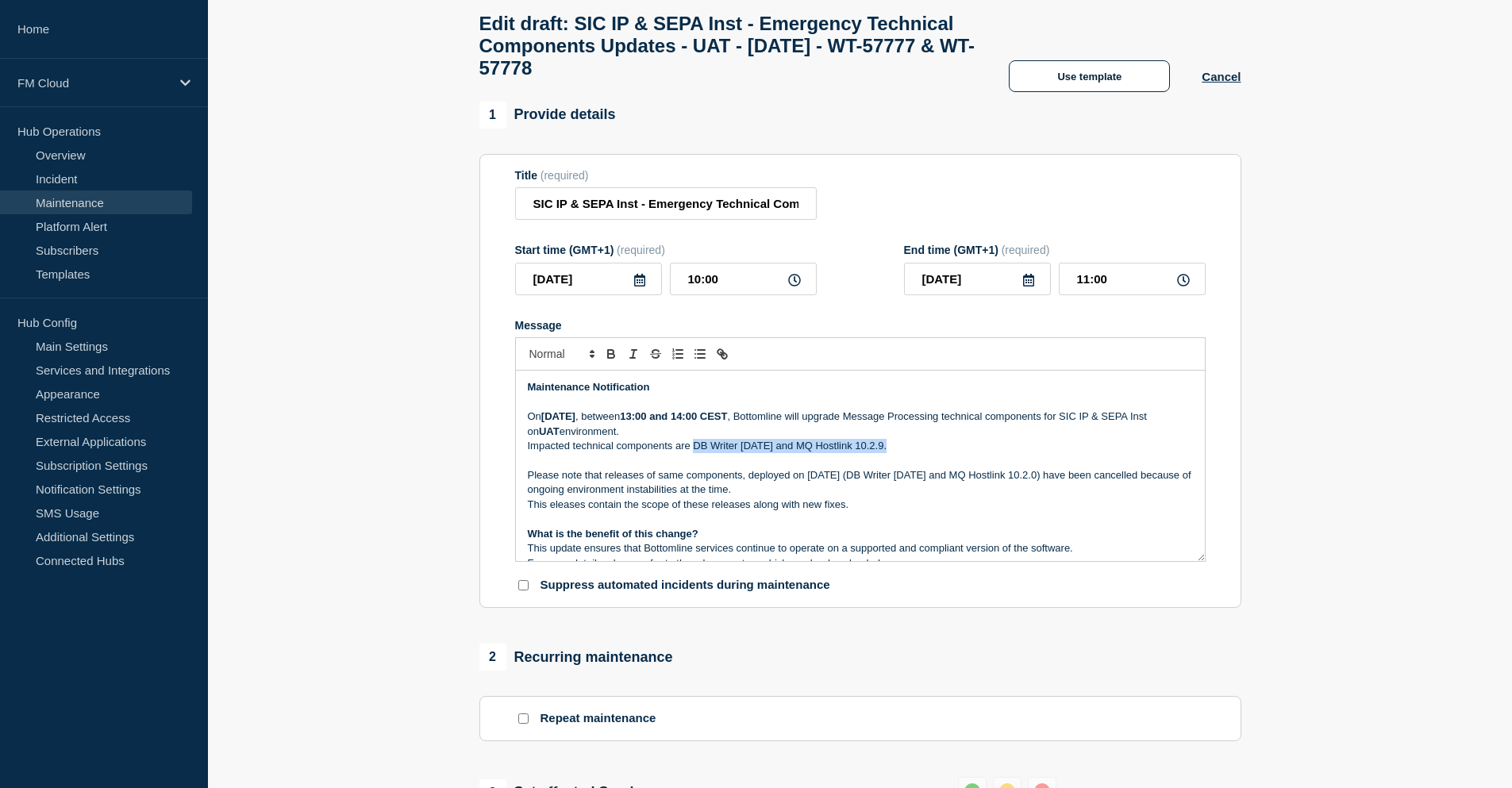
drag, startPoint x: 694, startPoint y: 456, endPoint x: 885, endPoint y: 456, distance: 191.0
click at [885, 453] on p "Impacted technical components are DB Writer [DATE] and MQ Hostlink 10.2.9." at bounding box center [860, 446] width 665 height 14
copy p "DB Writer [DATE] and MQ Hostlink 10.2.9"
drag, startPoint x: 527, startPoint y: 516, endPoint x: 584, endPoint y: 517, distance: 57.0
click at [584, 512] on p "This eleases contain the scope of these releases along with new fixes." at bounding box center [860, 504] width 665 height 14
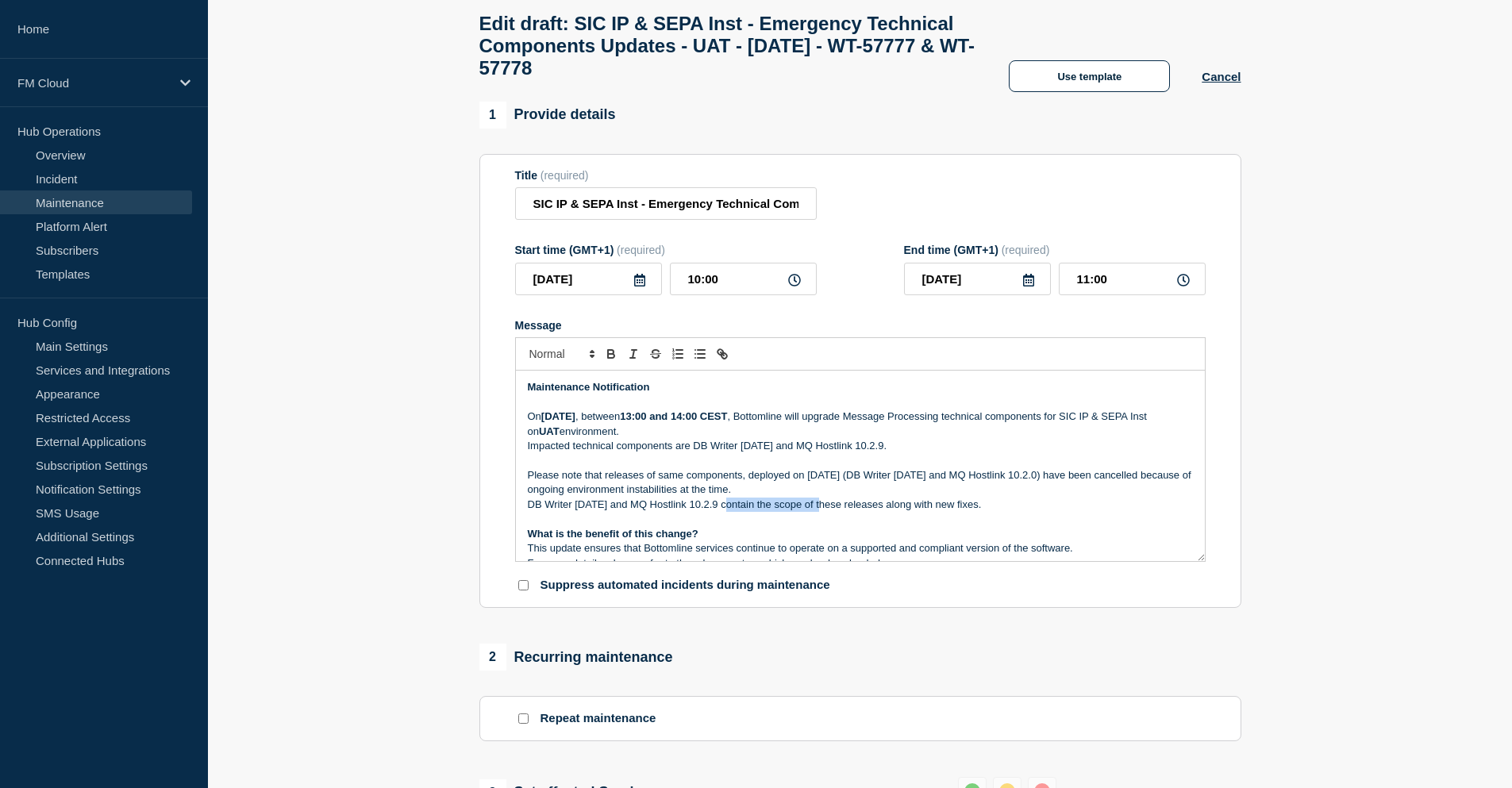
drag, startPoint x: 723, startPoint y: 518, endPoint x: 817, endPoint y: 518, distance: 94.0
click at [817, 512] on p "DB Writer [DATE] and MQ Hostlink 10.2.9 contain the scope of these releases alo…" at bounding box center [860, 504] width 665 height 14
click at [902, 512] on p "DB Writer [DATE] and MQ Hostlink 10.2.9 replace these cancelled releases." at bounding box center [860, 504] width 665 height 14
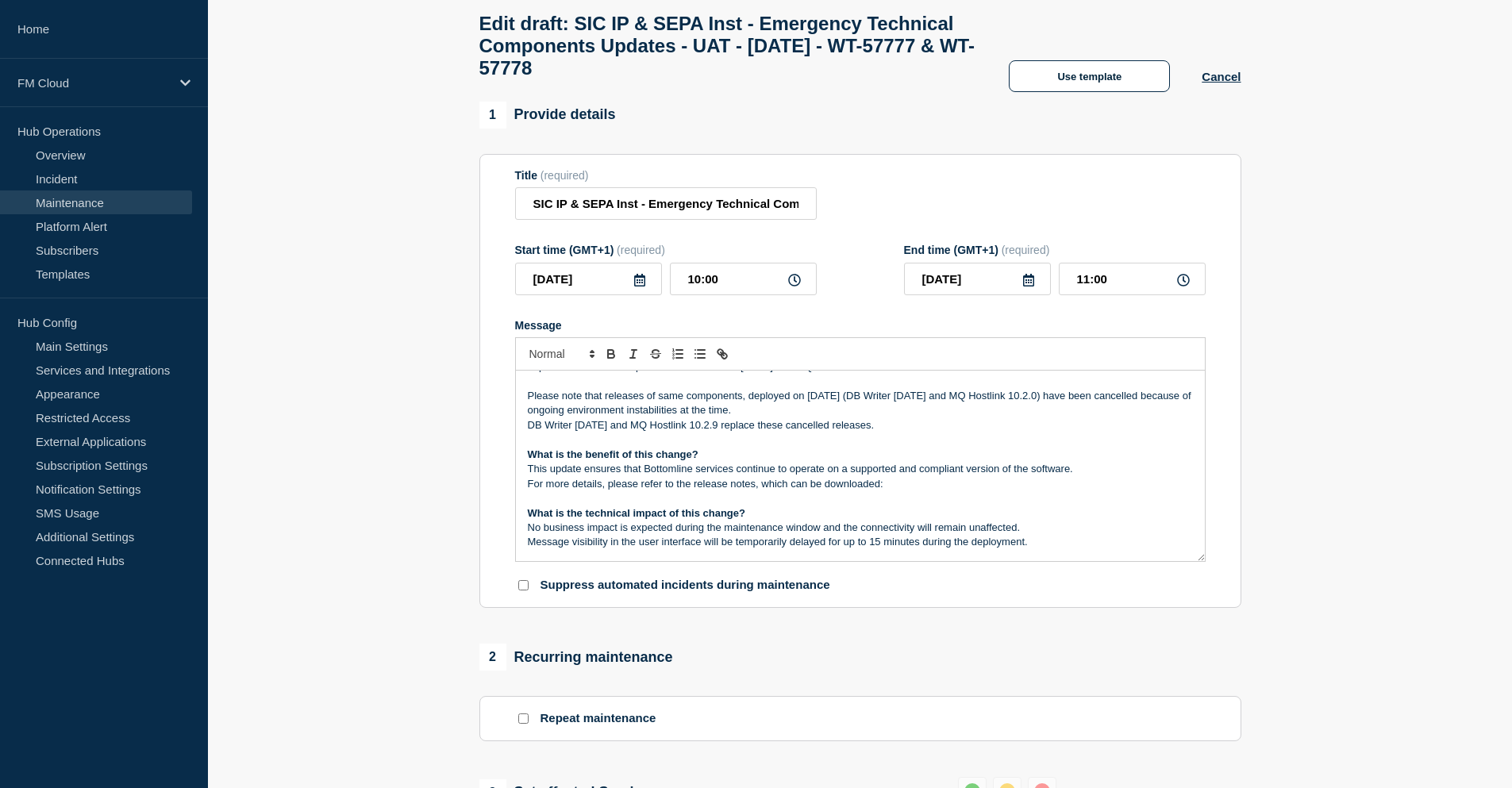
click at [892, 432] on p "DB Writer [DATE] and MQ Hostlink 10.2.9 replace these cancelled releases." at bounding box center [860, 425] width 665 height 14
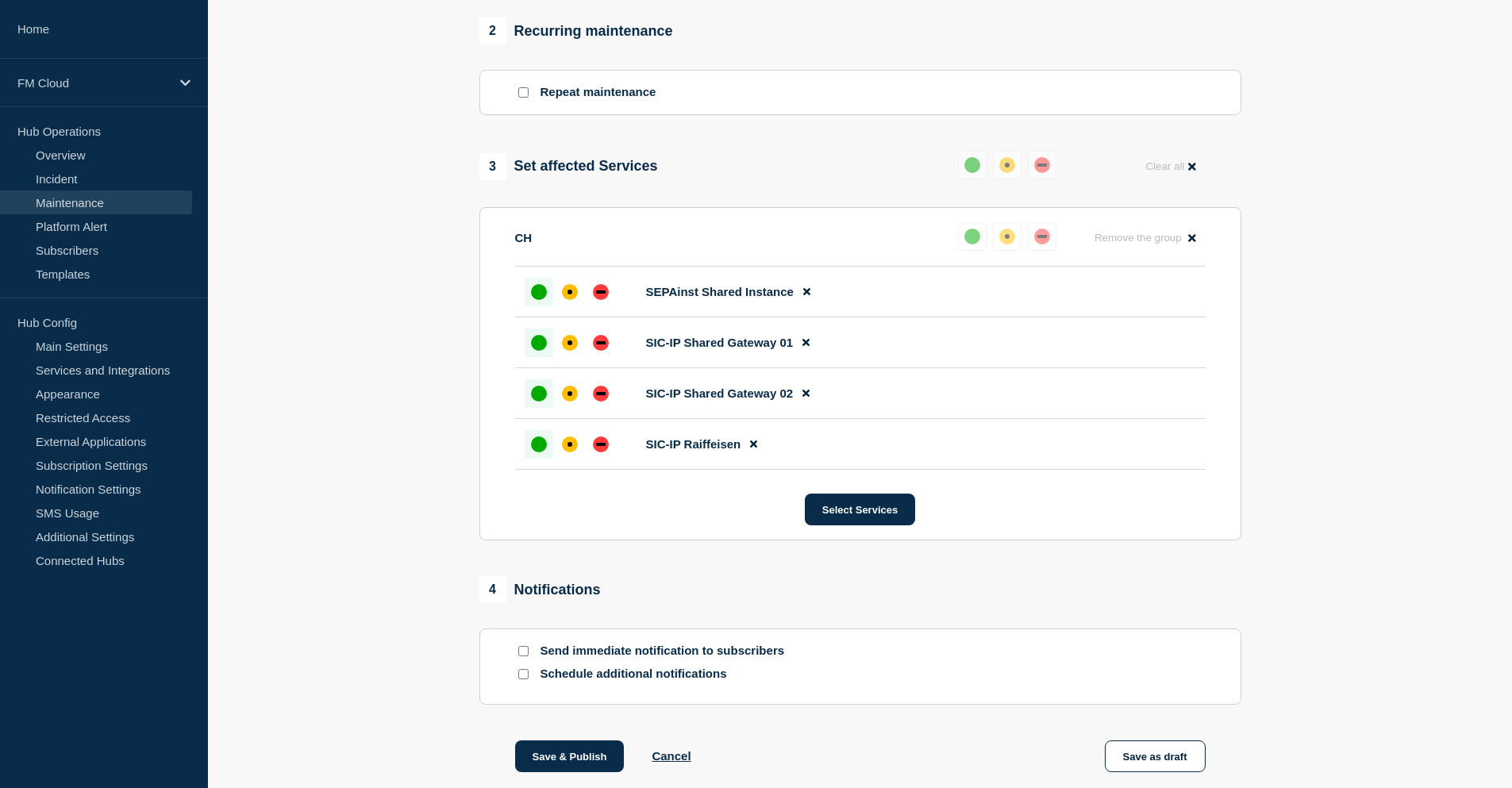
scroll to position [805, 0]
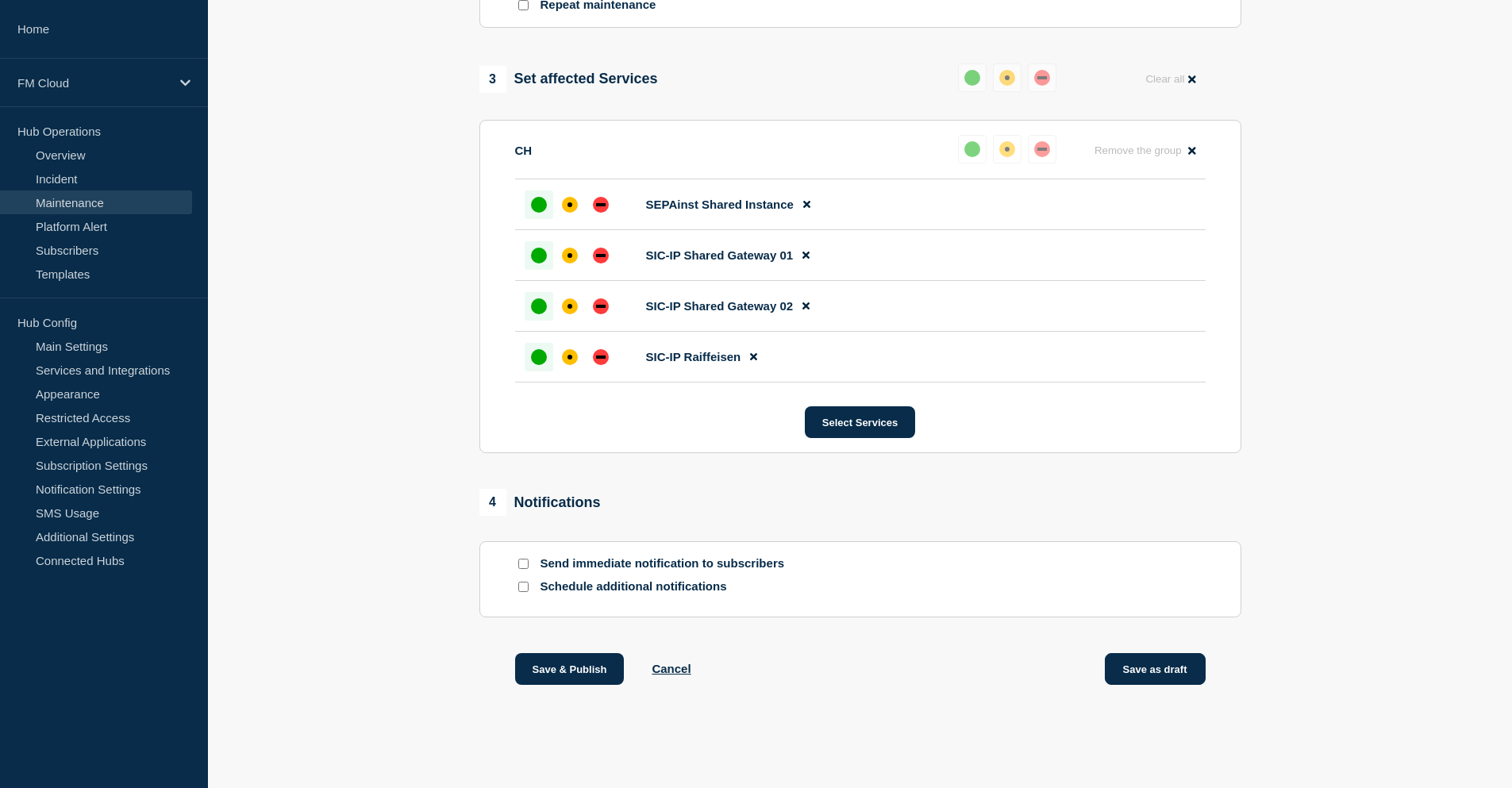
click at [1157, 671] on button "Save as draft" at bounding box center [1155, 669] width 101 height 31
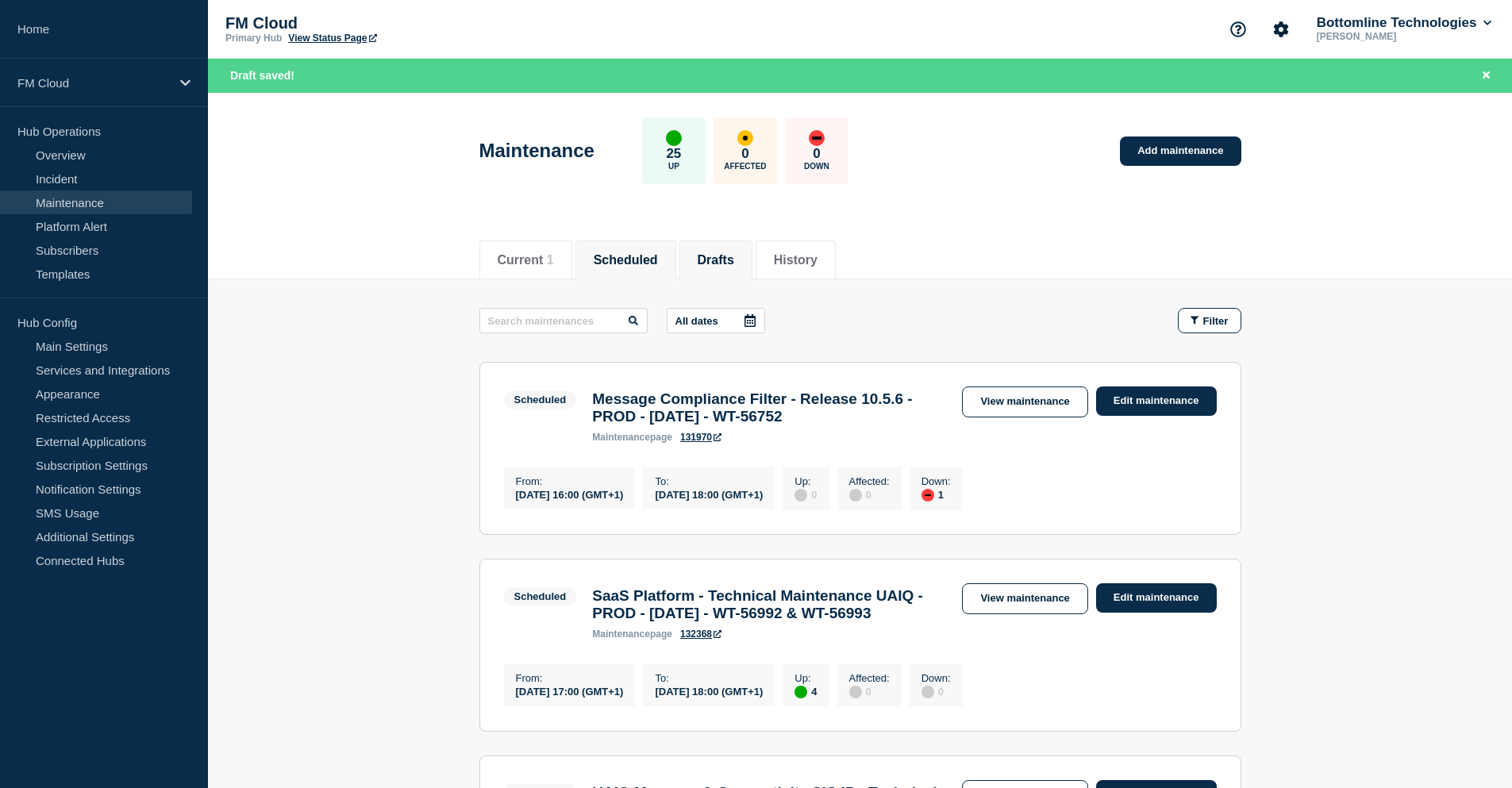
click at [734, 260] on button "Drafts" at bounding box center [716, 260] width 36 height 14
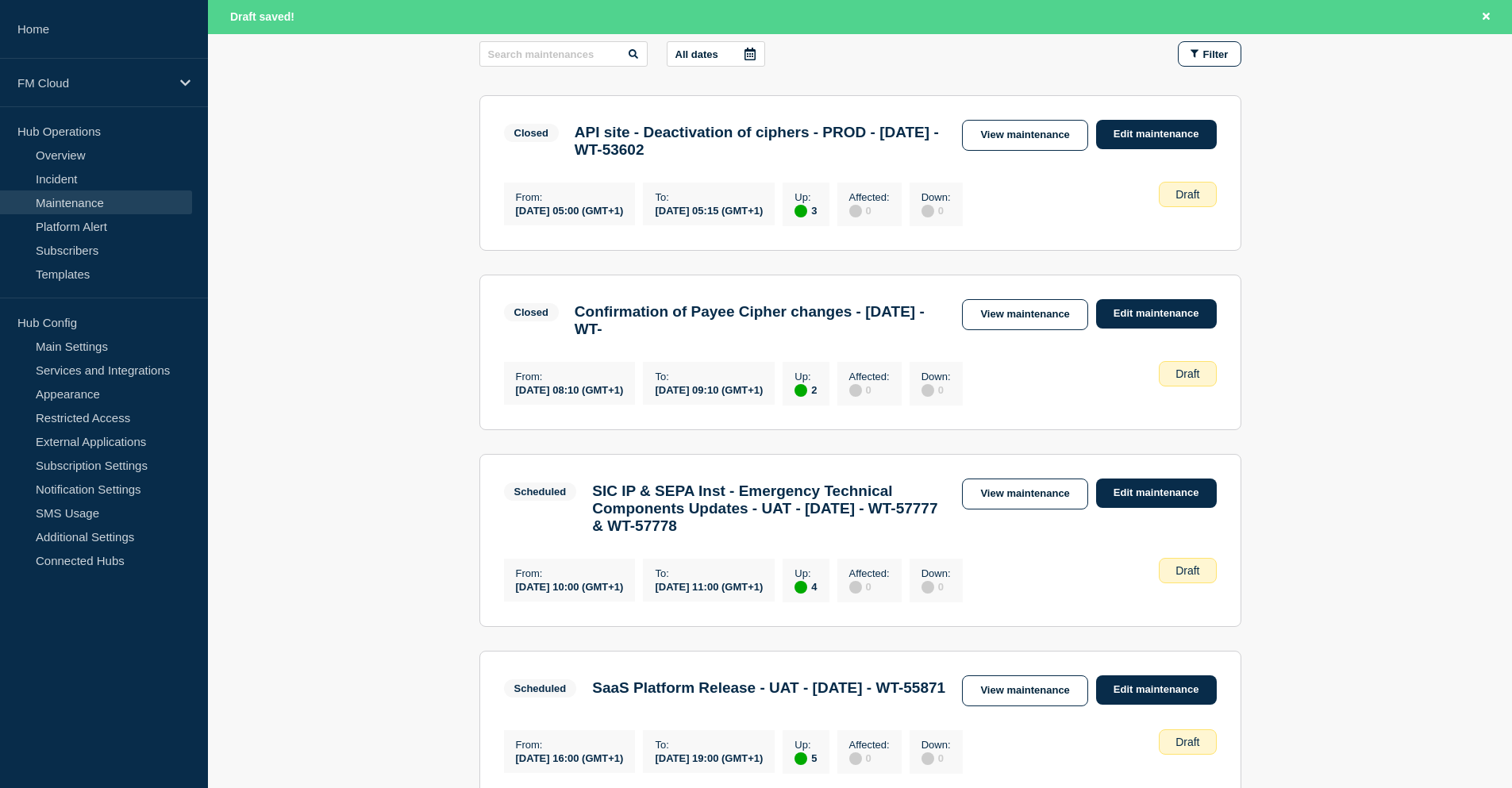
scroll to position [476, 0]
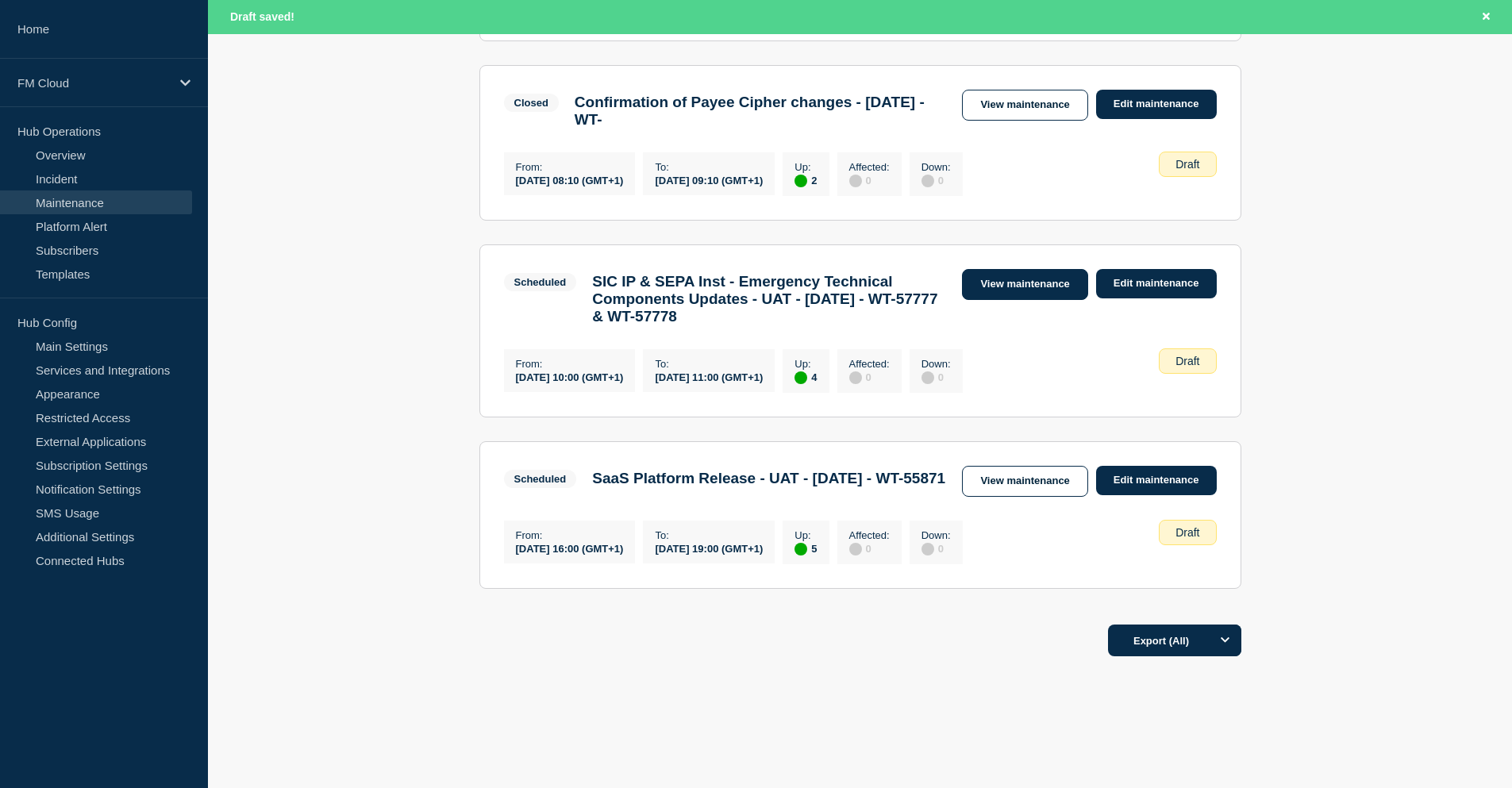
click at [1048, 300] on link "View maintenance" at bounding box center [1024, 284] width 126 height 31
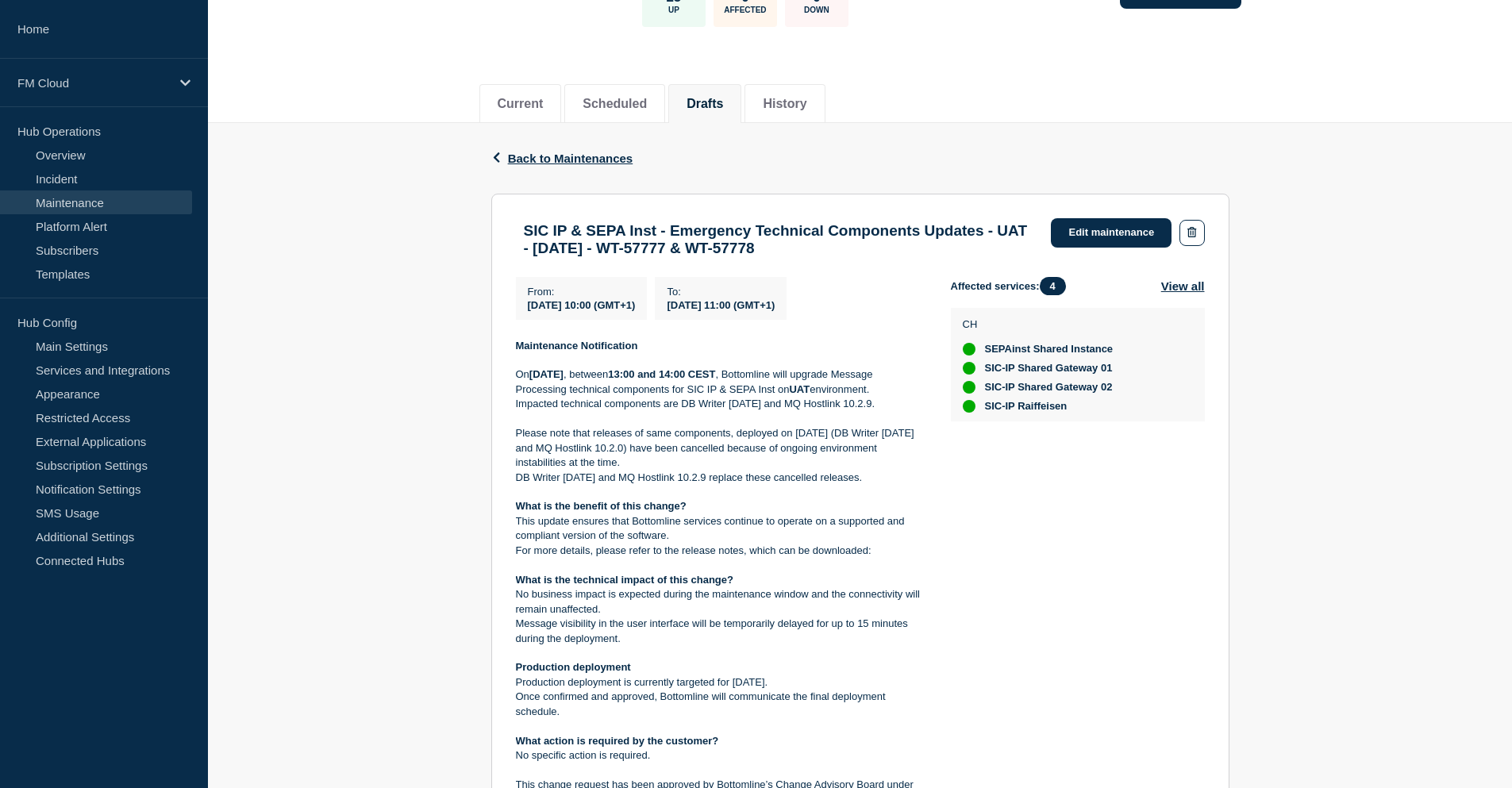
scroll to position [238, 0]
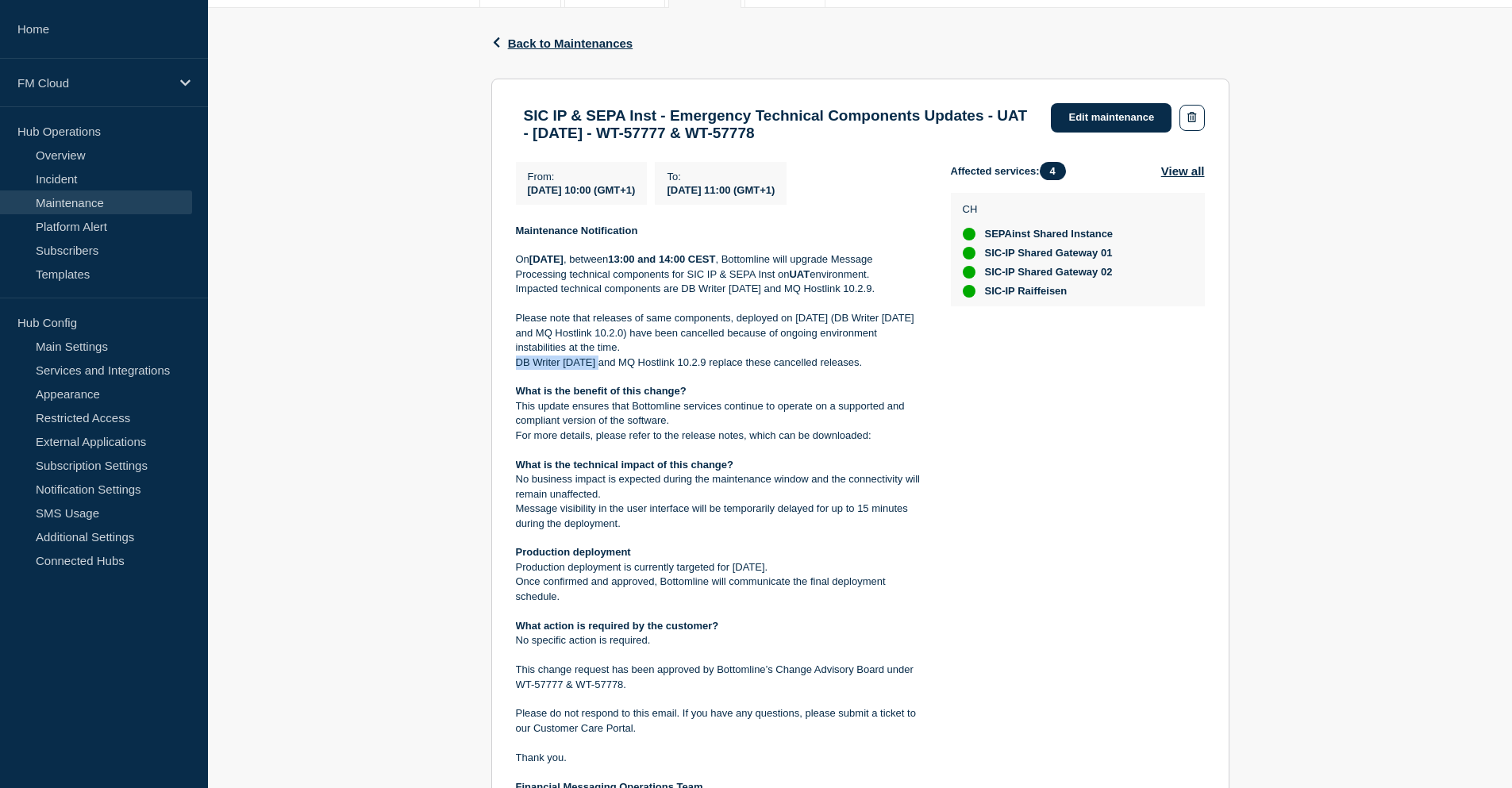
drag, startPoint x: 519, startPoint y: 373, endPoint x: 596, endPoint y: 377, distance: 77.1
click at [596, 370] on p "DB Writer [DATE] and MQ Hostlink 10.2.9 replace these cancelled releases." at bounding box center [720, 362] width 409 height 14
drag, startPoint x: 520, startPoint y: 339, endPoint x: 550, endPoint y: 347, distance: 31.0
click at [550, 347] on p "Please note that releases of same components, deployed on [DATE] (DB Writer [DA…" at bounding box center [720, 332] width 409 height 44
drag, startPoint x: 589, startPoint y: 373, endPoint x: 599, endPoint y: 373, distance: 10.0
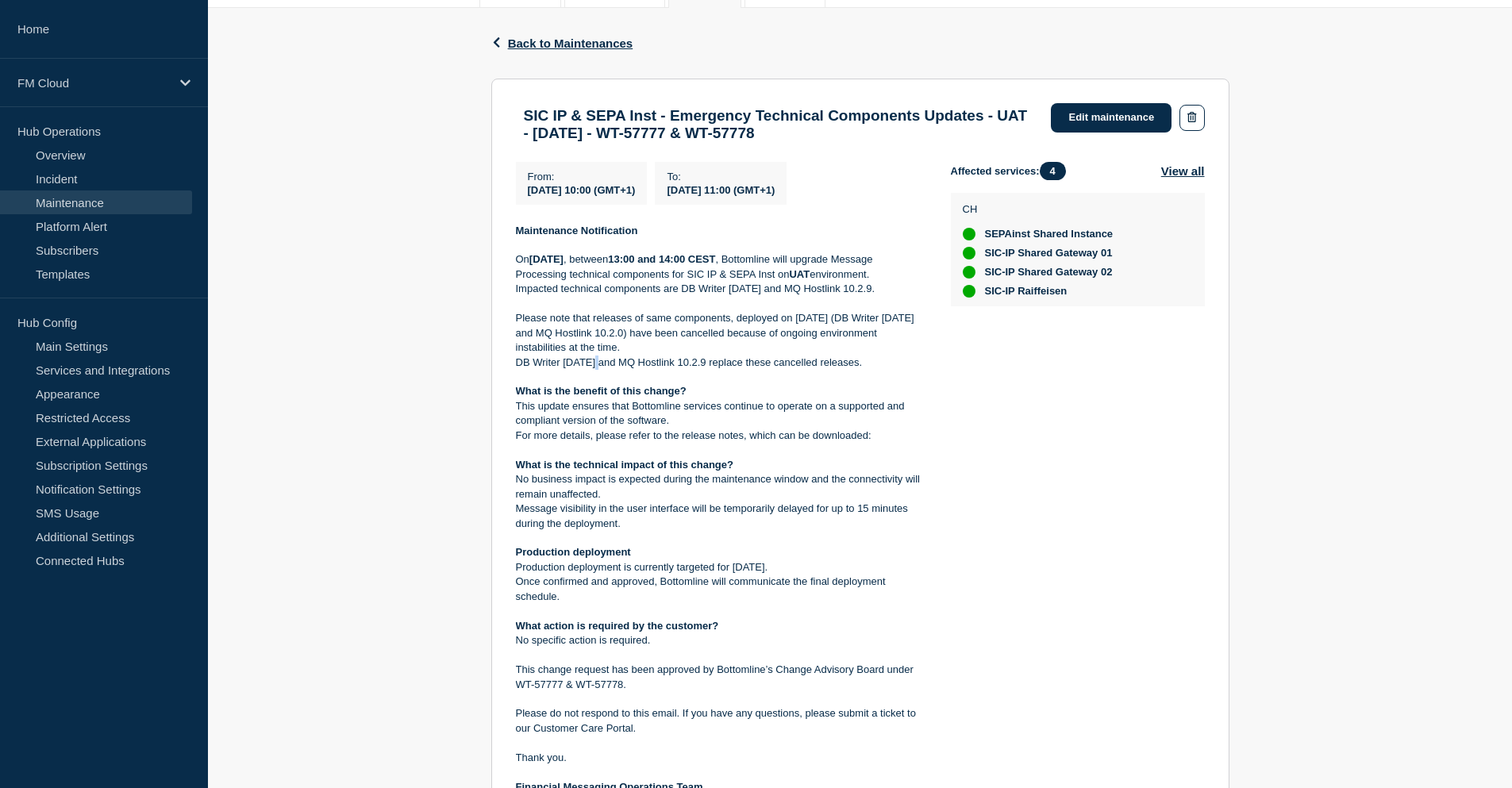
click at [599, 370] on p "DB Writer [DATE] and MQ Hostlink 10.2.9 replace these cancelled releases." at bounding box center [720, 362] width 409 height 14
drag, startPoint x: 551, startPoint y: 339, endPoint x: 541, endPoint y: 341, distance: 10.2
click at [541, 341] on p "Please note that releases of same components, deployed on [DATE] (DB Writer [DA…" at bounding box center [720, 332] width 409 height 44
drag, startPoint x: 717, startPoint y: 581, endPoint x: 804, endPoint y: 584, distance: 87.1
click at [804, 575] on p "Production deployment is currently targeted for [DATE]." at bounding box center [720, 567] width 409 height 14
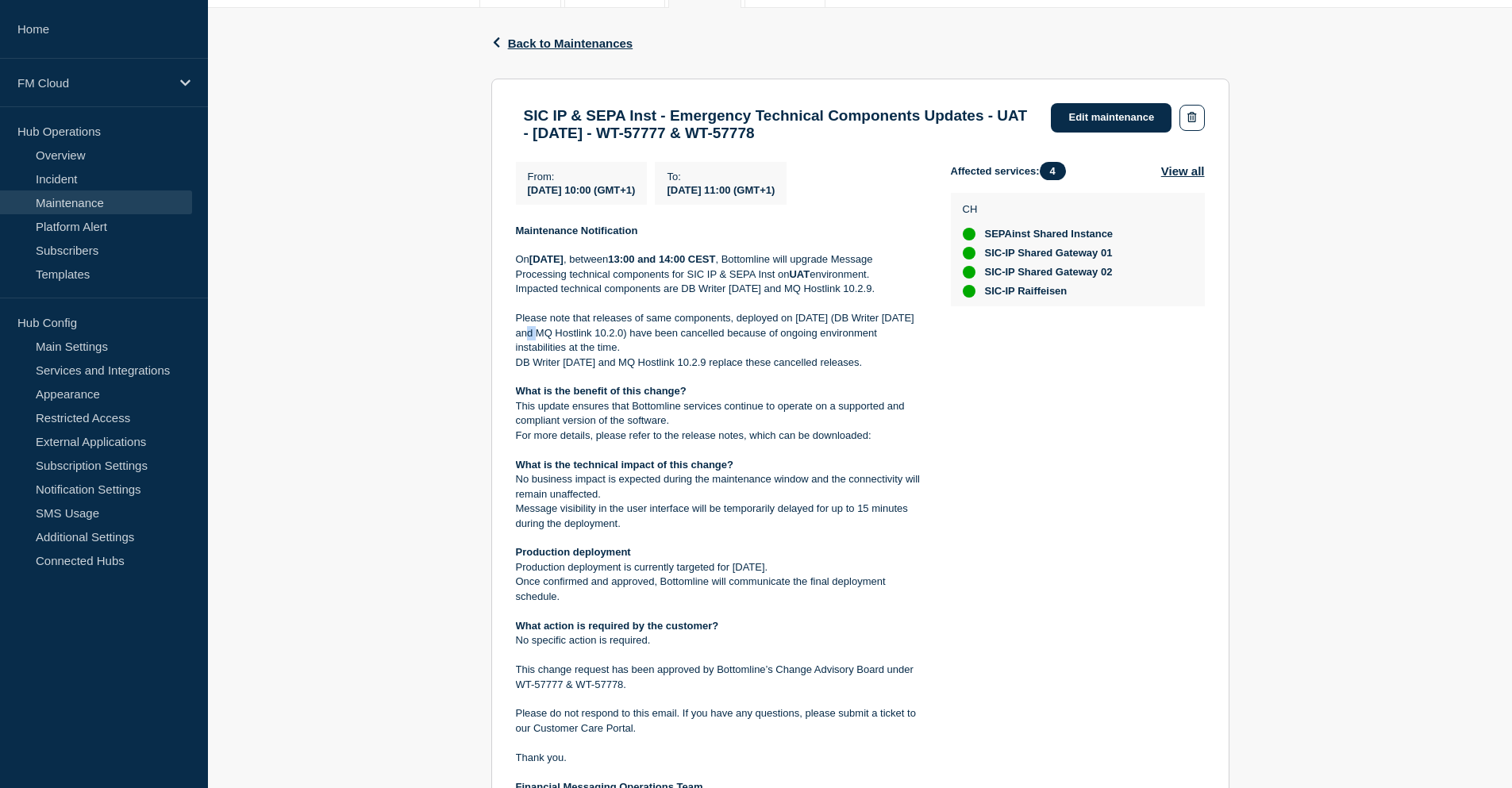
click at [718, 575] on p "Production deployment is currently targeted for [DATE]." at bounding box center [720, 567] width 409 height 14
drag, startPoint x: 731, startPoint y: 576, endPoint x: 818, endPoint y: 579, distance: 87.1
click at [818, 575] on p "Production deployment is currently targeted for [DATE]." at bounding box center [720, 567] width 409 height 14
click at [1098, 116] on link "Edit maintenance" at bounding box center [1111, 118] width 121 height 30
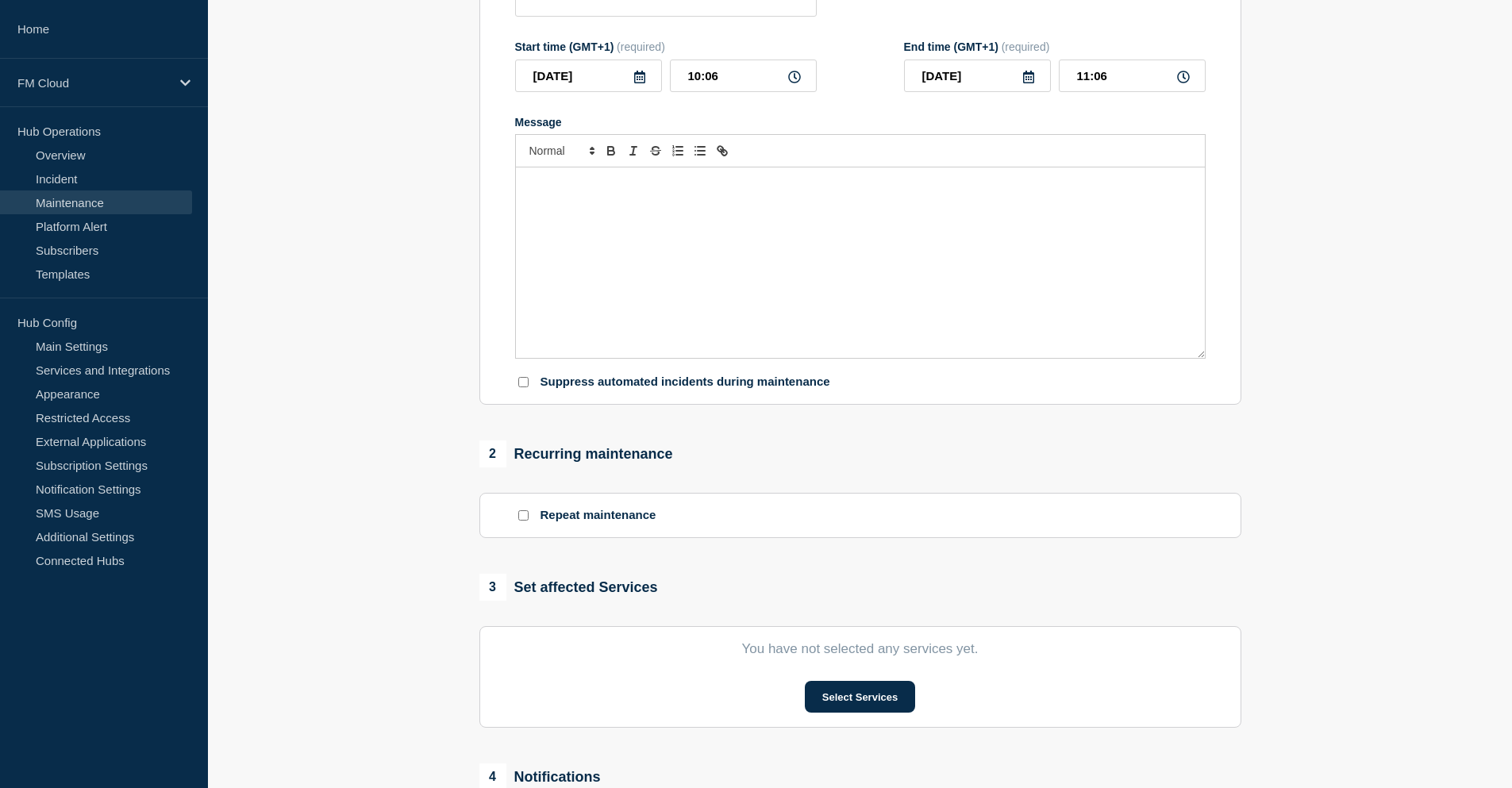
type input "SIC IP & SEPA Inst - Emergency Technical Components Updates - UAT - [DATE] - WT…"
type input "10:00"
type input "11:00"
checkbox input "false"
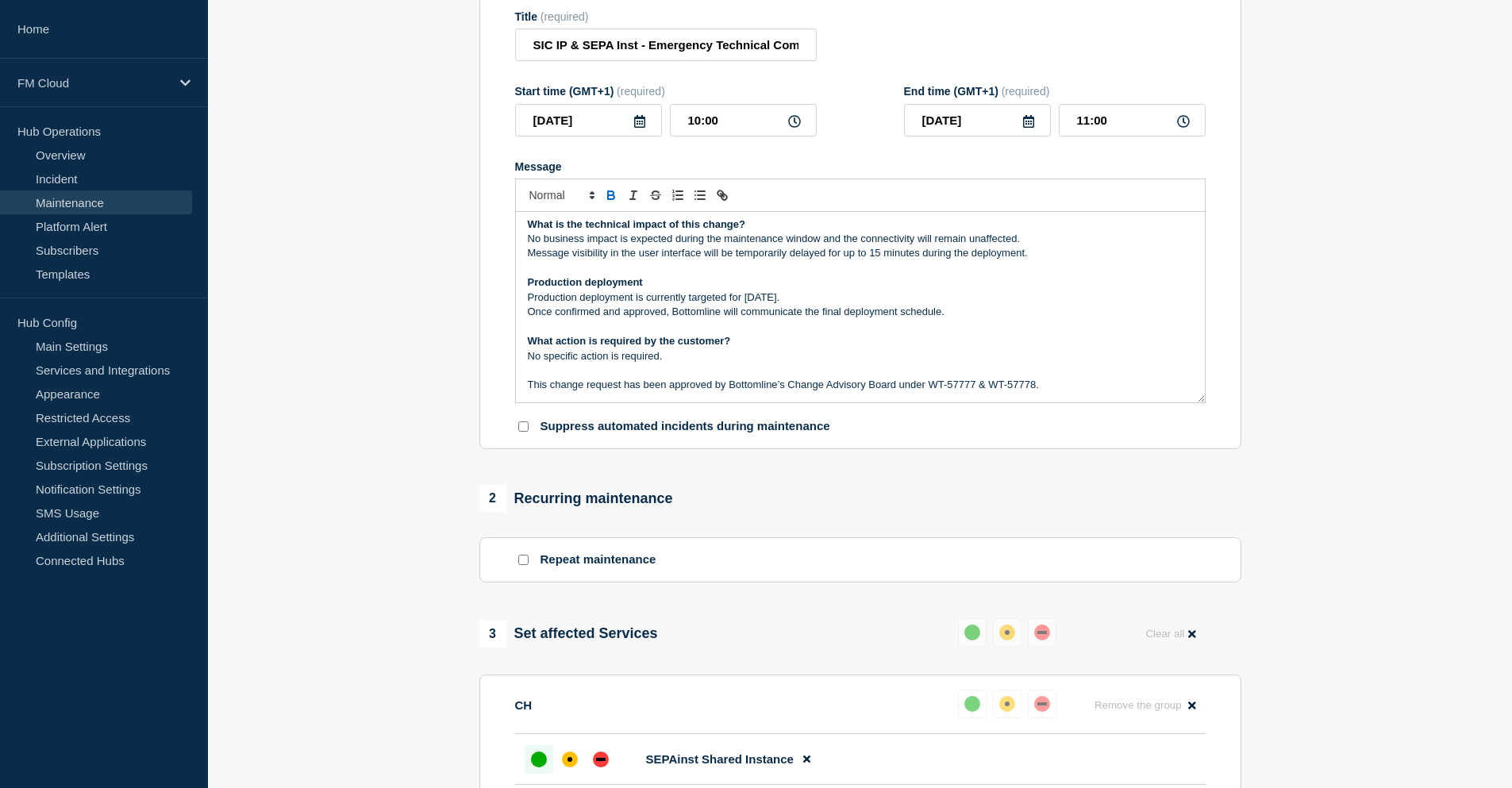
scroll to position [238, 0]
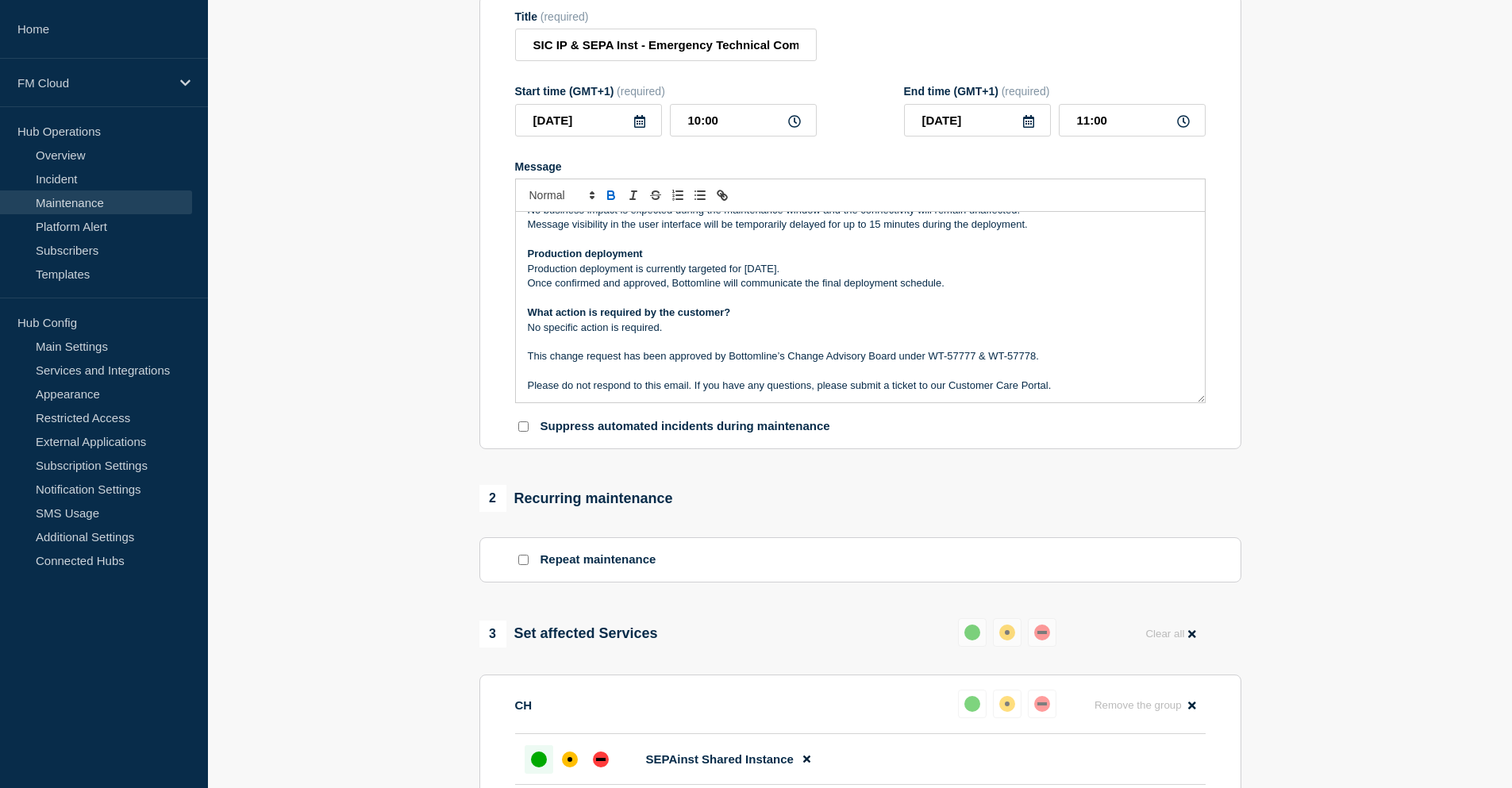
drag, startPoint x: 744, startPoint y: 281, endPoint x: 820, endPoint y: 279, distance: 76.0
click at [820, 276] on p "Production deployment is currently targeted for [DATE]." at bounding box center [860, 269] width 665 height 14
click at [828, 276] on p "Production deployment is currently targeted for [DATE]." at bounding box center [860, 269] width 665 height 14
click at [832, 276] on p "Production deployment is currently targeted for [DATE]." at bounding box center [860, 269] width 665 height 14
drag, startPoint x: 832, startPoint y: 282, endPoint x: 746, endPoint y: 275, distance: 86.3
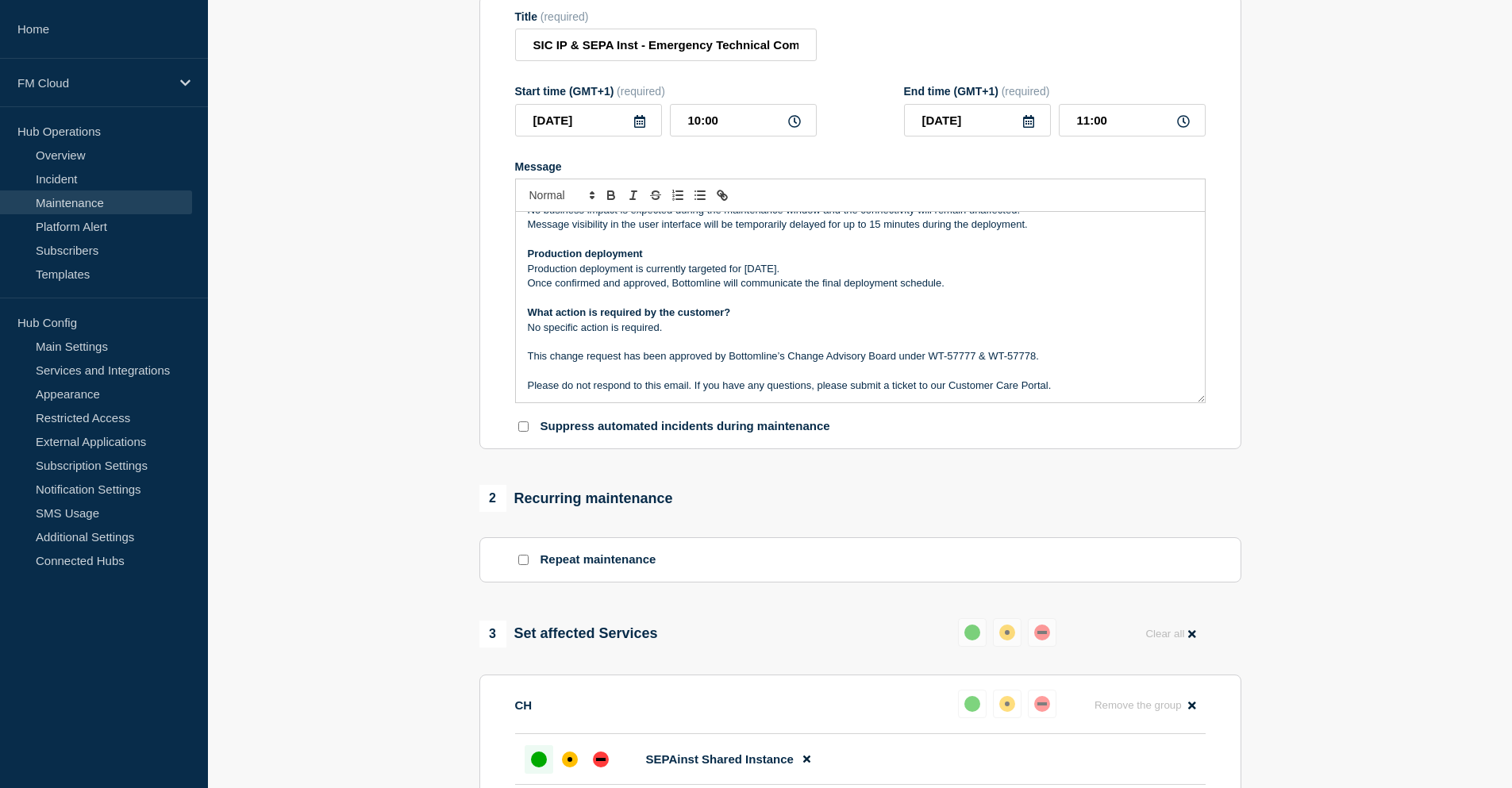
click at [746, 275] on p "Production deployment is currently targeted for [DATE]." at bounding box center [860, 269] width 665 height 14
